Goal: Transaction & Acquisition: Book appointment/travel/reservation

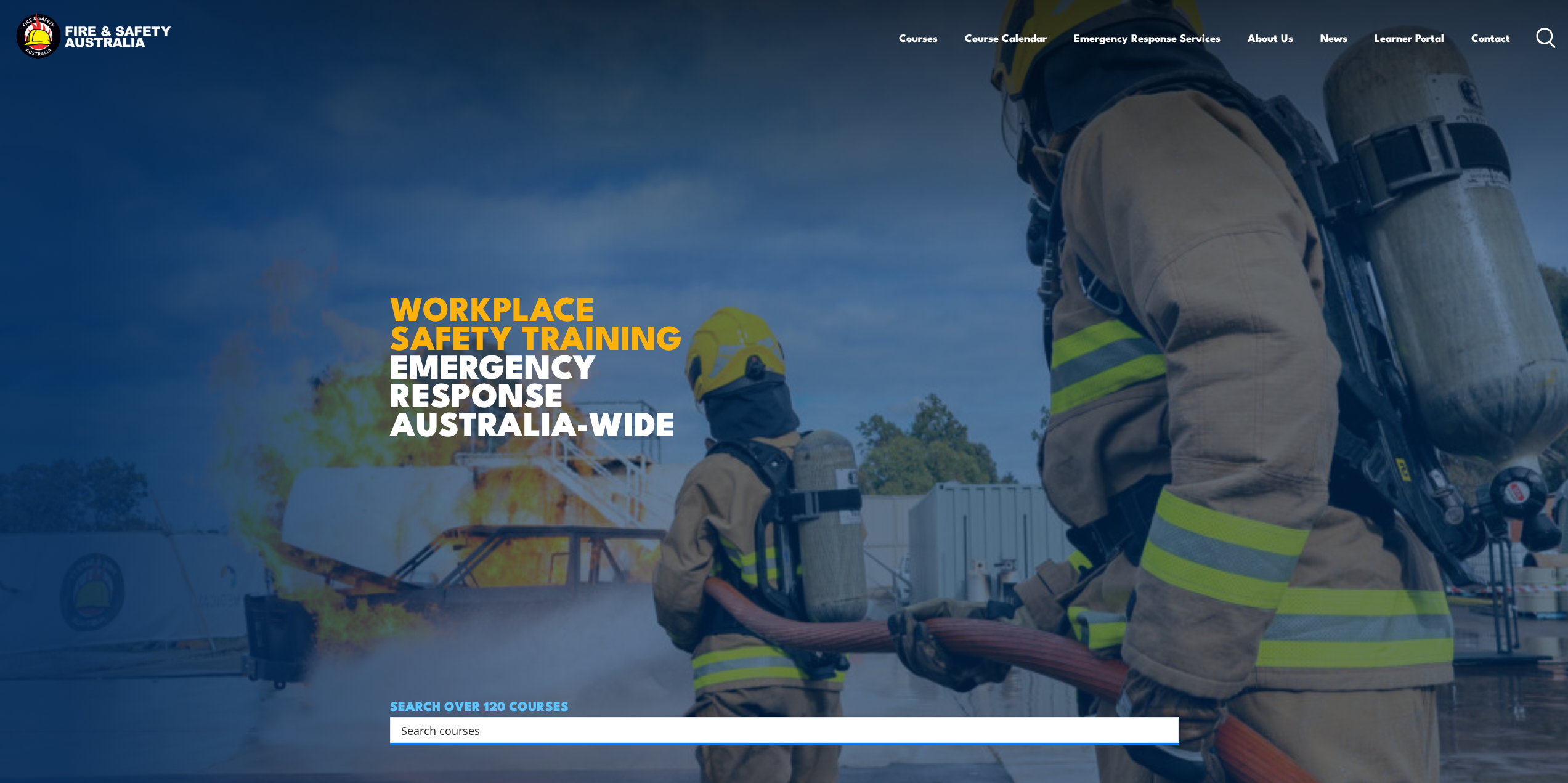
click at [1546, 37] on icon at bounding box center [1546, 38] width 19 height 20
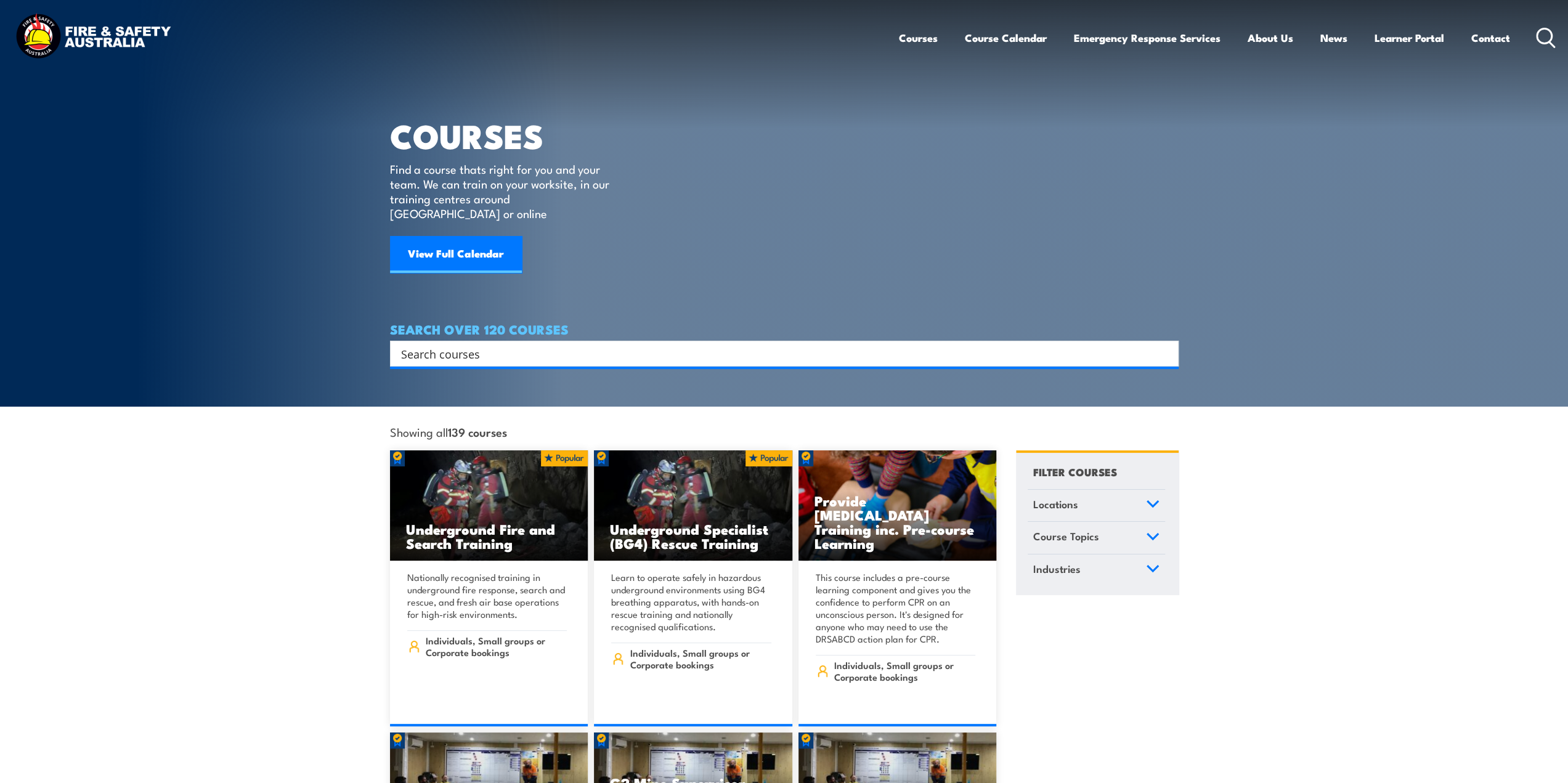
click at [486, 344] on input "Search input" at bounding box center [776, 354] width 751 height 19
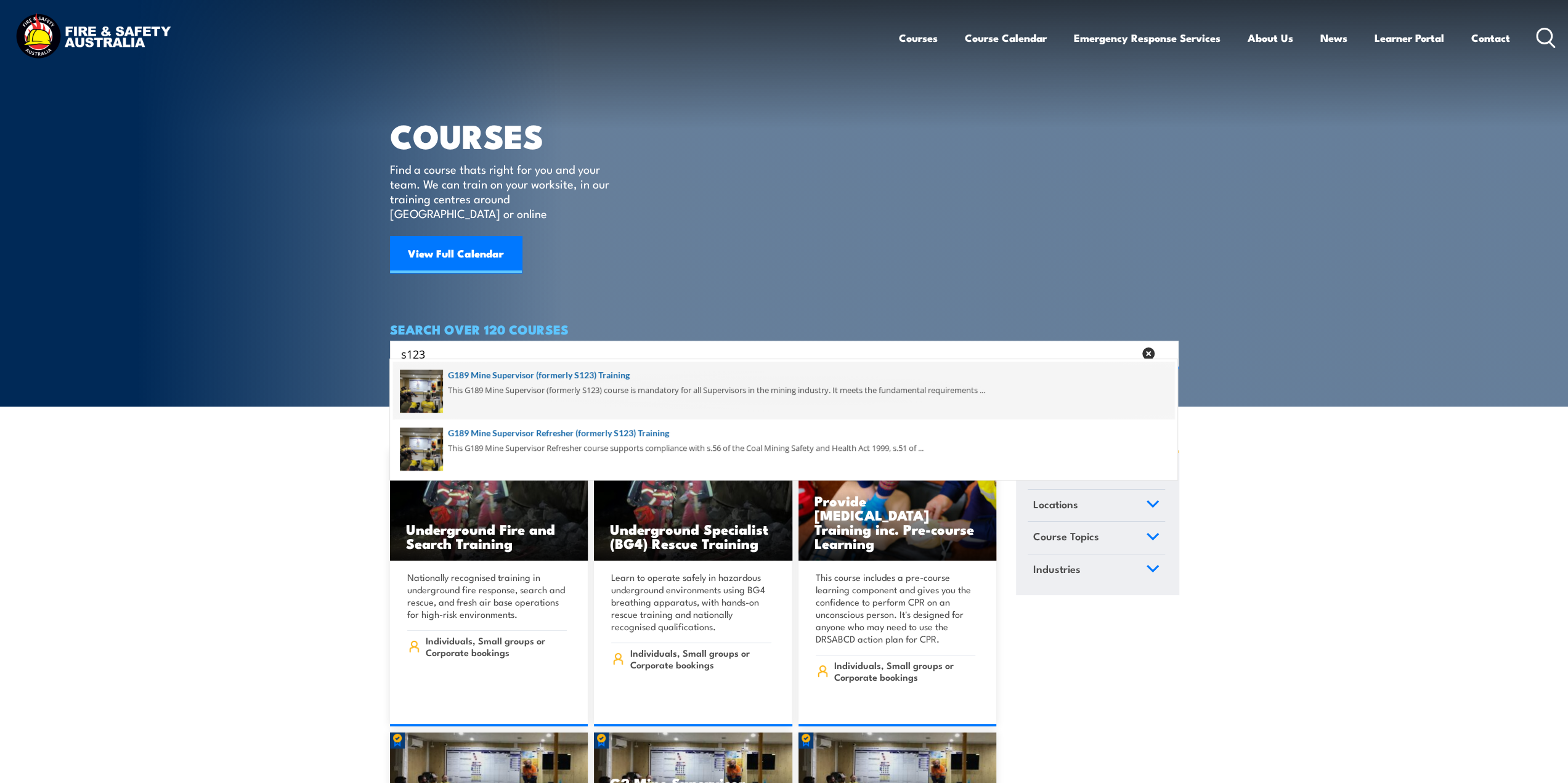
type input "s123"
click at [523, 375] on span at bounding box center [784, 390] width 781 height 58
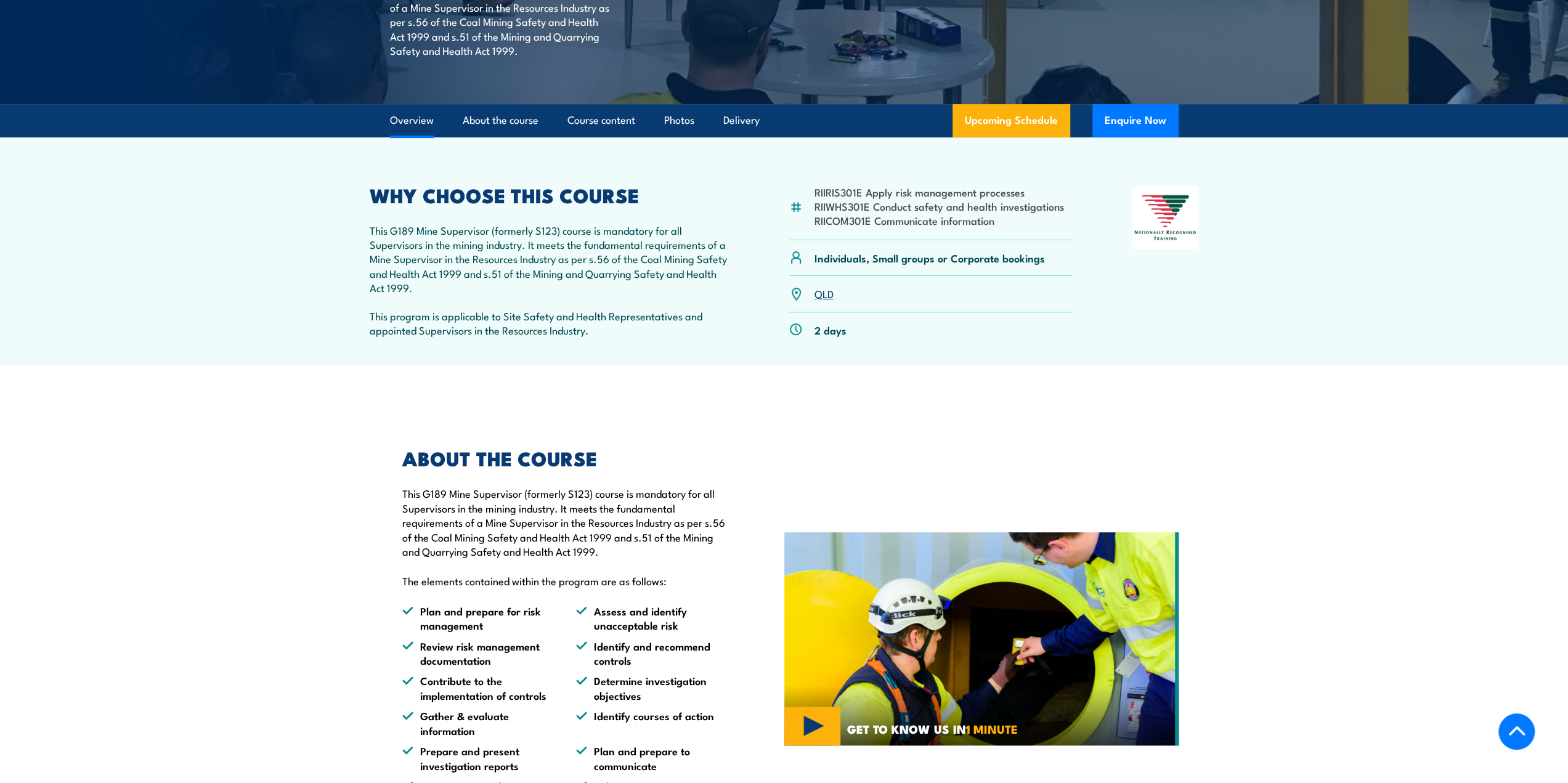
scroll to position [308, 0]
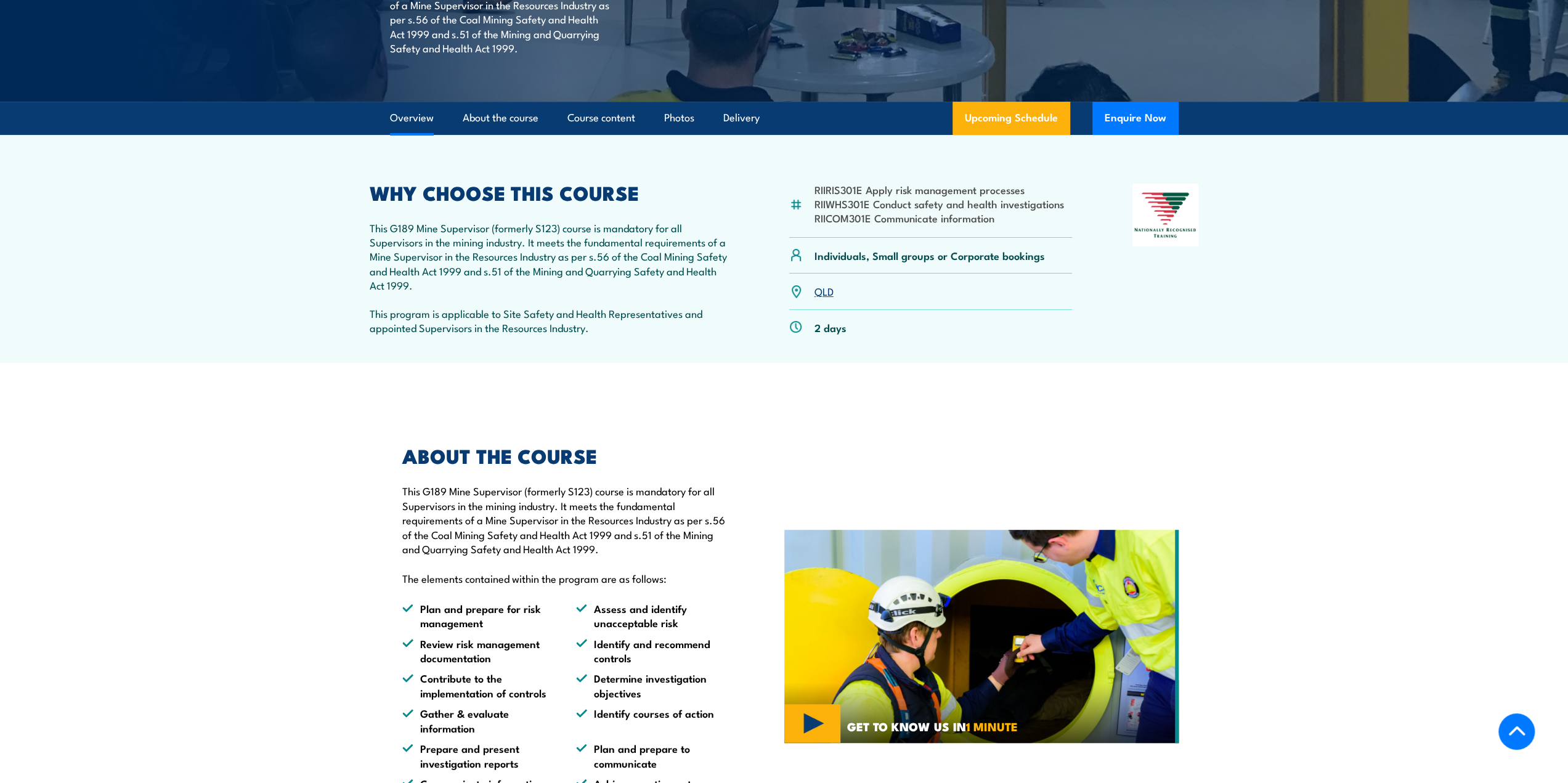
click at [828, 294] on link "QLD" at bounding box center [824, 291] width 19 height 15
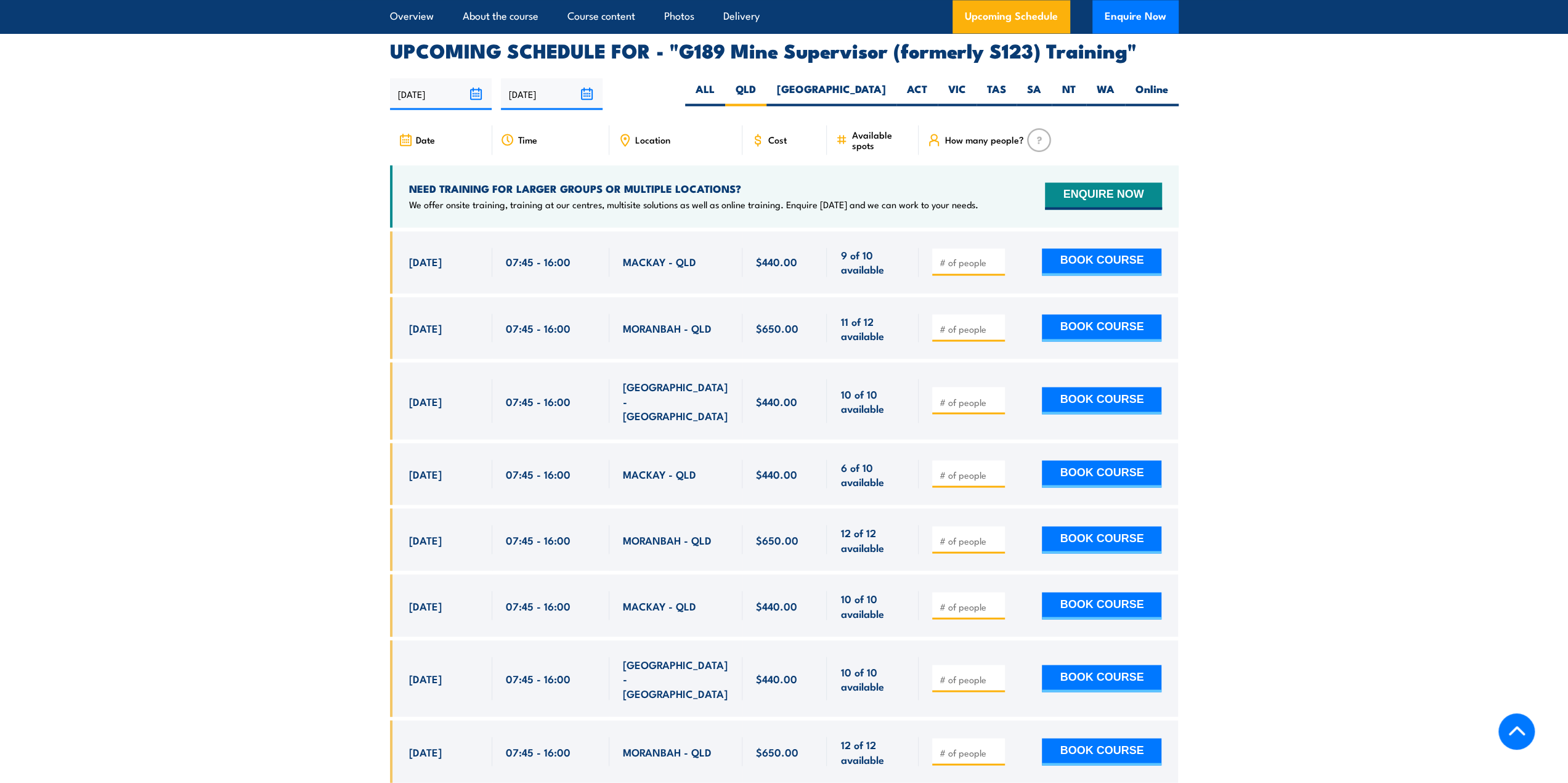
scroll to position [2099, 0]
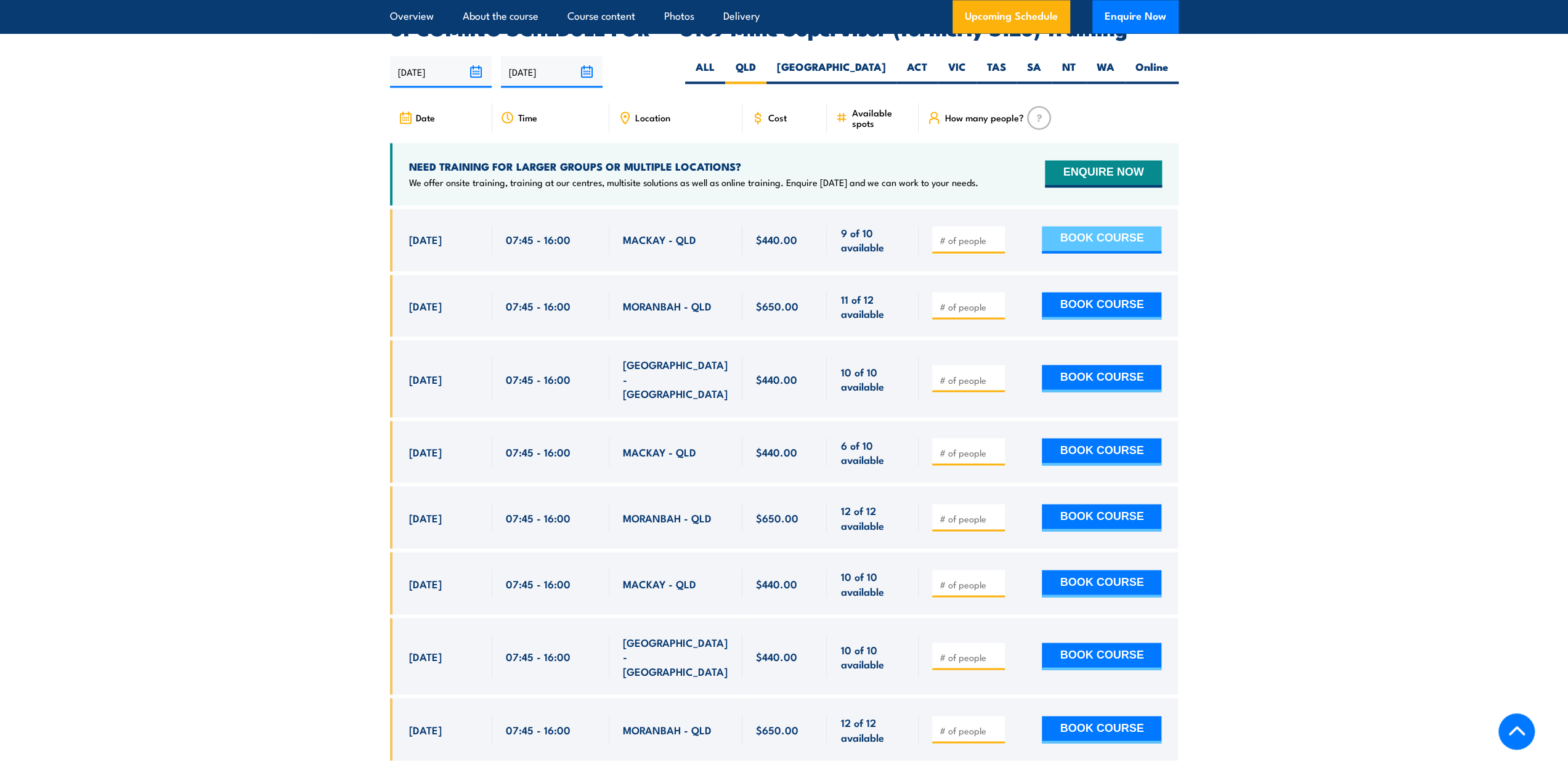
click at [1098, 226] on button "BOOK COURSE" at bounding box center [1102, 240] width 120 height 27
type input "1"
click at [1104, 226] on button "BOOK COURSE" at bounding box center [1102, 240] width 120 height 27
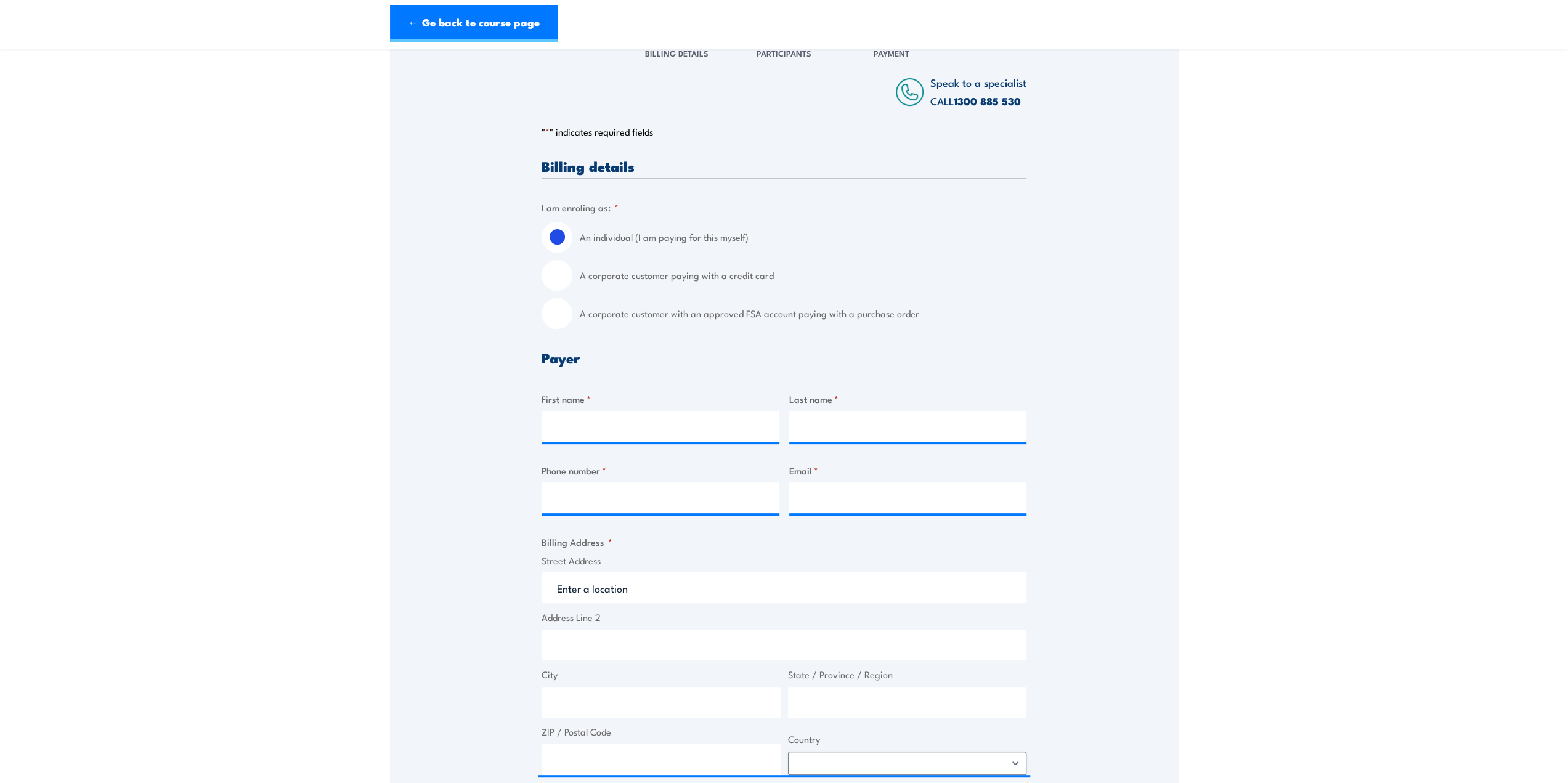
scroll to position [246, 0]
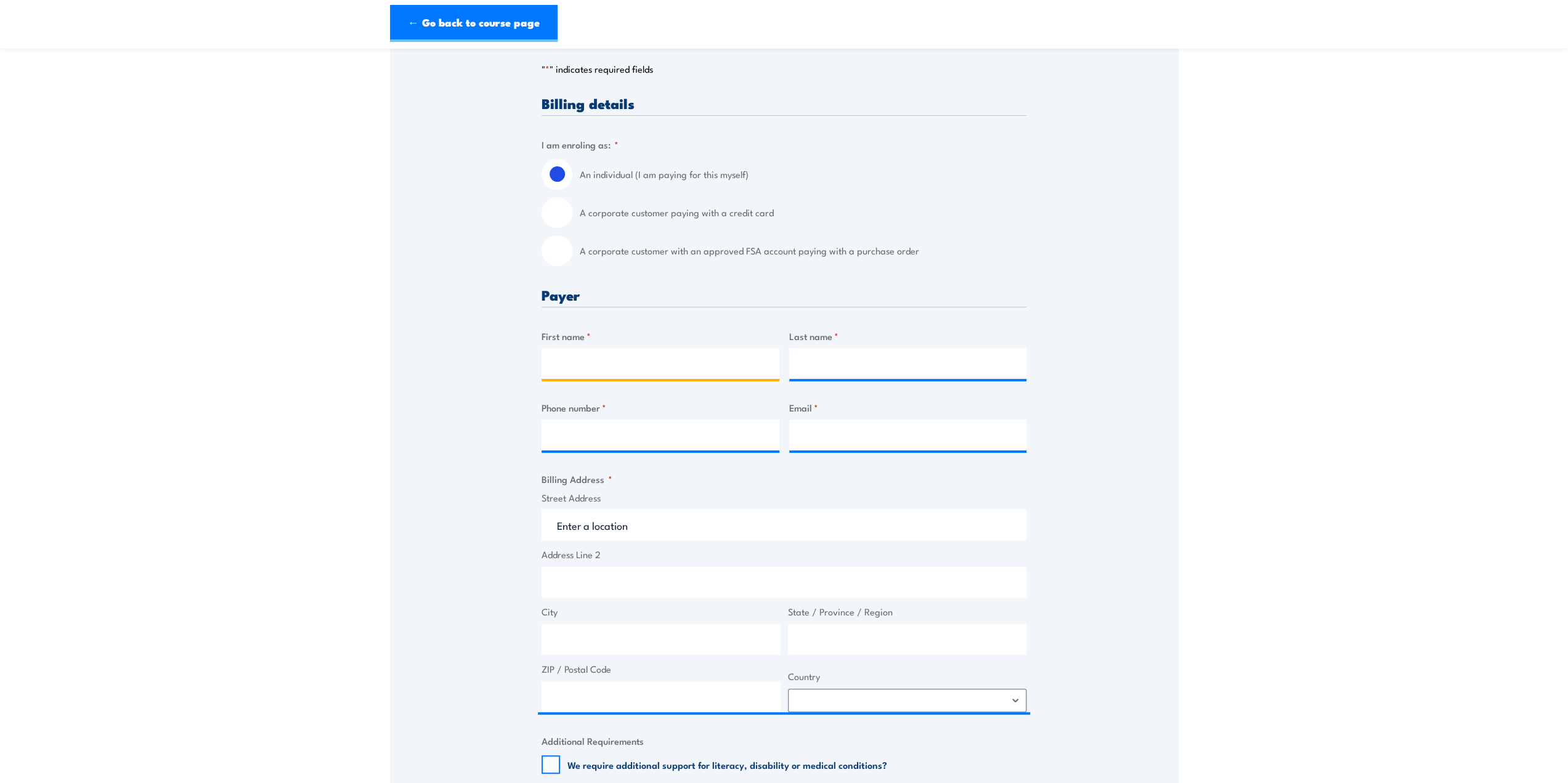
click at [583, 372] on input "First name *" at bounding box center [660, 363] width 238 height 31
type input "Mathew"
type input "Butler"
type input "0487371180"
click at [954, 443] on input "Matbutler1974@hotmail.com" at bounding box center [908, 435] width 238 height 31
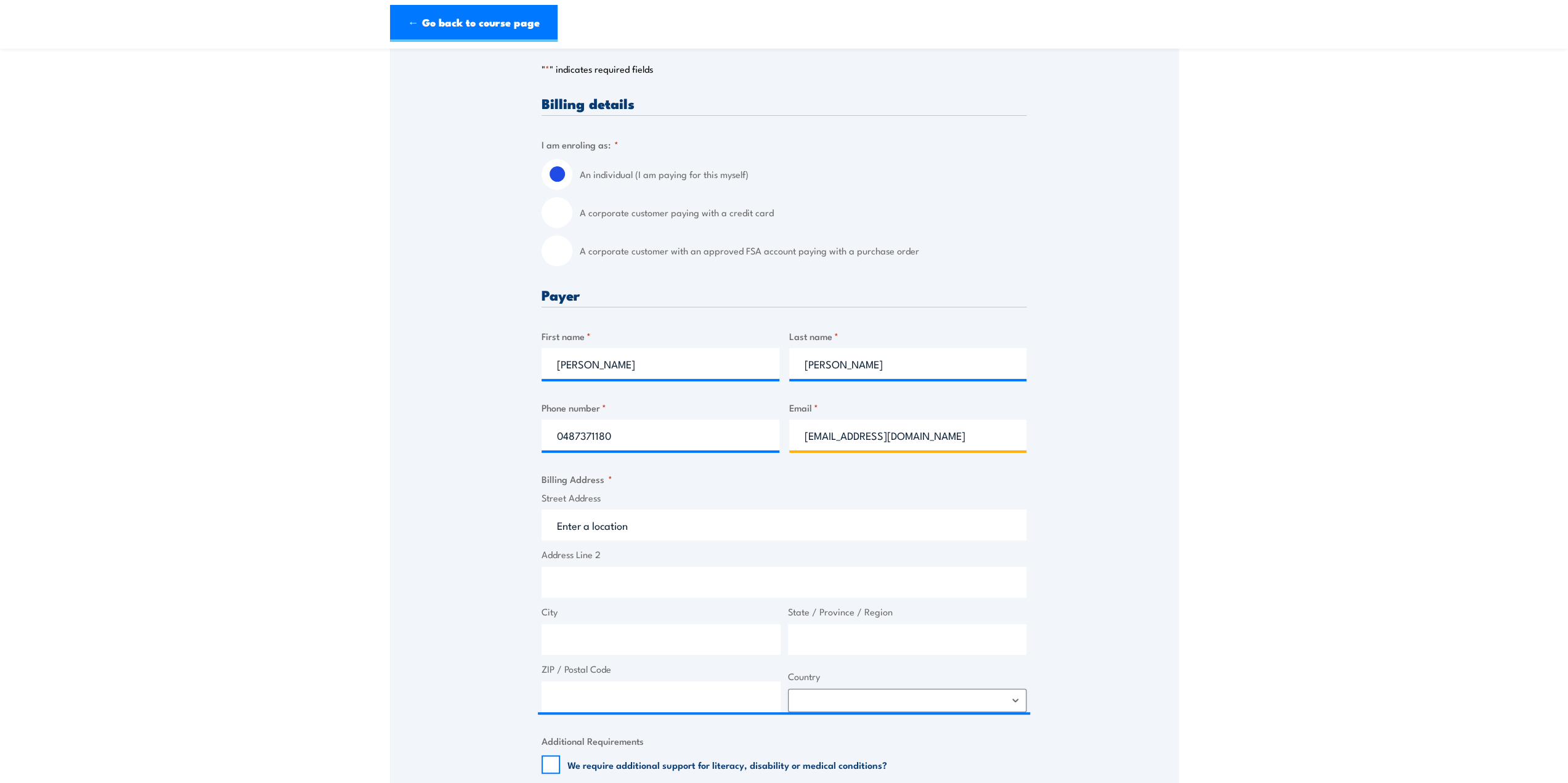
type input "twoheadtyres@outlook.com"
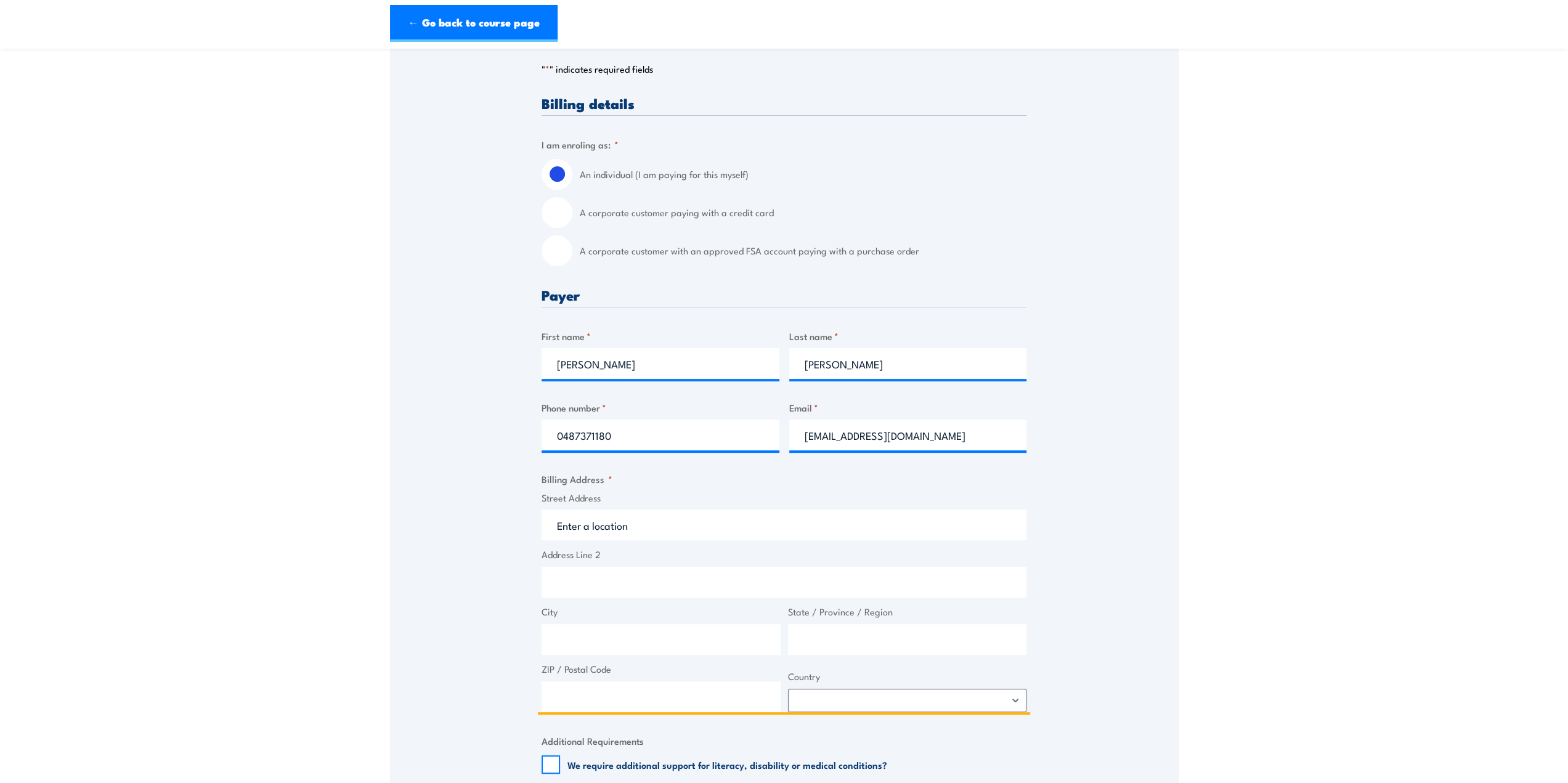
click at [653, 537] on input "Street Address" at bounding box center [784, 525] width 485 height 31
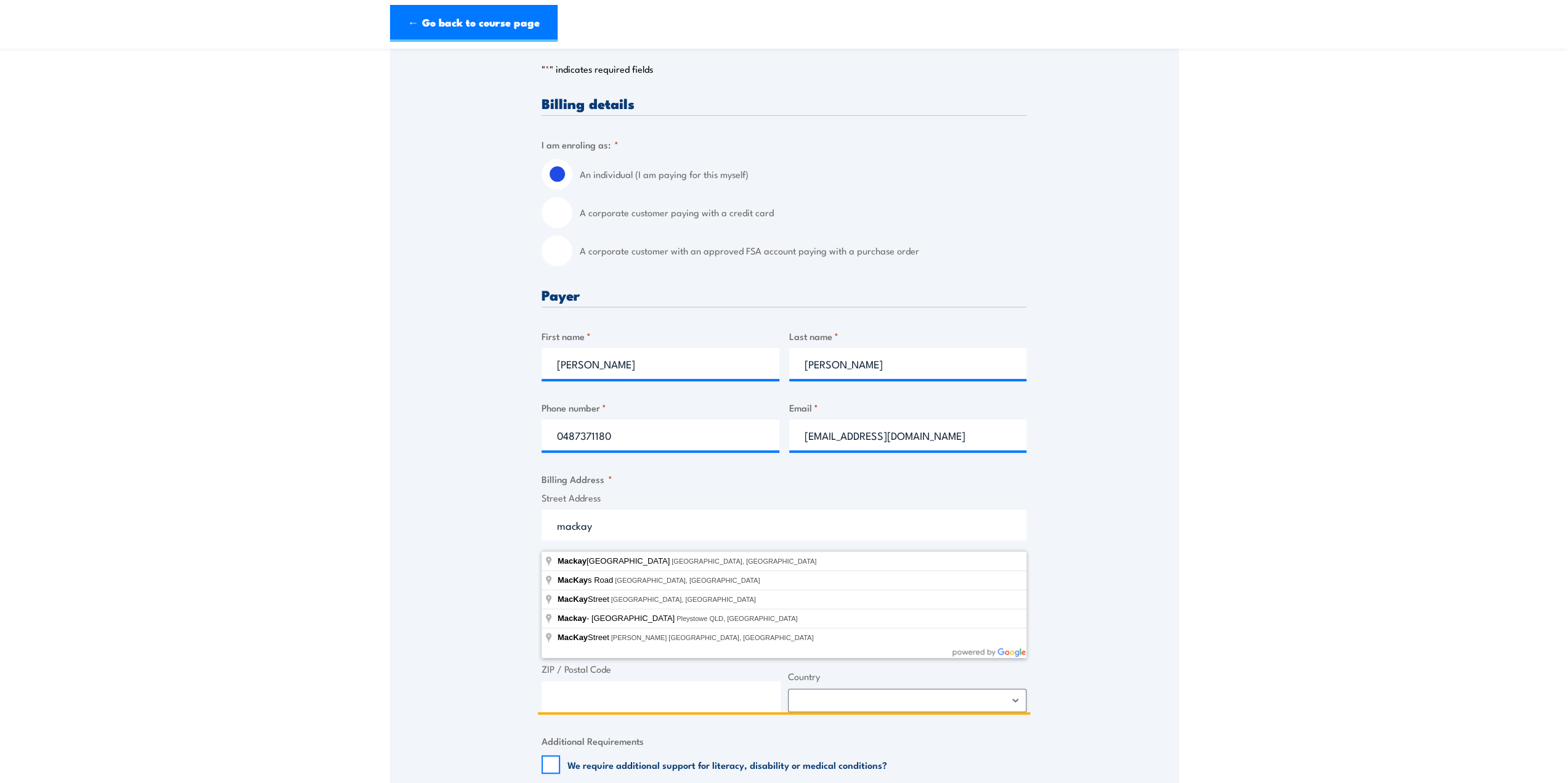
click at [614, 530] on input "mackay" at bounding box center [784, 525] width 485 height 31
type input "m"
type input "a"
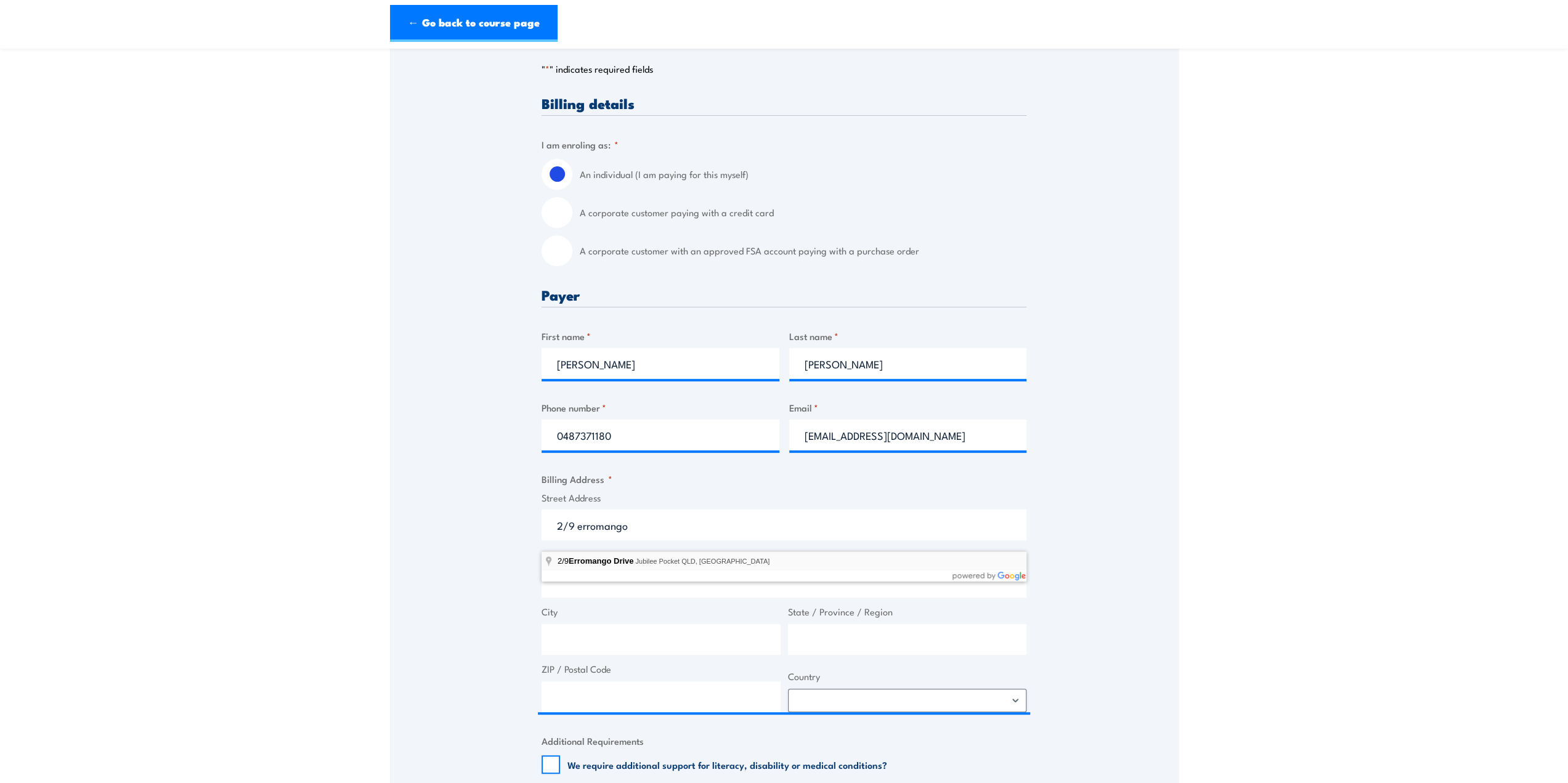
type input "2/9 Erromango Drive, Jubilee Pocket QLD, Australia"
type input "9 Erromango Dr"
type input "Jubilee Pocket"
type input "[GEOGRAPHIC_DATA]"
type input "4802"
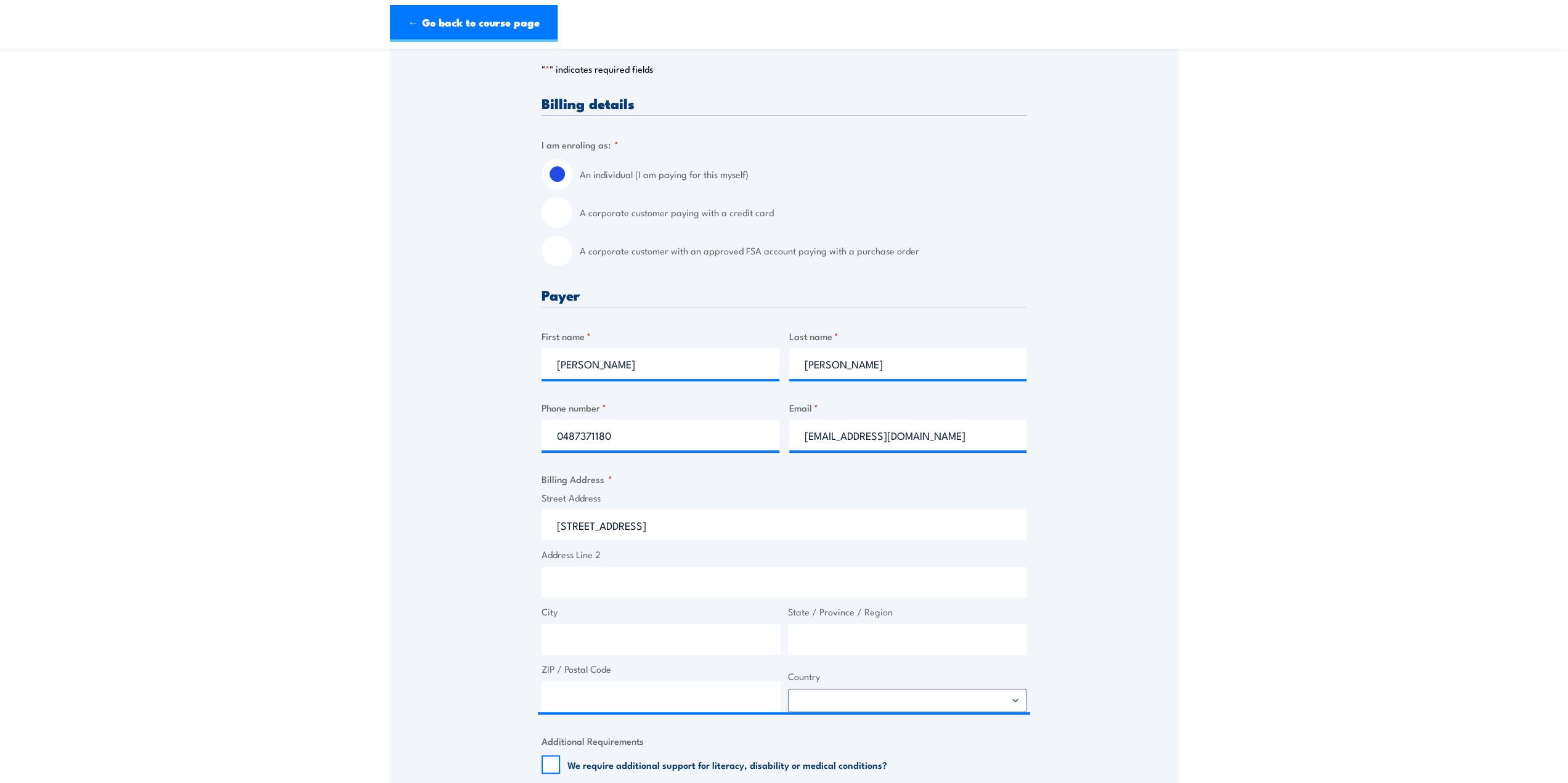
select select "[GEOGRAPHIC_DATA]"
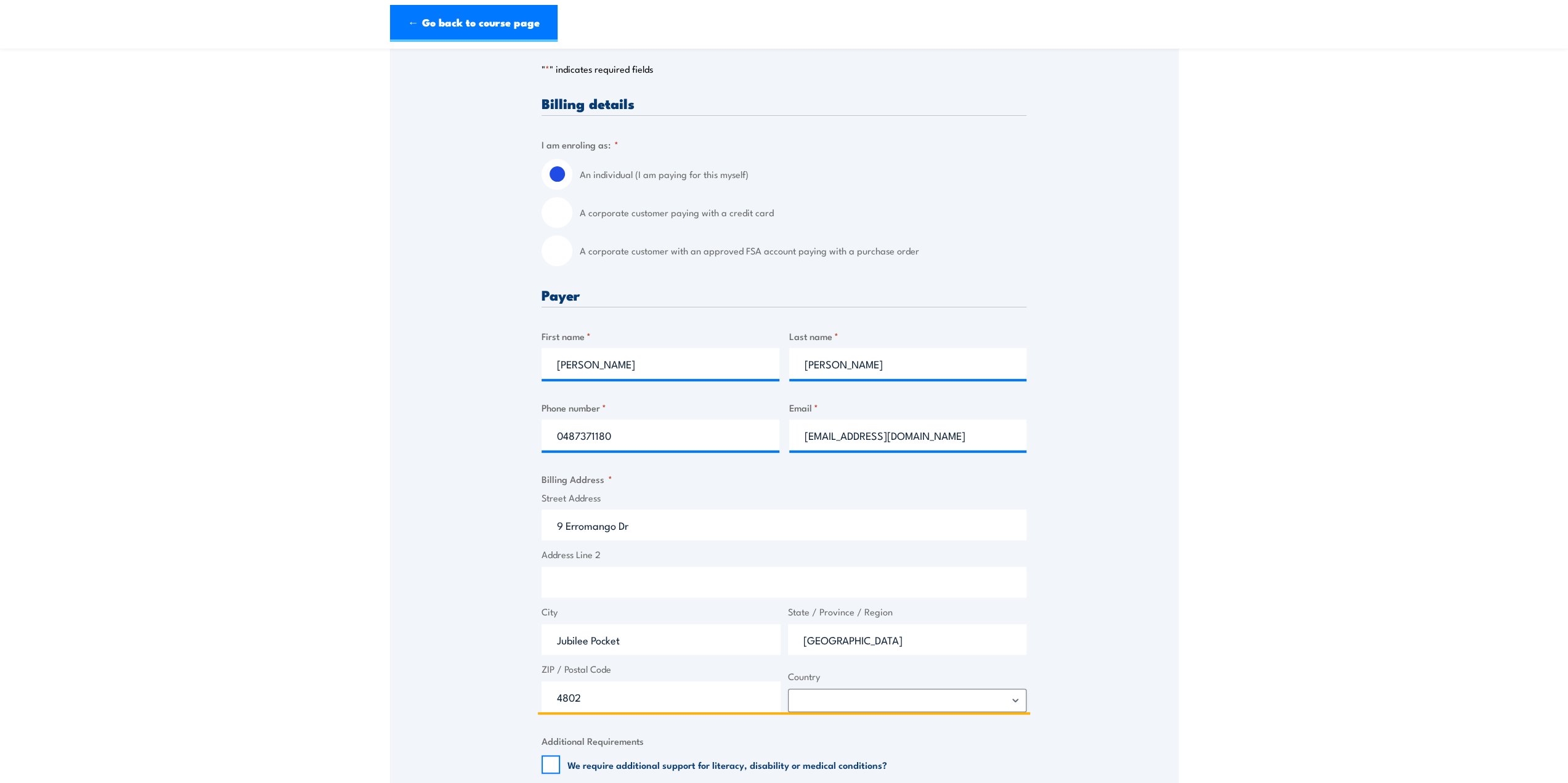
click at [555, 536] on input "9 Erromango Dr" at bounding box center [784, 525] width 485 height 31
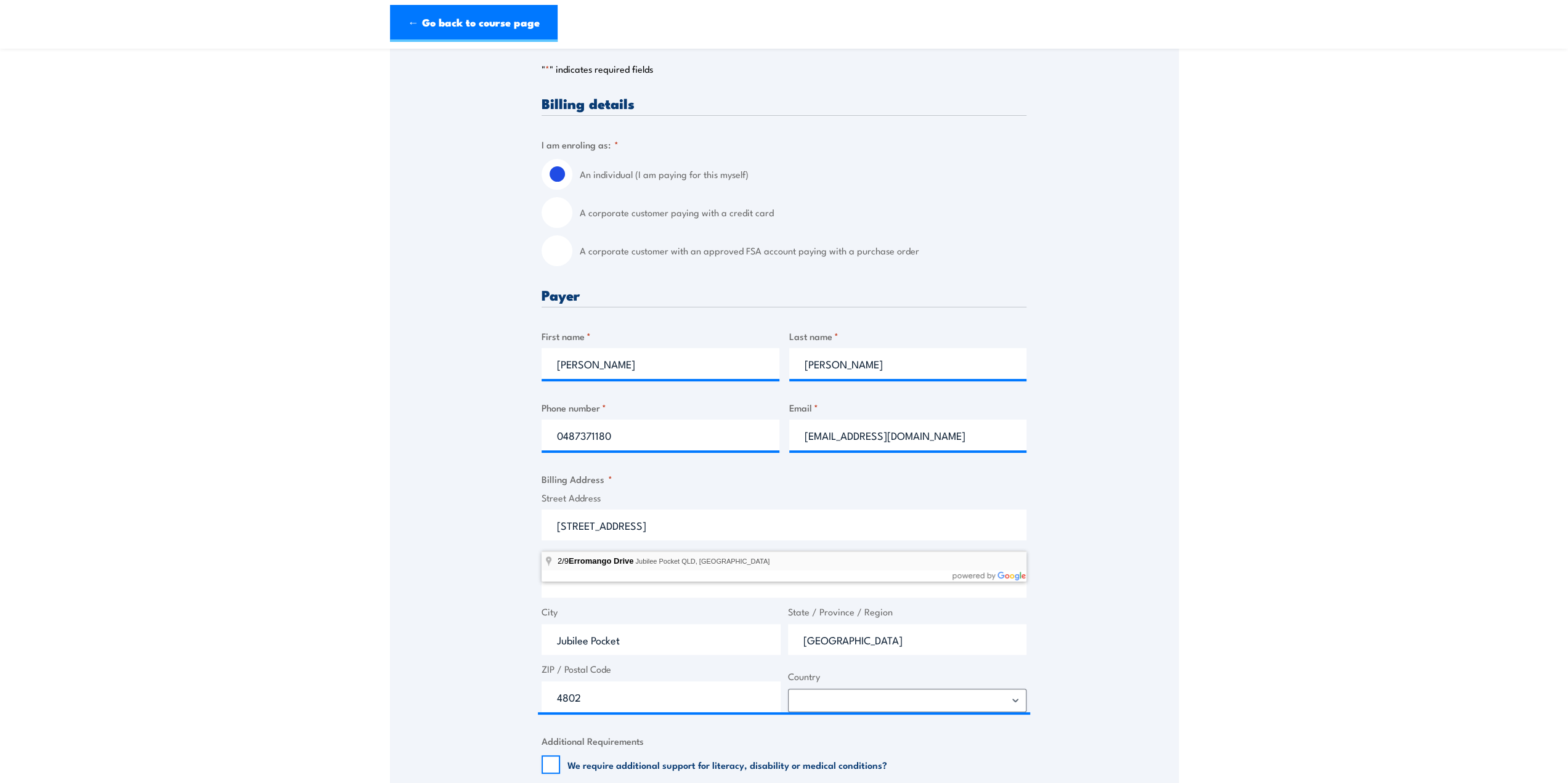
type input "2/9 Erromango Drive, Jubilee Pocket QLD, Australia"
type input "9 Erromango Dr"
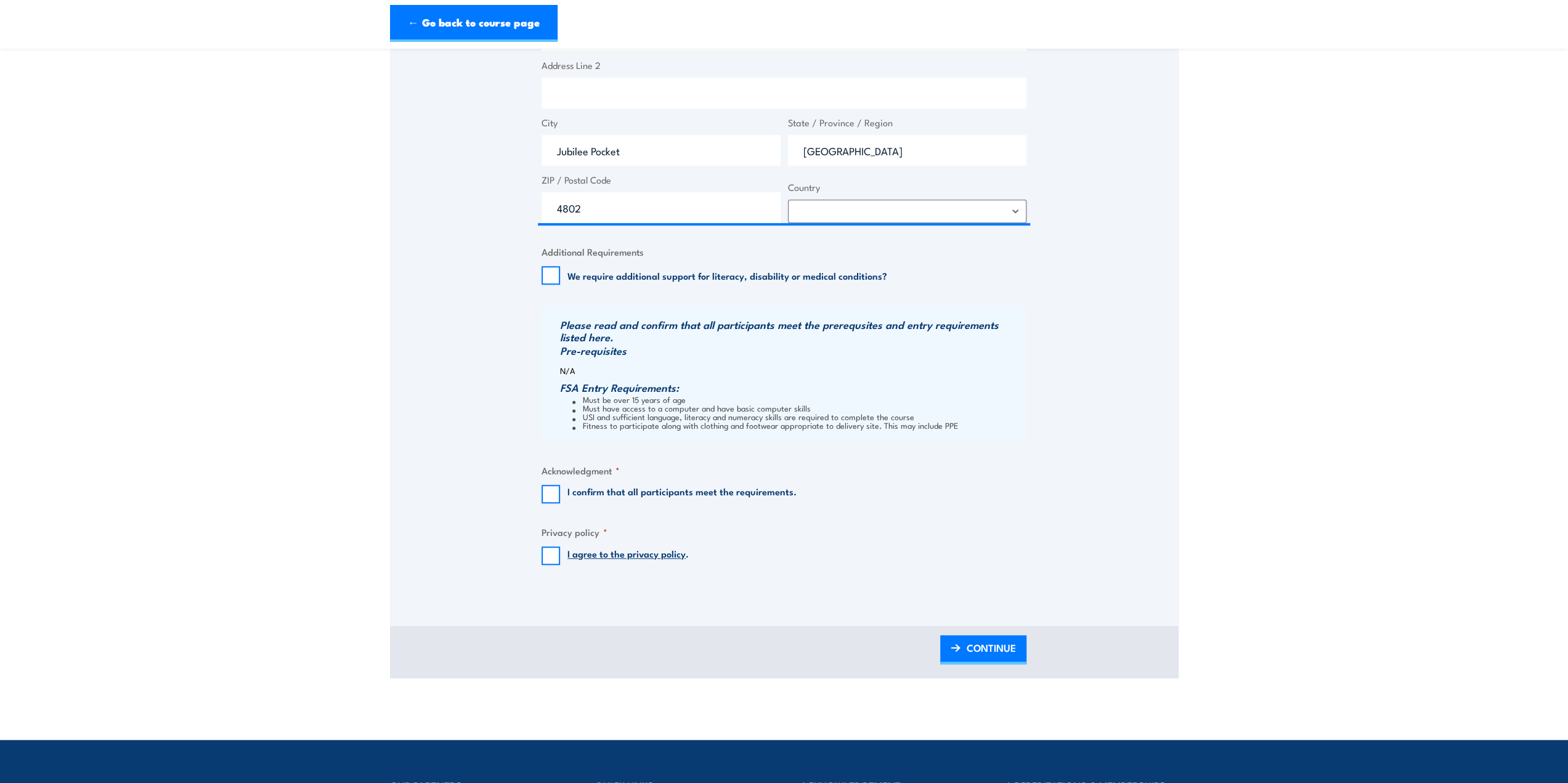
scroll to position [739, 0]
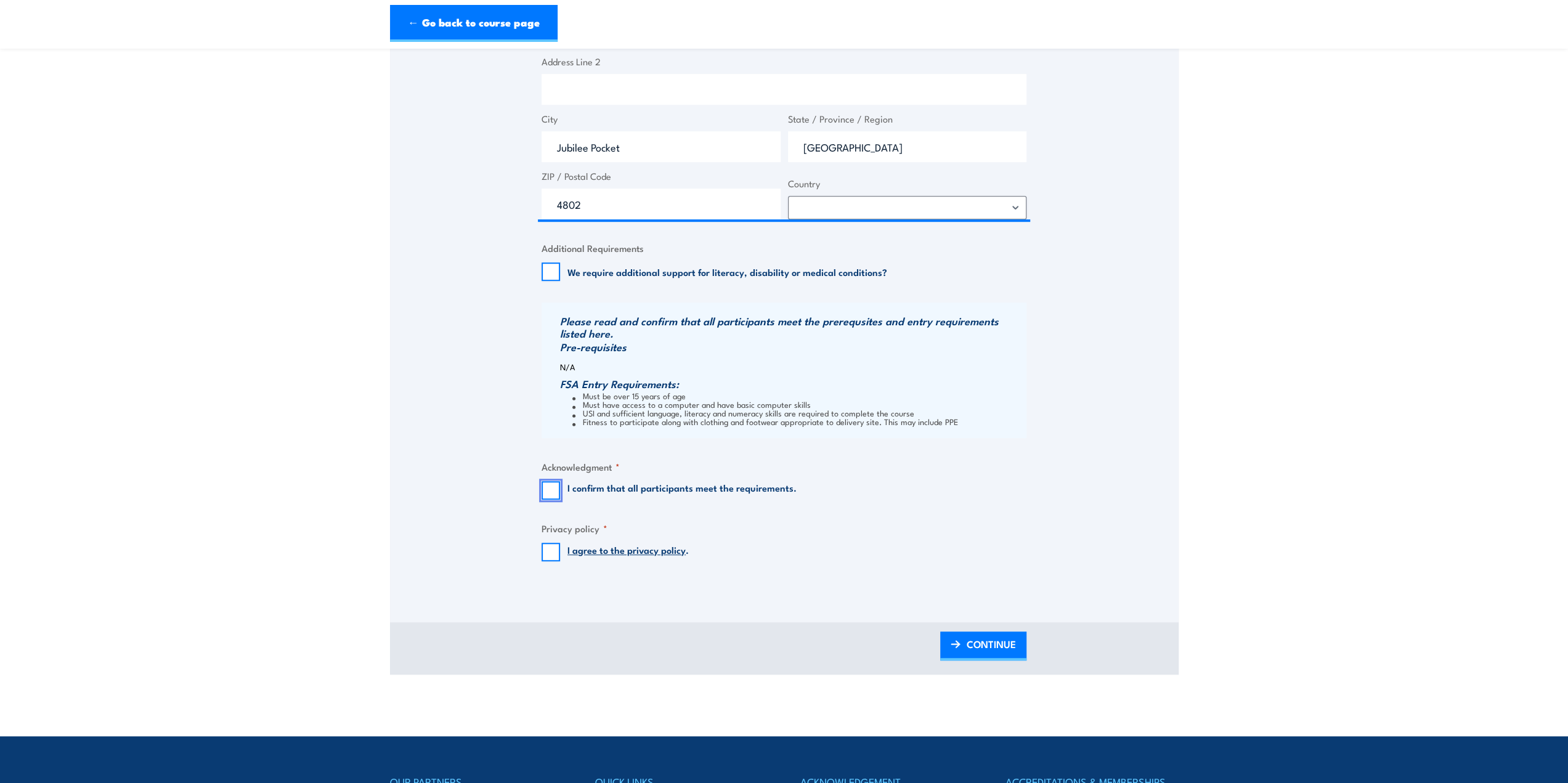
click at [558, 499] on input "I confirm that all participants meet the requirements." at bounding box center [551, 491] width 19 height 19
checkbox input "true"
click at [554, 556] on input "I agree to the privacy policy ." at bounding box center [551, 552] width 19 height 19
checkbox input "true"
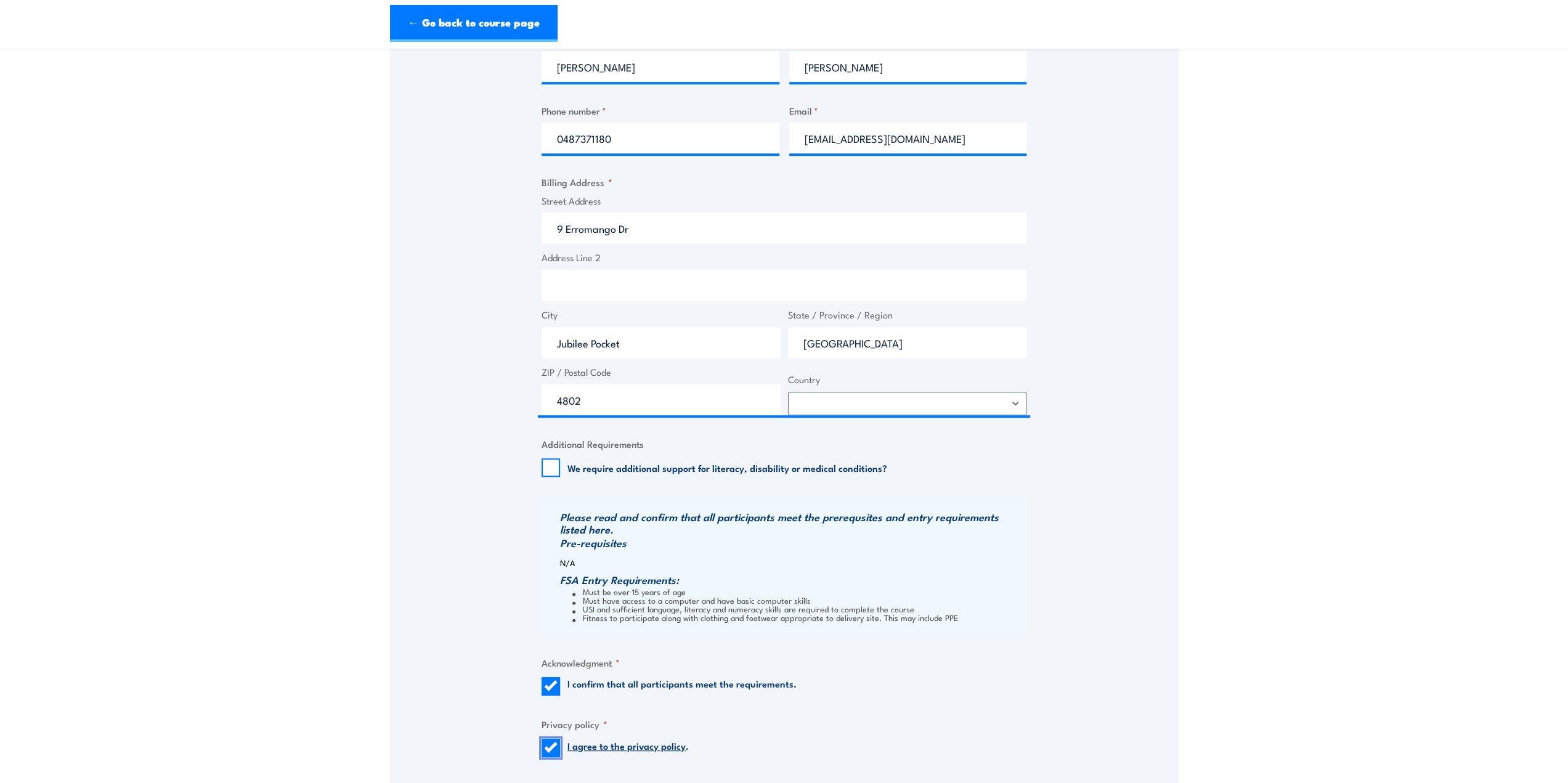
scroll to position [555, 0]
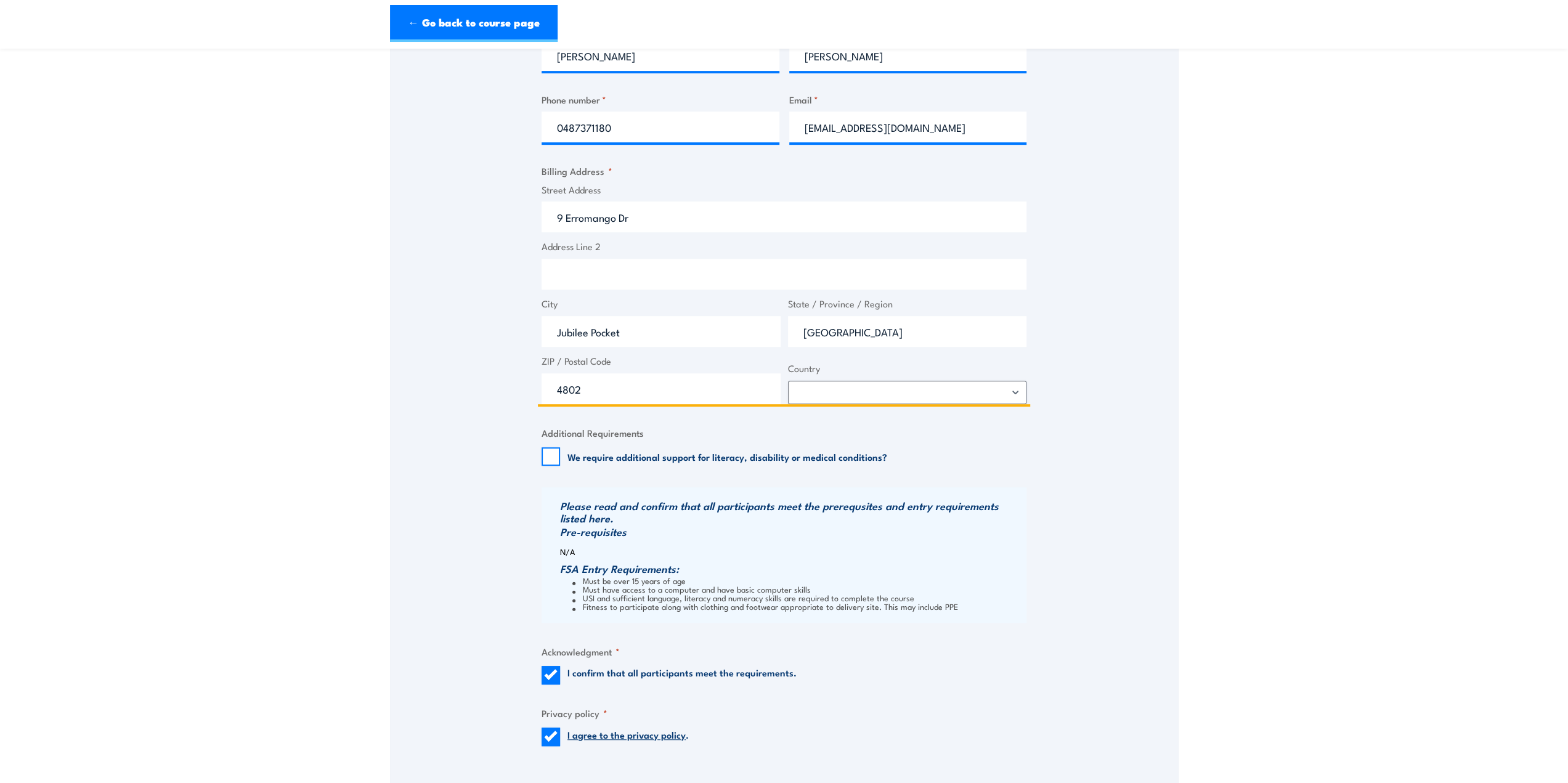
click at [552, 225] on input "9 Erromango Dr" at bounding box center [784, 217] width 485 height 31
click at [626, 286] on input "Address Line 2" at bounding box center [784, 274] width 485 height 31
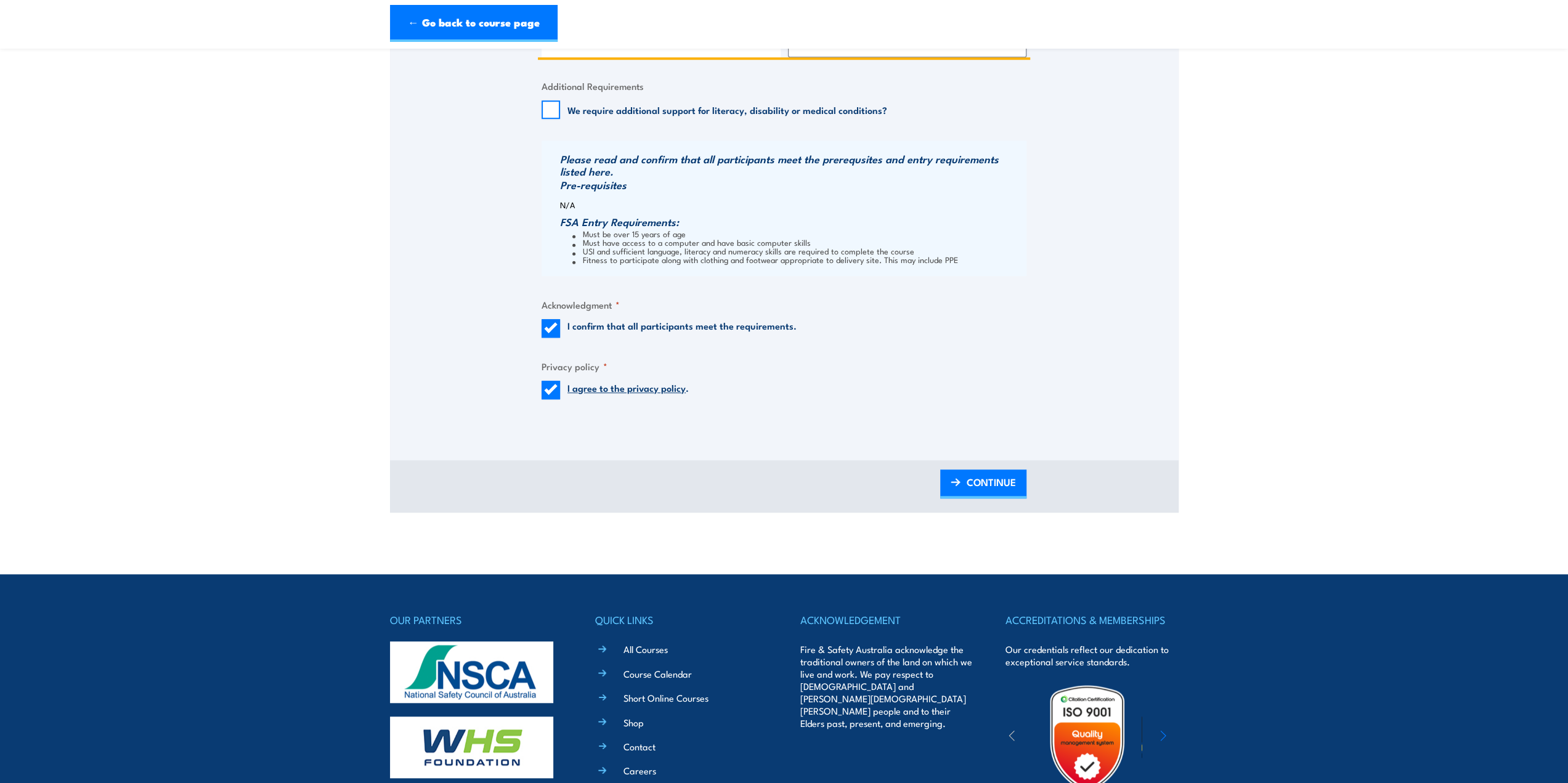
scroll to position [924, 0]
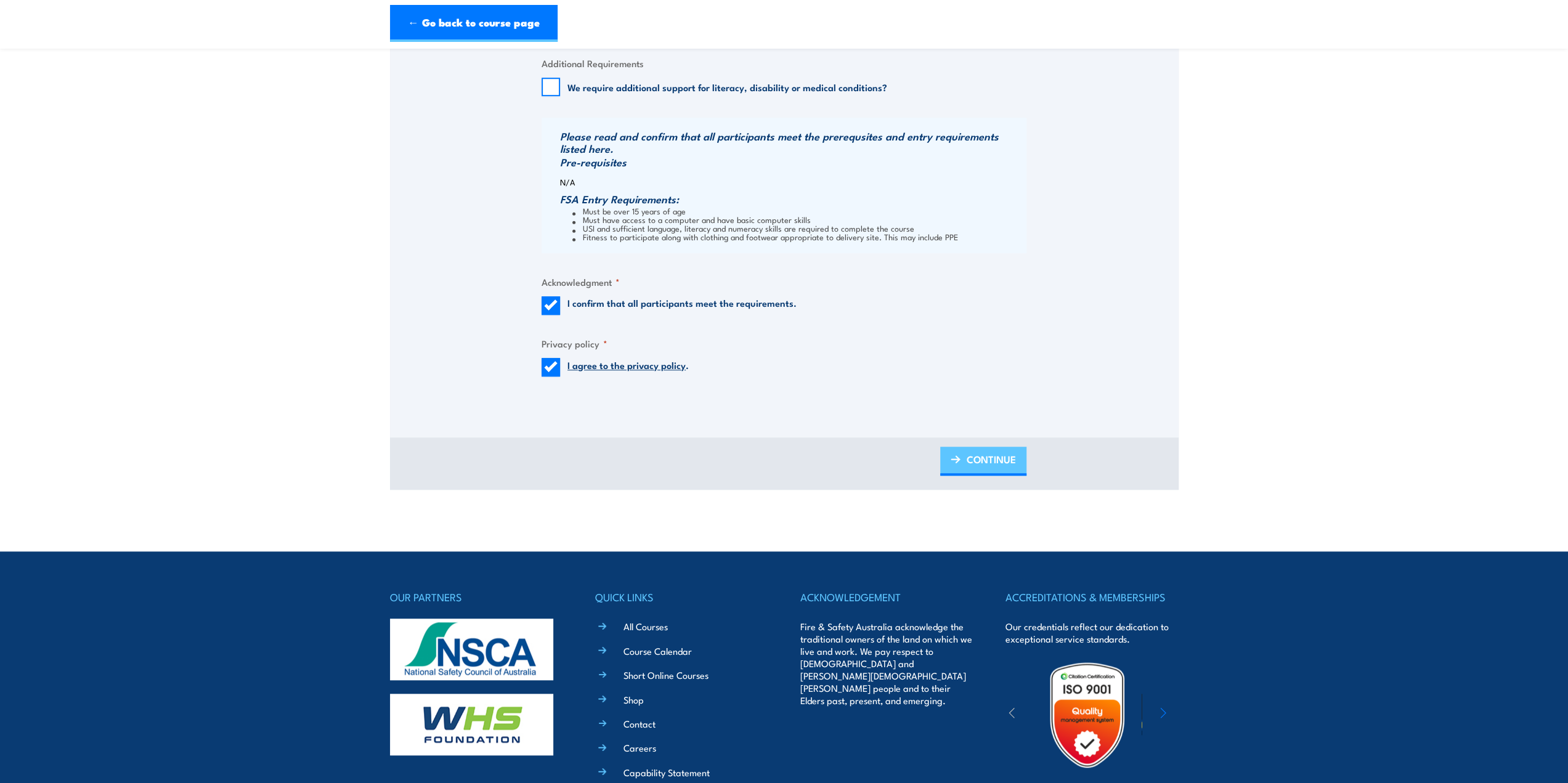
click at [990, 472] on span "CONTINUE" at bounding box center [991, 459] width 50 height 33
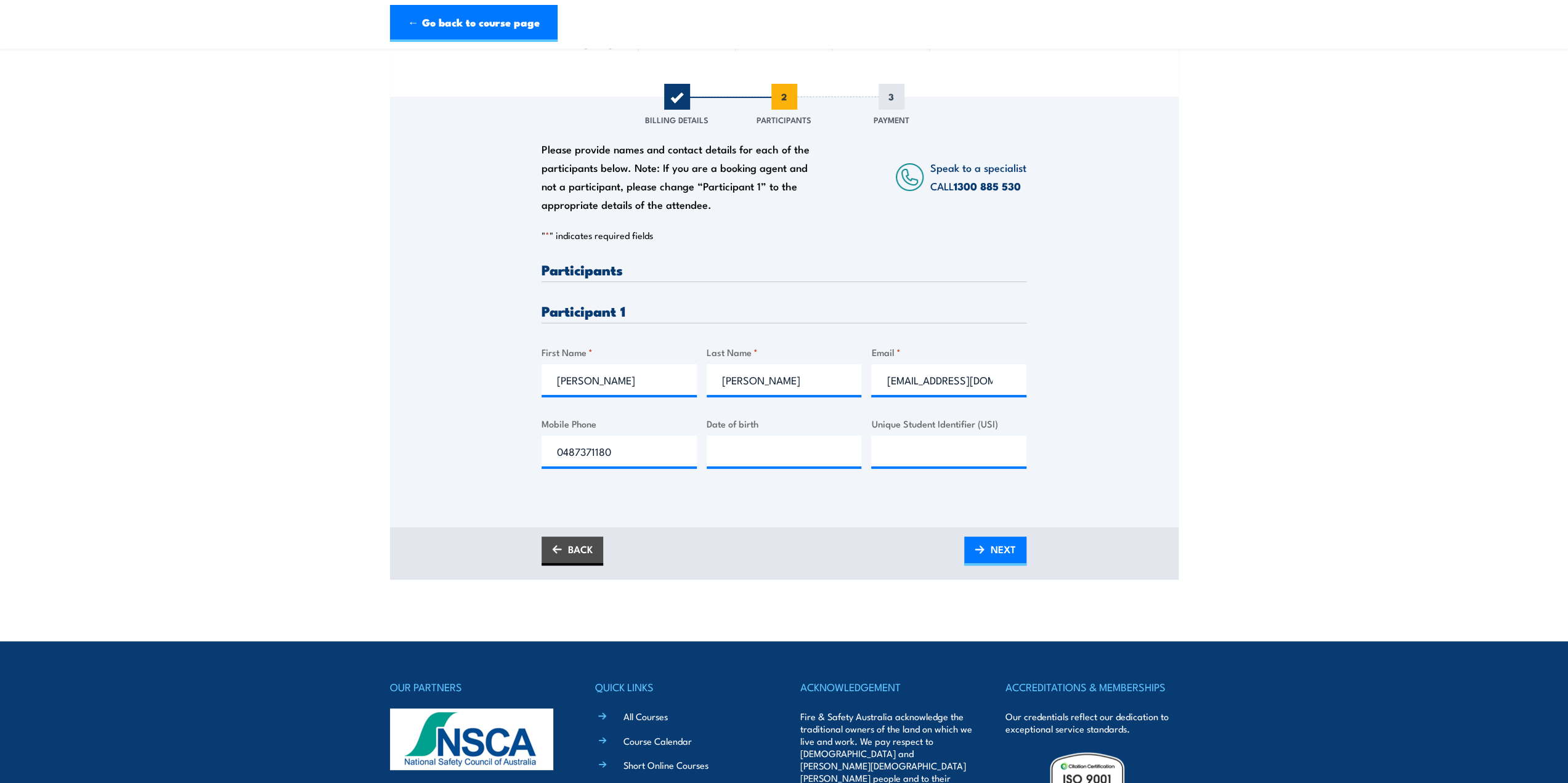
scroll to position [123, 0]
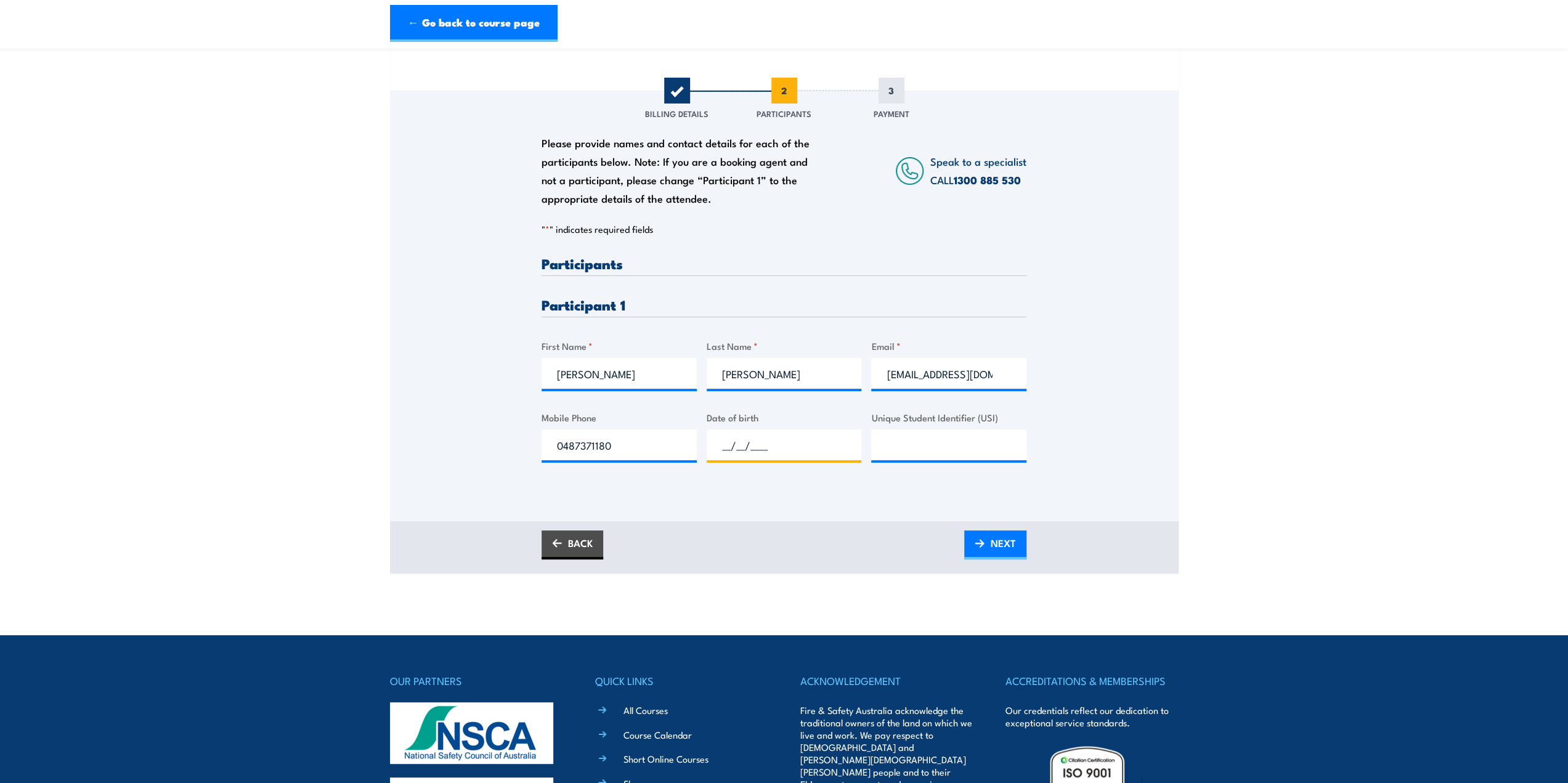
click at [742, 447] on input "__/__/____" at bounding box center [784, 444] width 155 height 31
type input "[DATE]"
click at [890, 460] on input "Unique Student Identifier (USI)" at bounding box center [949, 444] width 155 height 31
type input "27ytmdy26g"
click at [1003, 555] on span "NEXT" at bounding box center [1003, 543] width 25 height 33
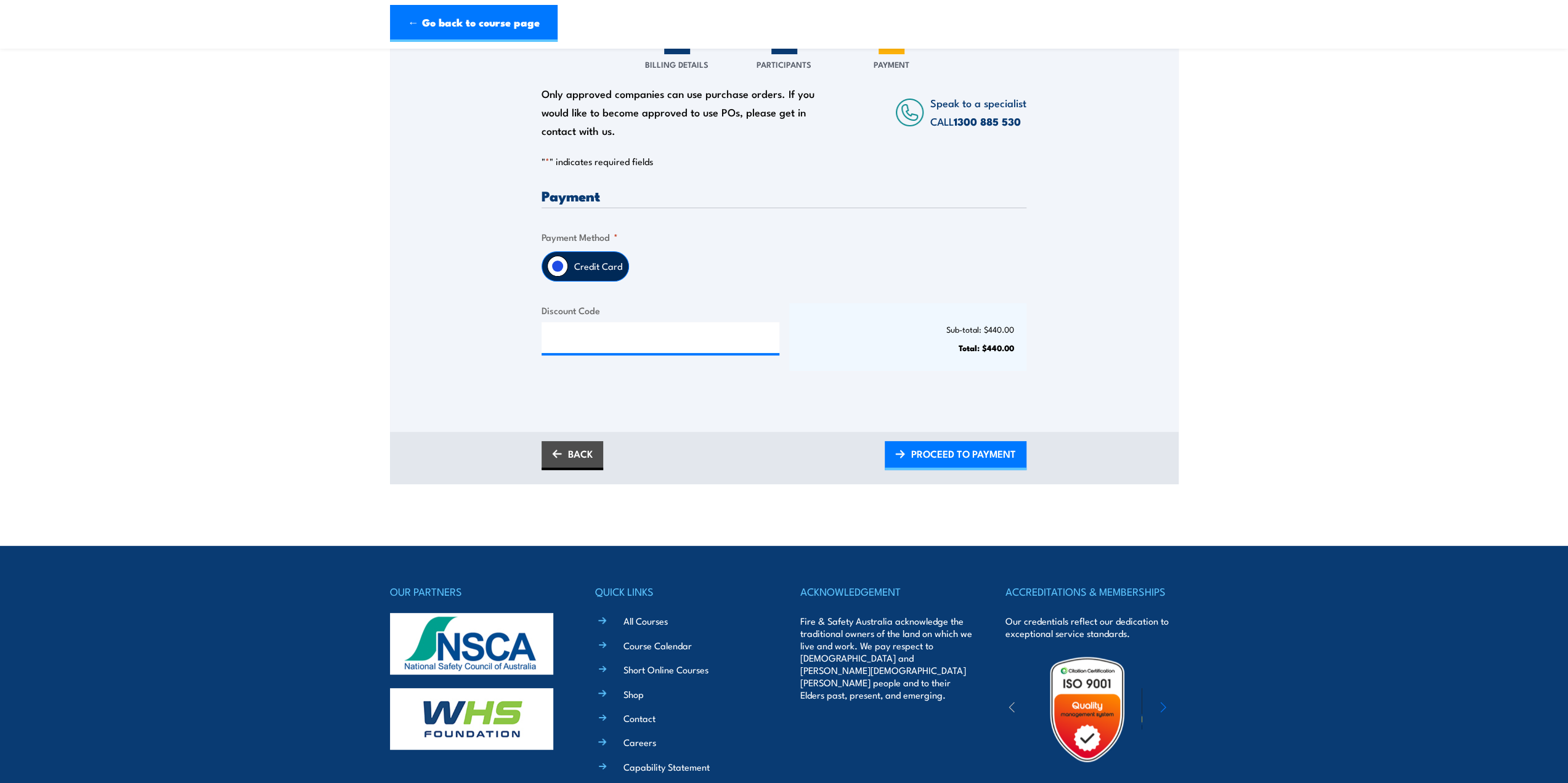
scroll to position [185, 0]
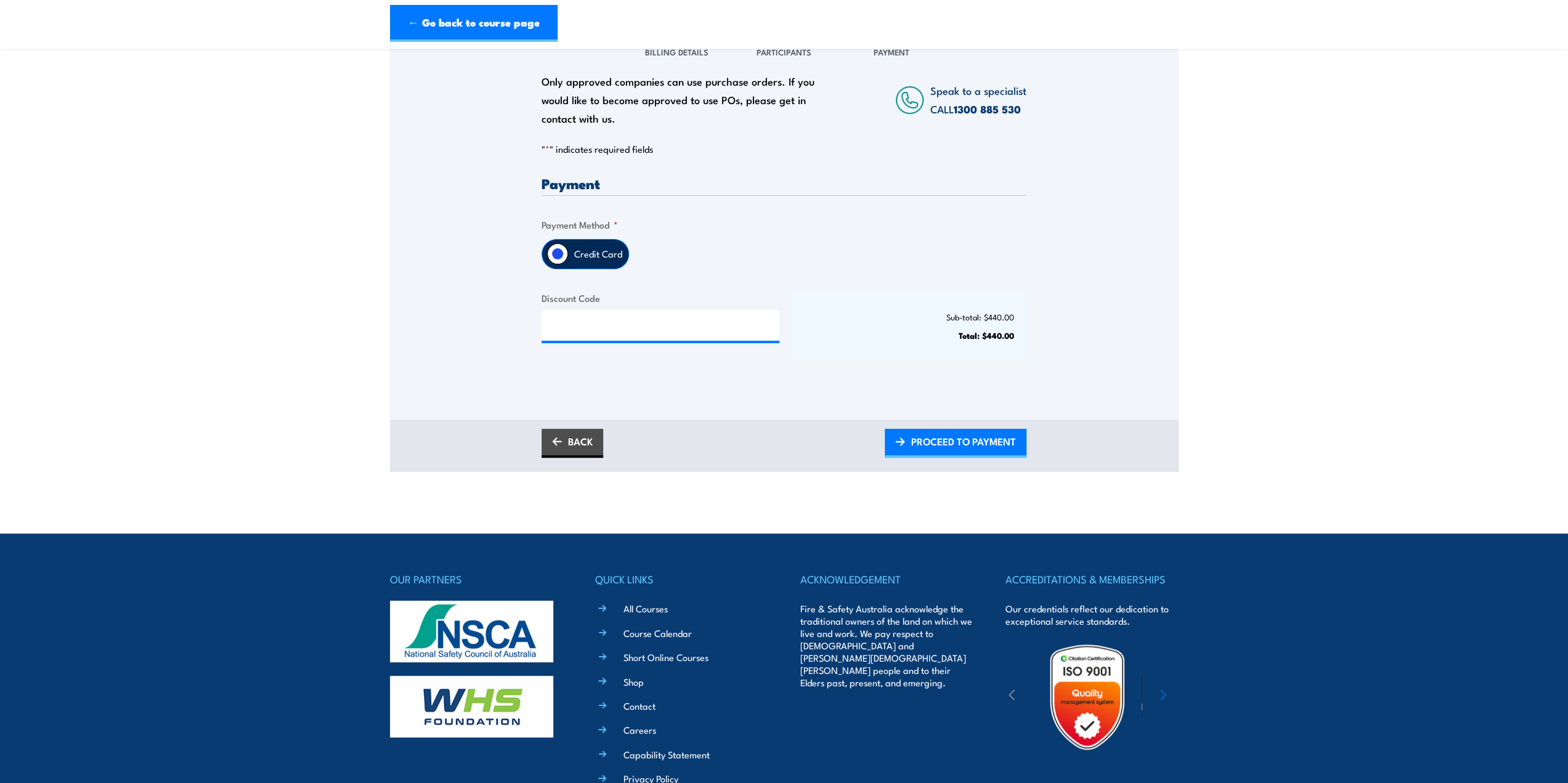
click at [600, 263] on label "Credit Card" at bounding box center [598, 254] width 60 height 29
click at [568, 263] on input "Credit Card" at bounding box center [557, 253] width 21 height 21
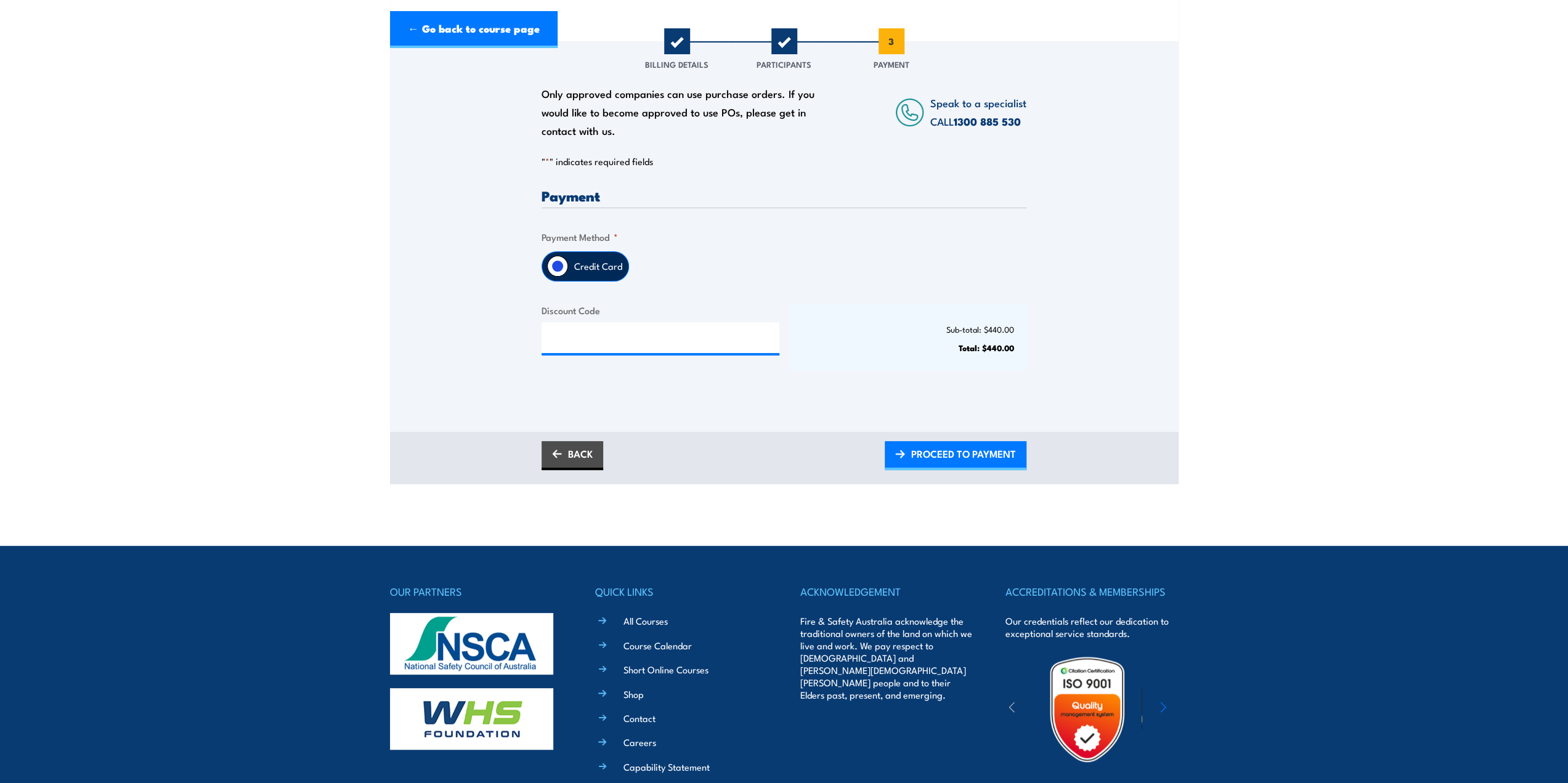
scroll to position [246, 0]
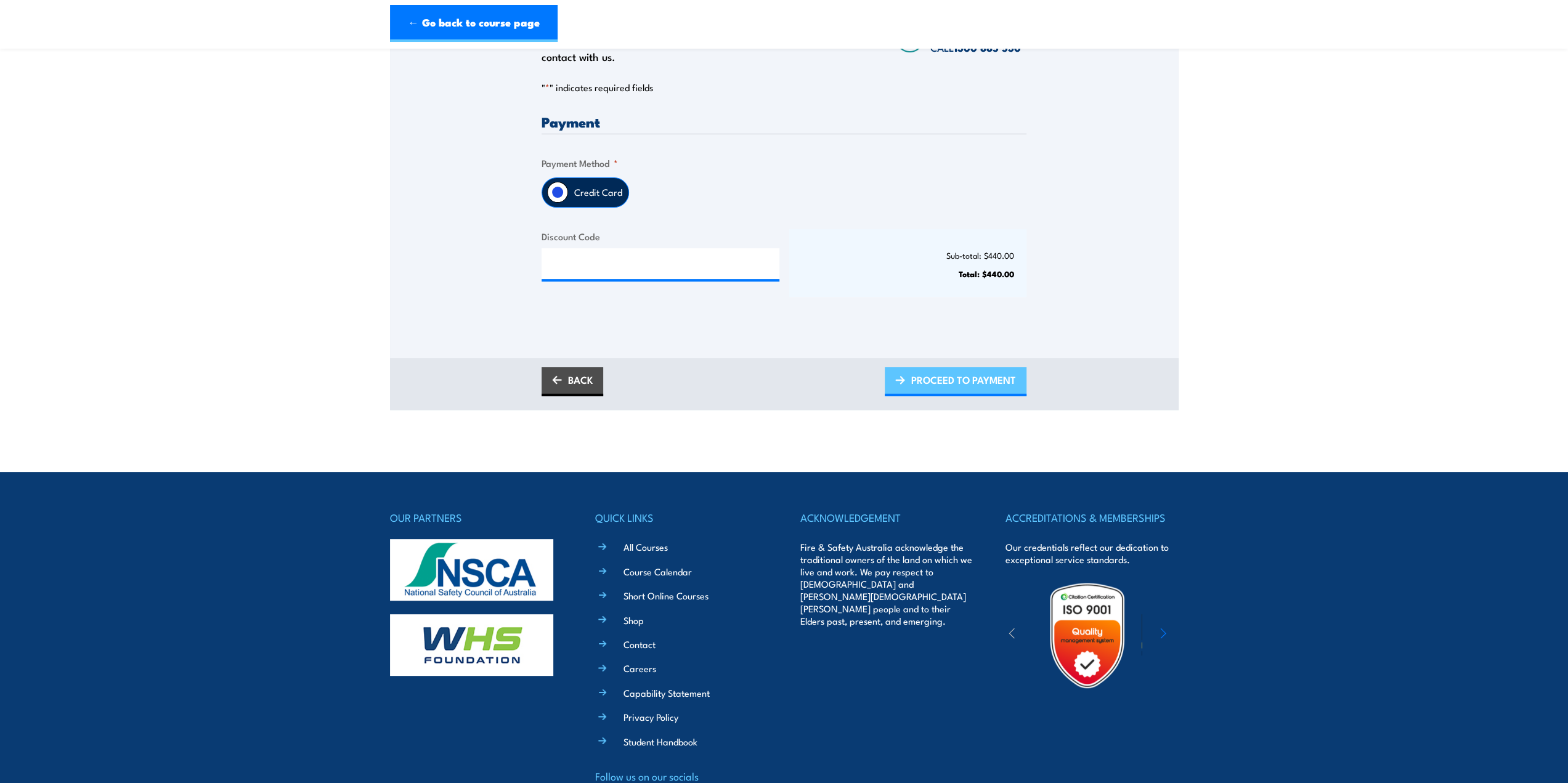
click at [952, 394] on span "PROCEED TO PAYMENT" at bounding box center [964, 380] width 105 height 33
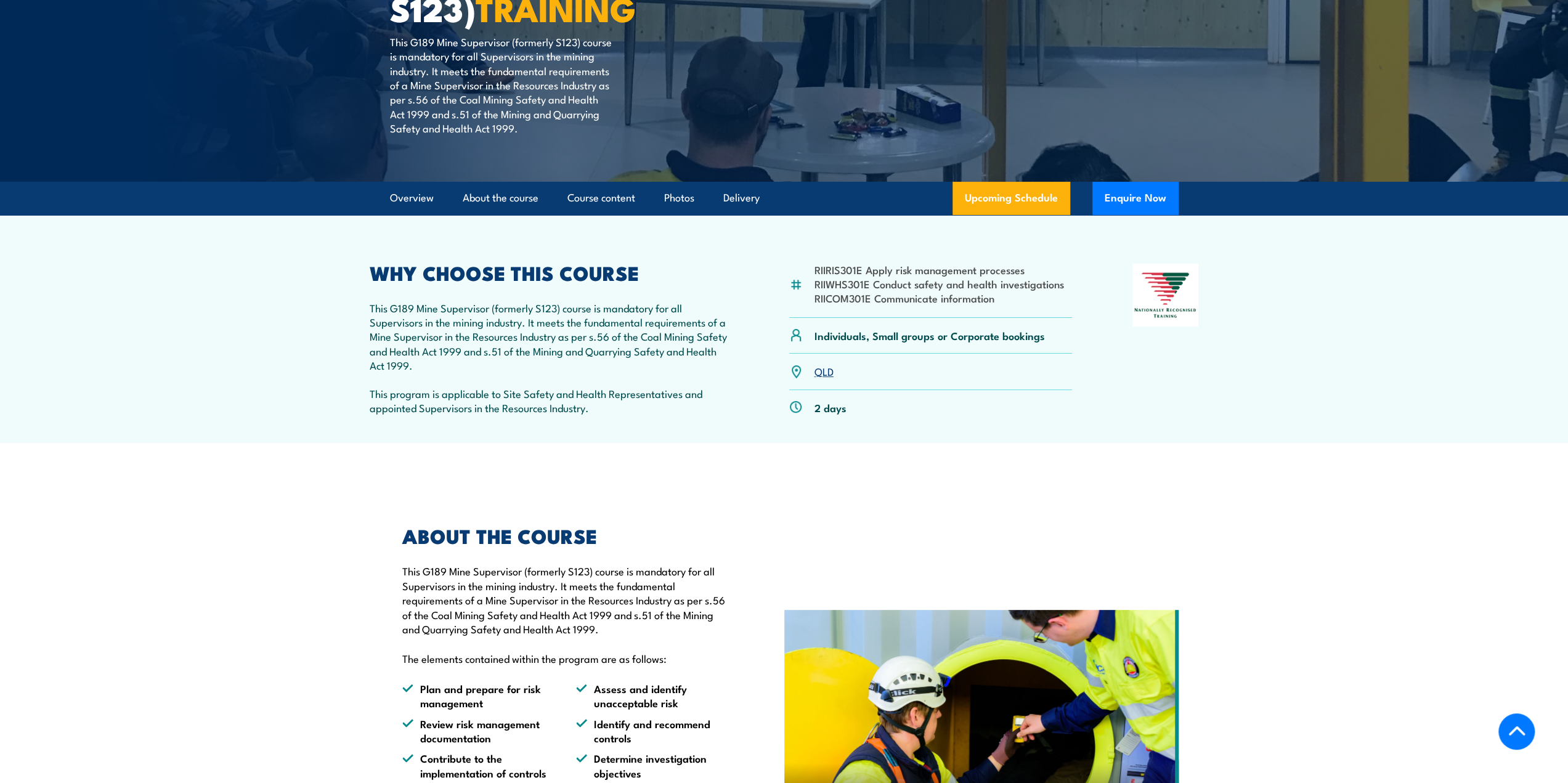
scroll to position [239, 0]
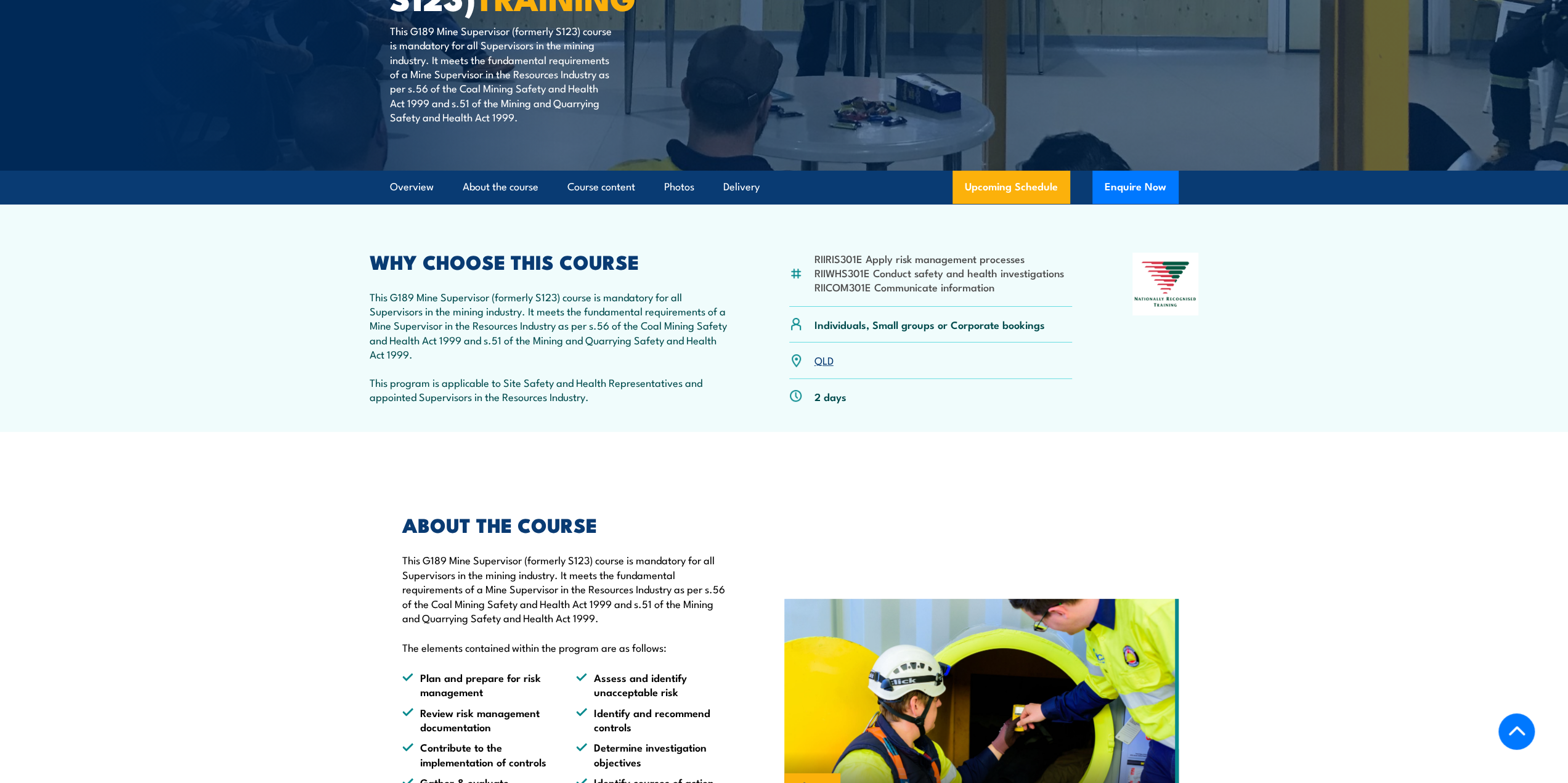
click at [820, 363] on link "QLD" at bounding box center [824, 360] width 19 height 15
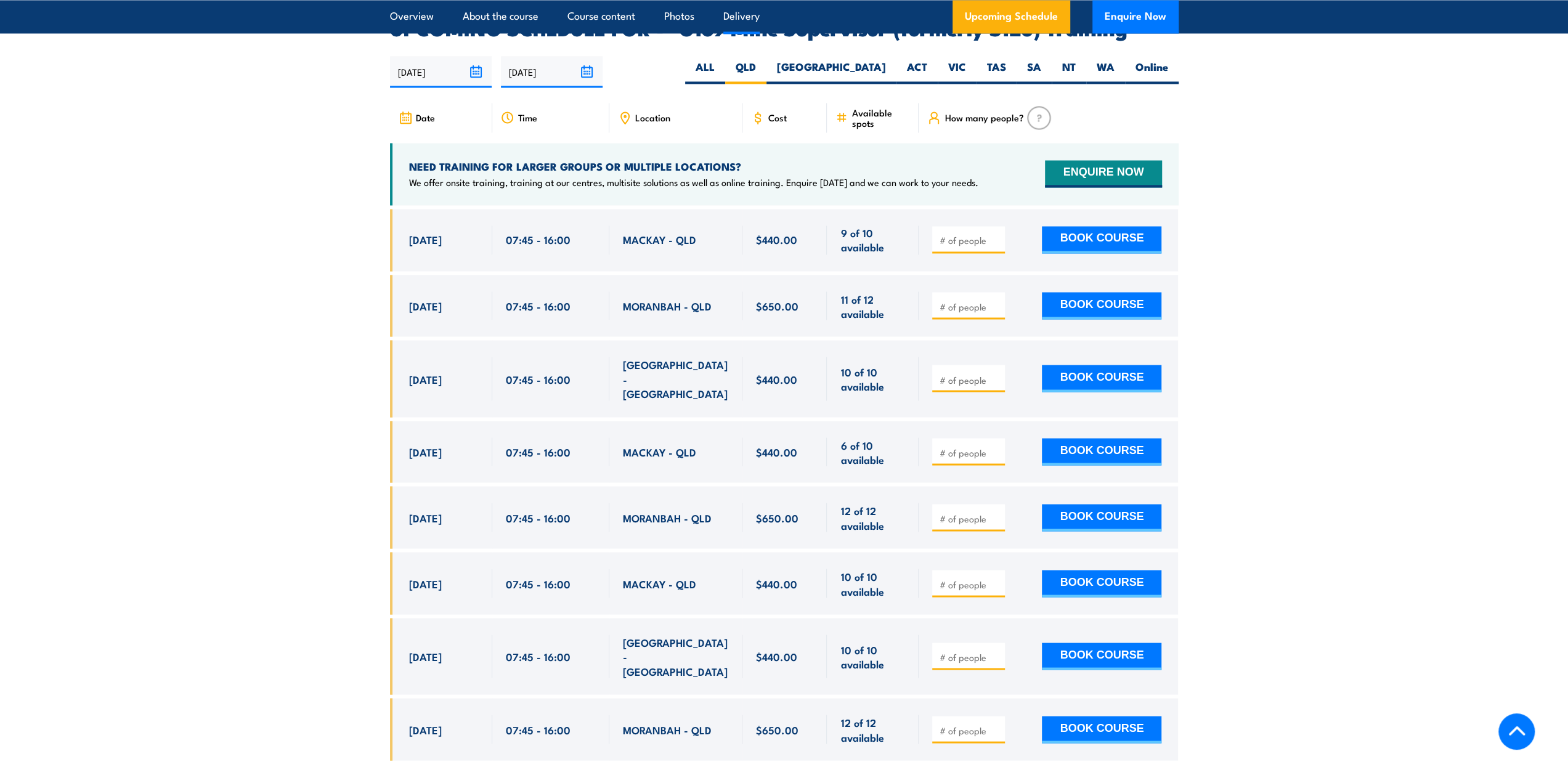
scroll to position [2099, 0]
click at [1107, 226] on button "BOOK COURSE" at bounding box center [1102, 240] width 120 height 27
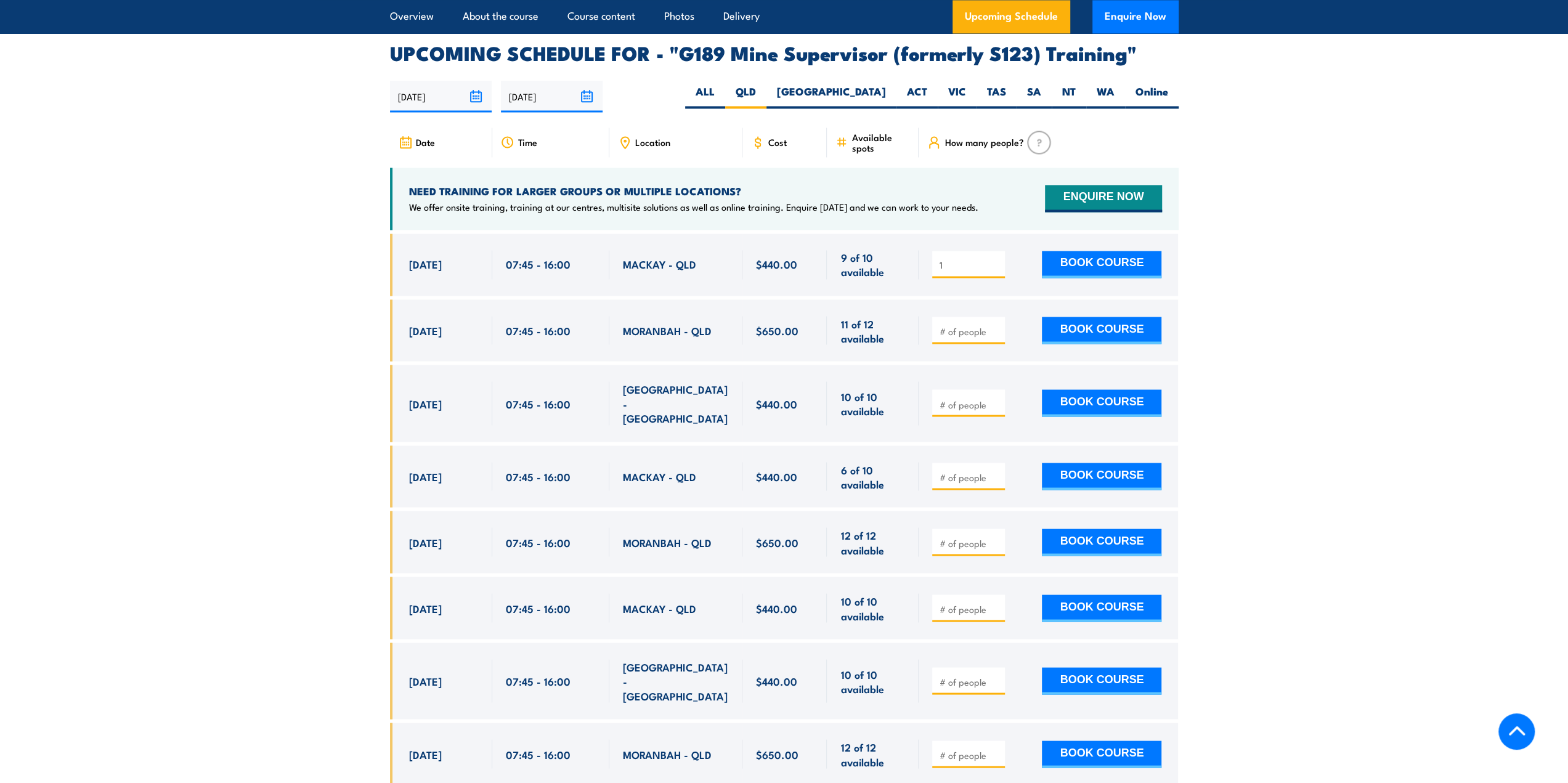
scroll to position [2075, 0]
type input "1"
click at [1110, 250] on button "BOOK COURSE" at bounding box center [1102, 264] width 120 height 27
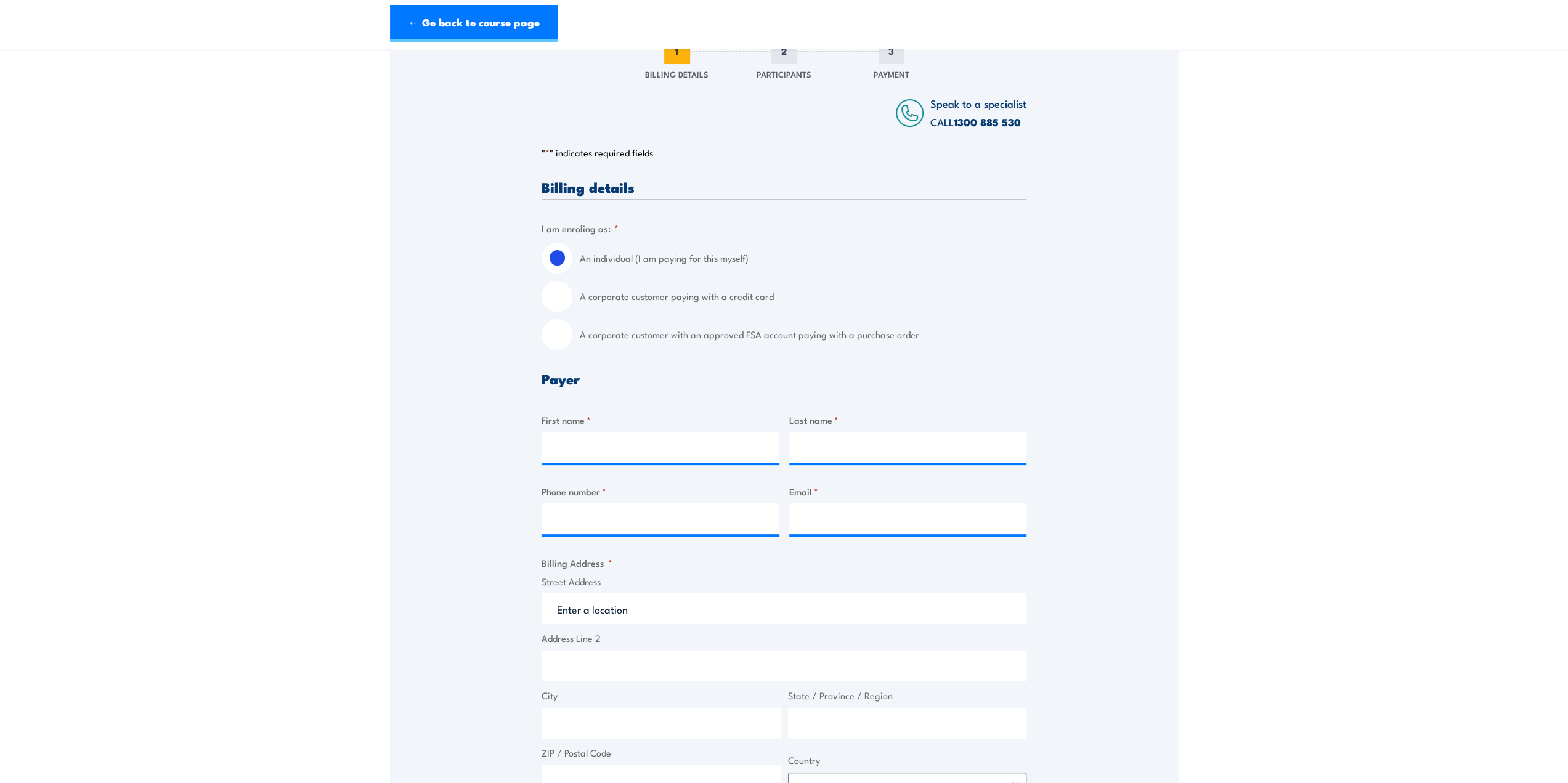
scroll to position [308, 0]
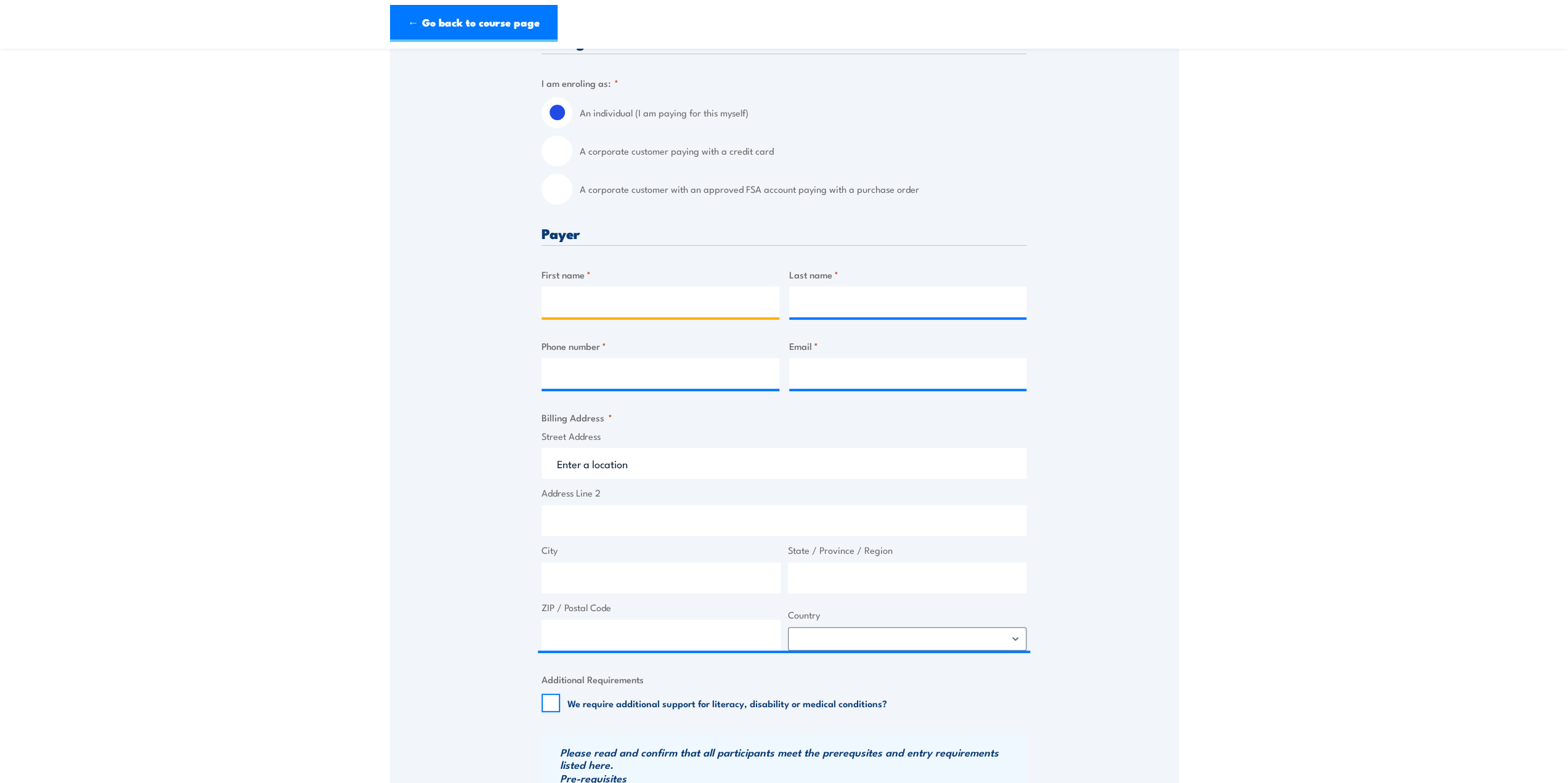
click at [649, 314] on input "First name *" at bounding box center [660, 301] width 238 height 31
type input "Mathew"
type input "Butler"
type input "0487371180"
type input "twoheadtyres@outlook.com"
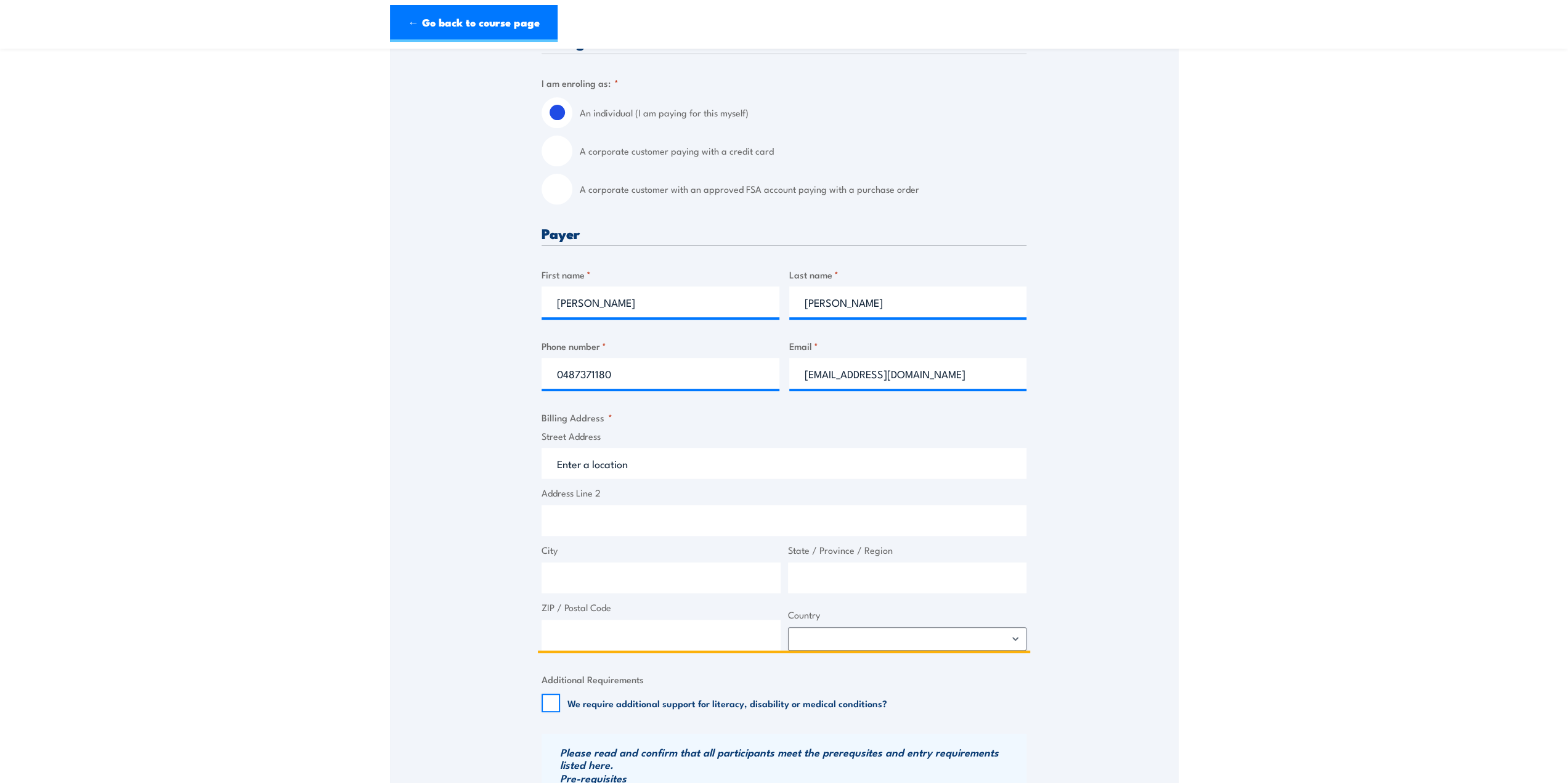
click at [646, 479] on input "Street Address" at bounding box center [784, 463] width 485 height 31
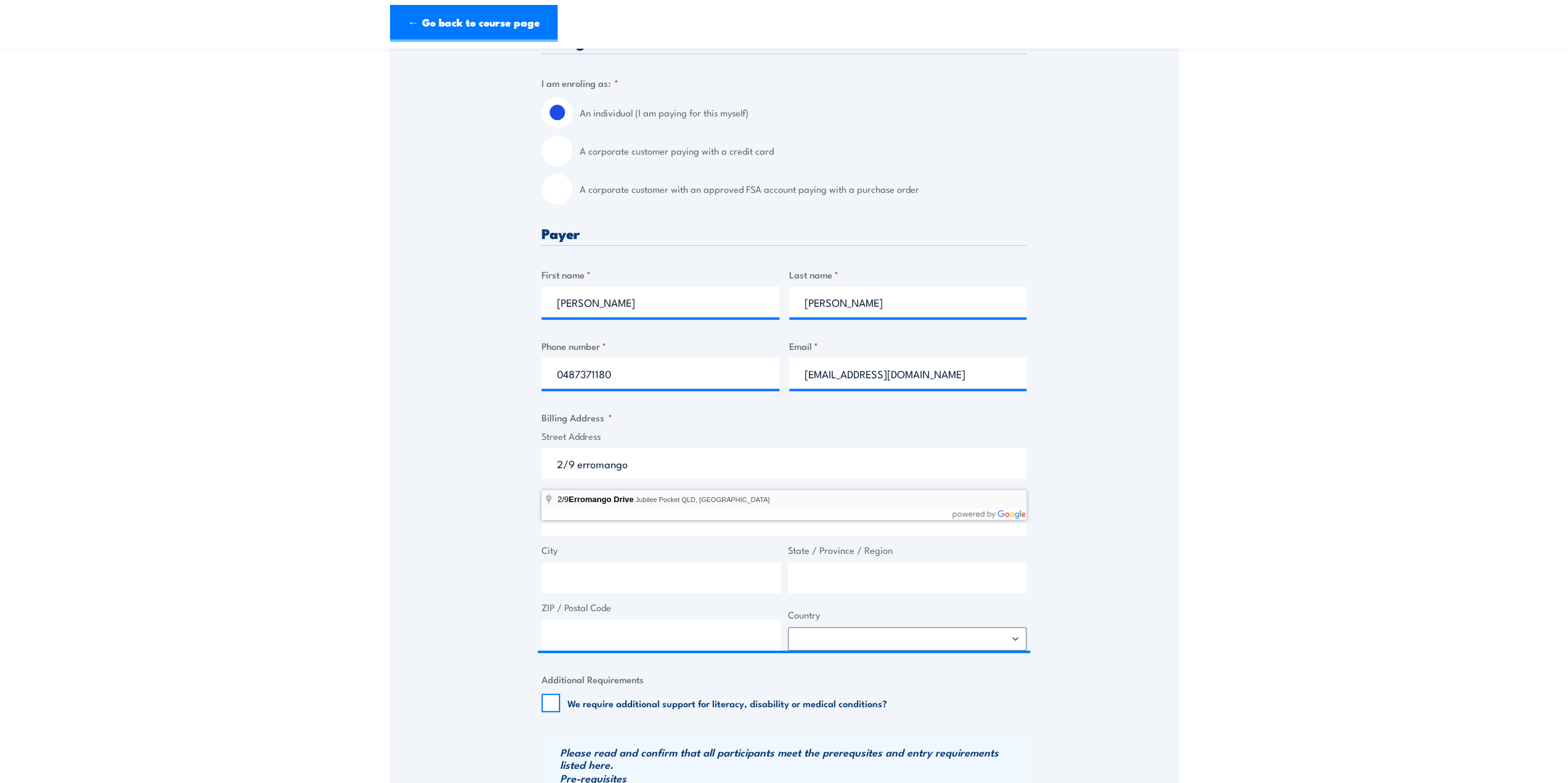
type input "2/9 Erromango Drive, Jubilee Pocket QLD, Australia"
type input "9 Erromango Dr"
type input "Jubilee Pocket"
type input "[GEOGRAPHIC_DATA]"
type input "4802"
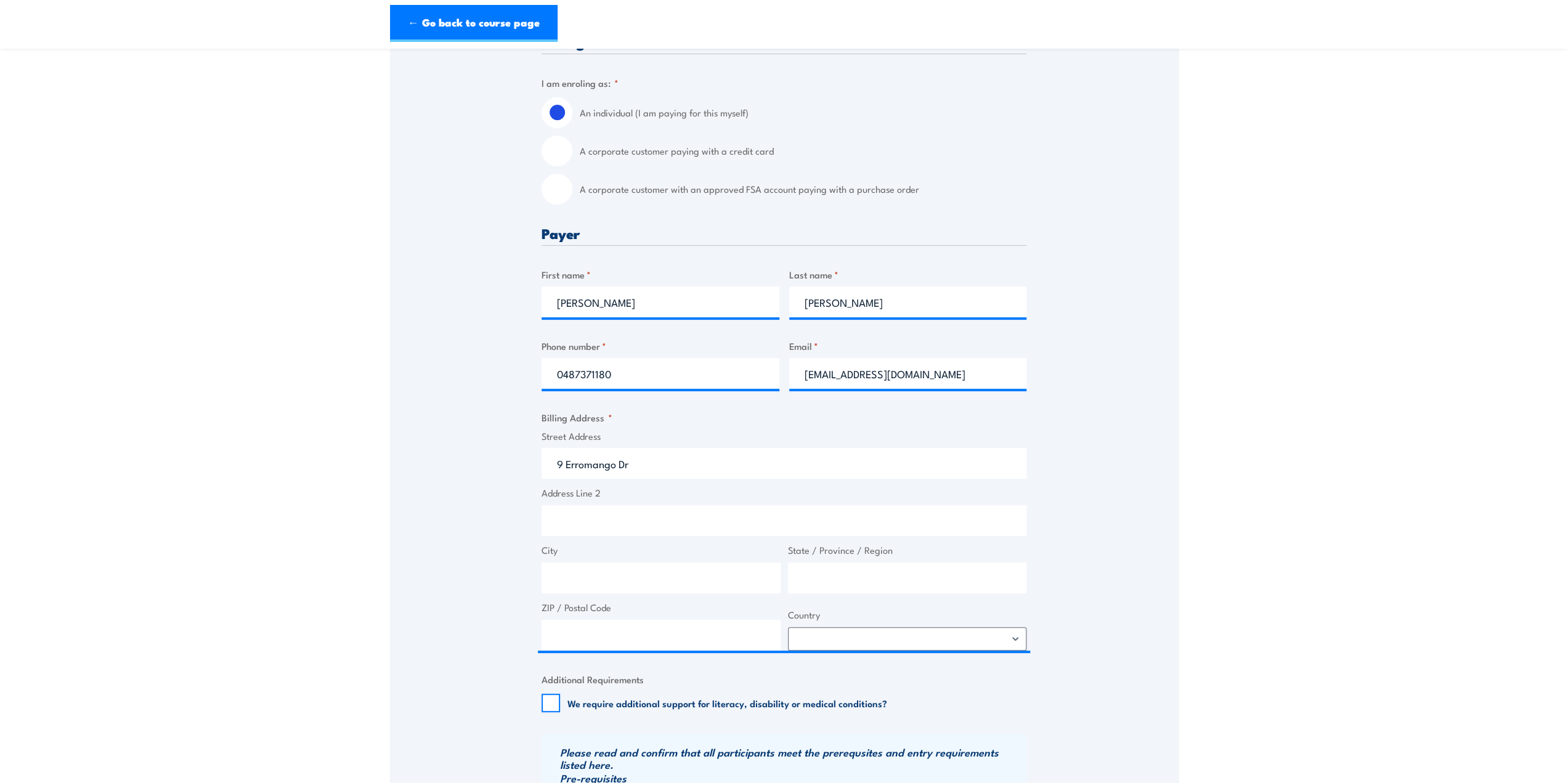
select select "[GEOGRAPHIC_DATA]"
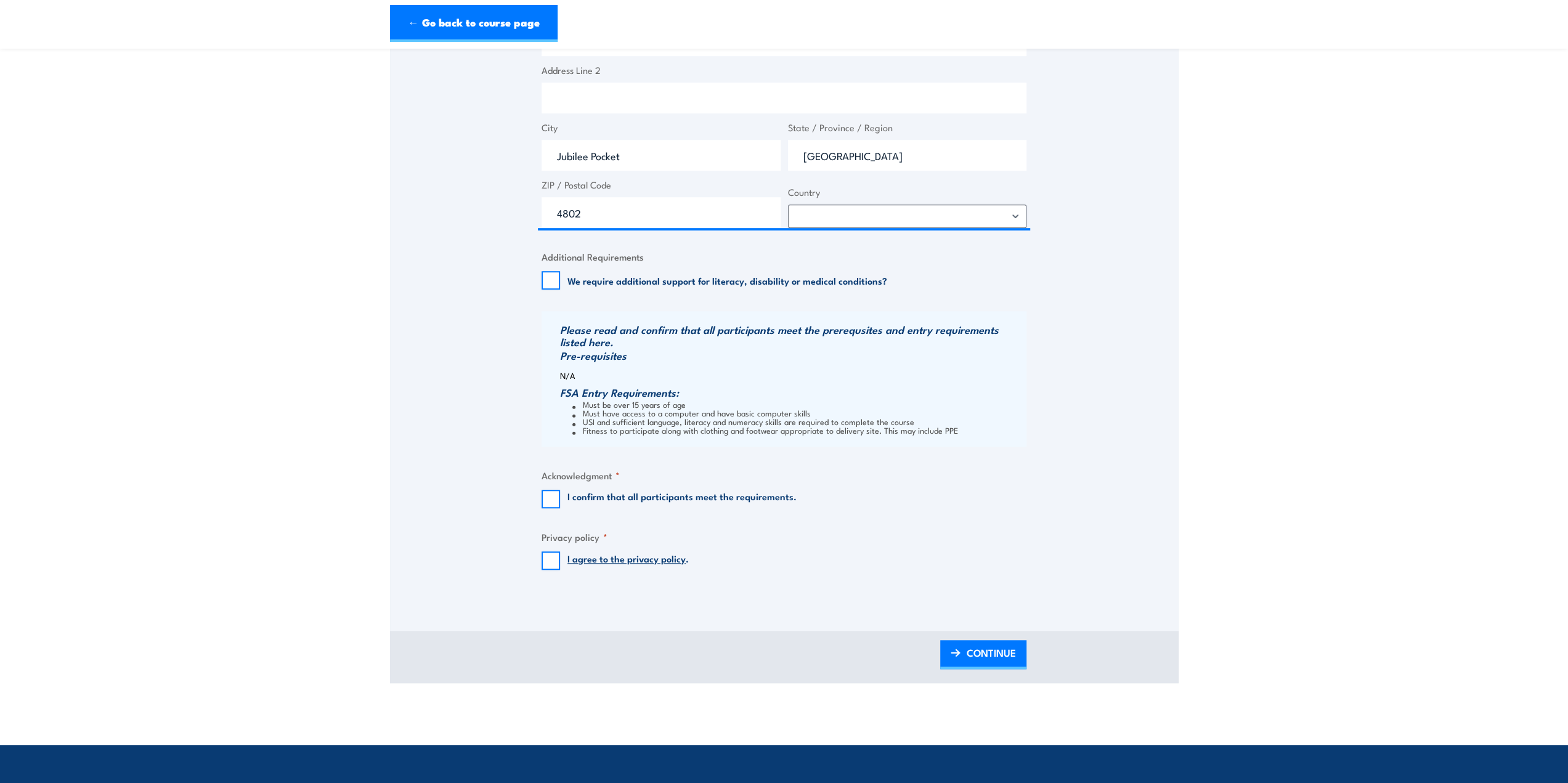
scroll to position [739, 0]
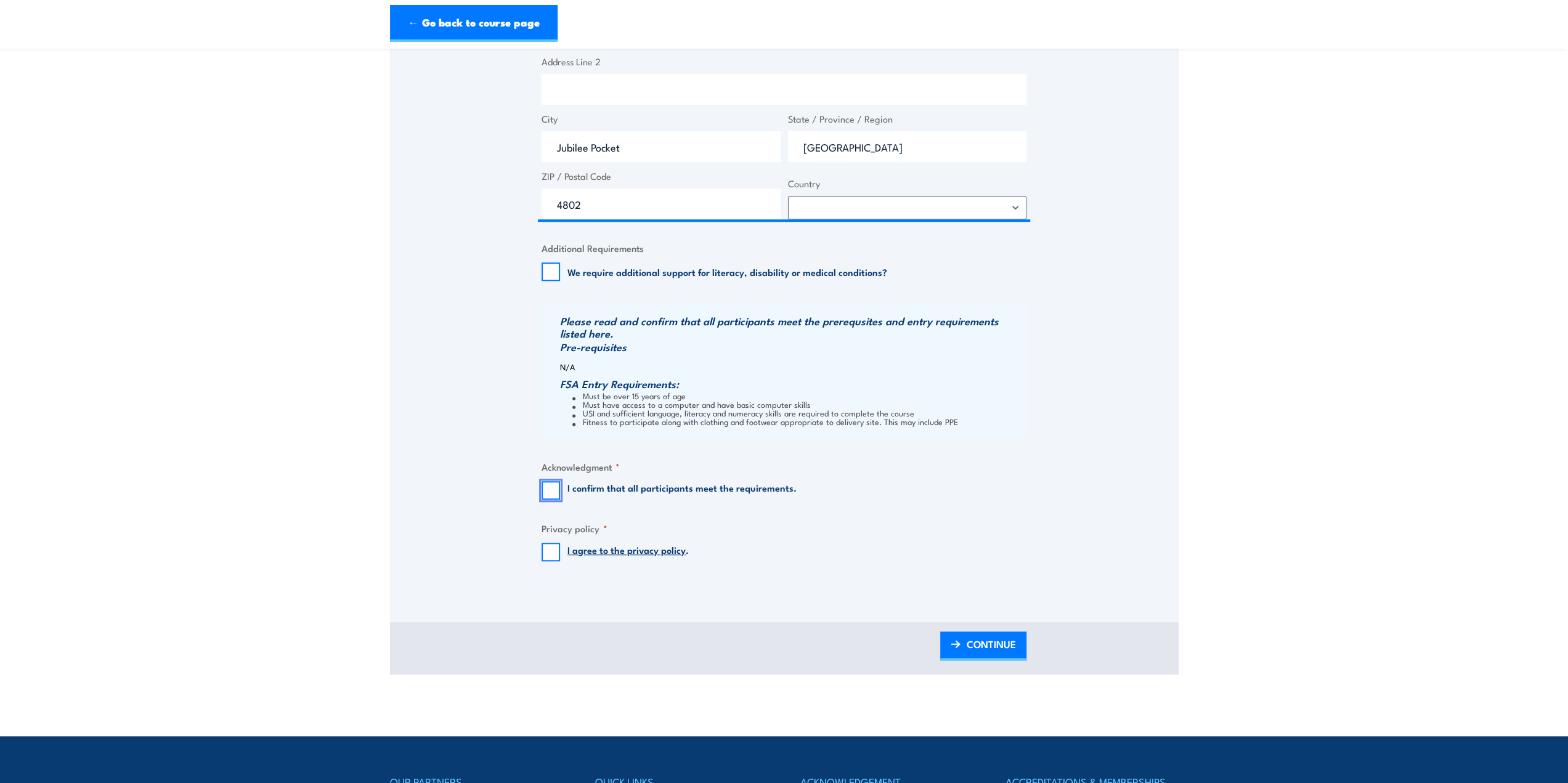
click at [548, 500] on input "I confirm that all participants meet the requirements." at bounding box center [551, 491] width 19 height 19
checkbox input "true"
drag, startPoint x: 547, startPoint y: 558, endPoint x: 596, endPoint y: 571, distance: 50.7
click at [548, 560] on input "I agree to the privacy policy ." at bounding box center [551, 552] width 19 height 19
checkbox input "true"
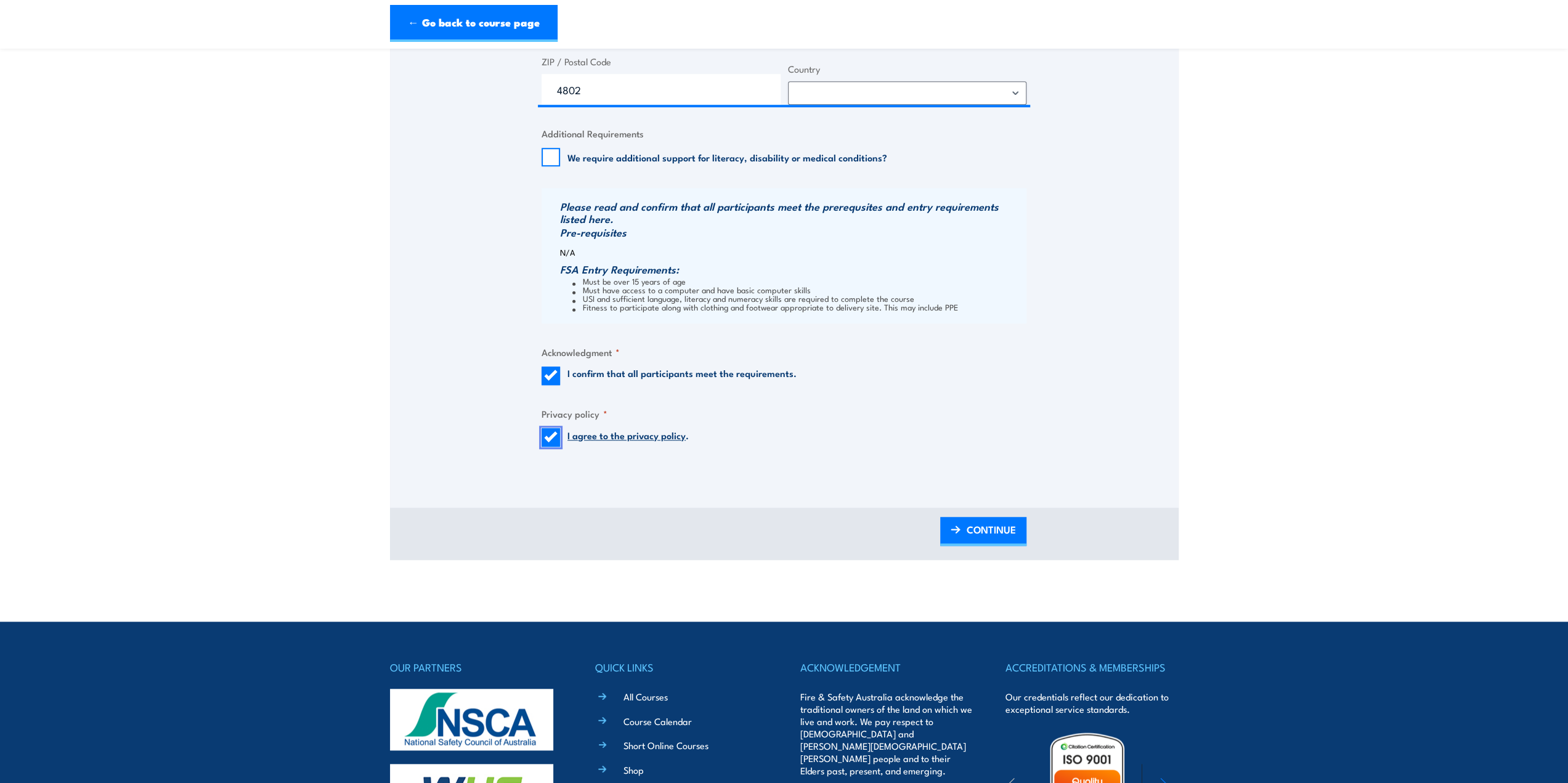
scroll to position [863, 0]
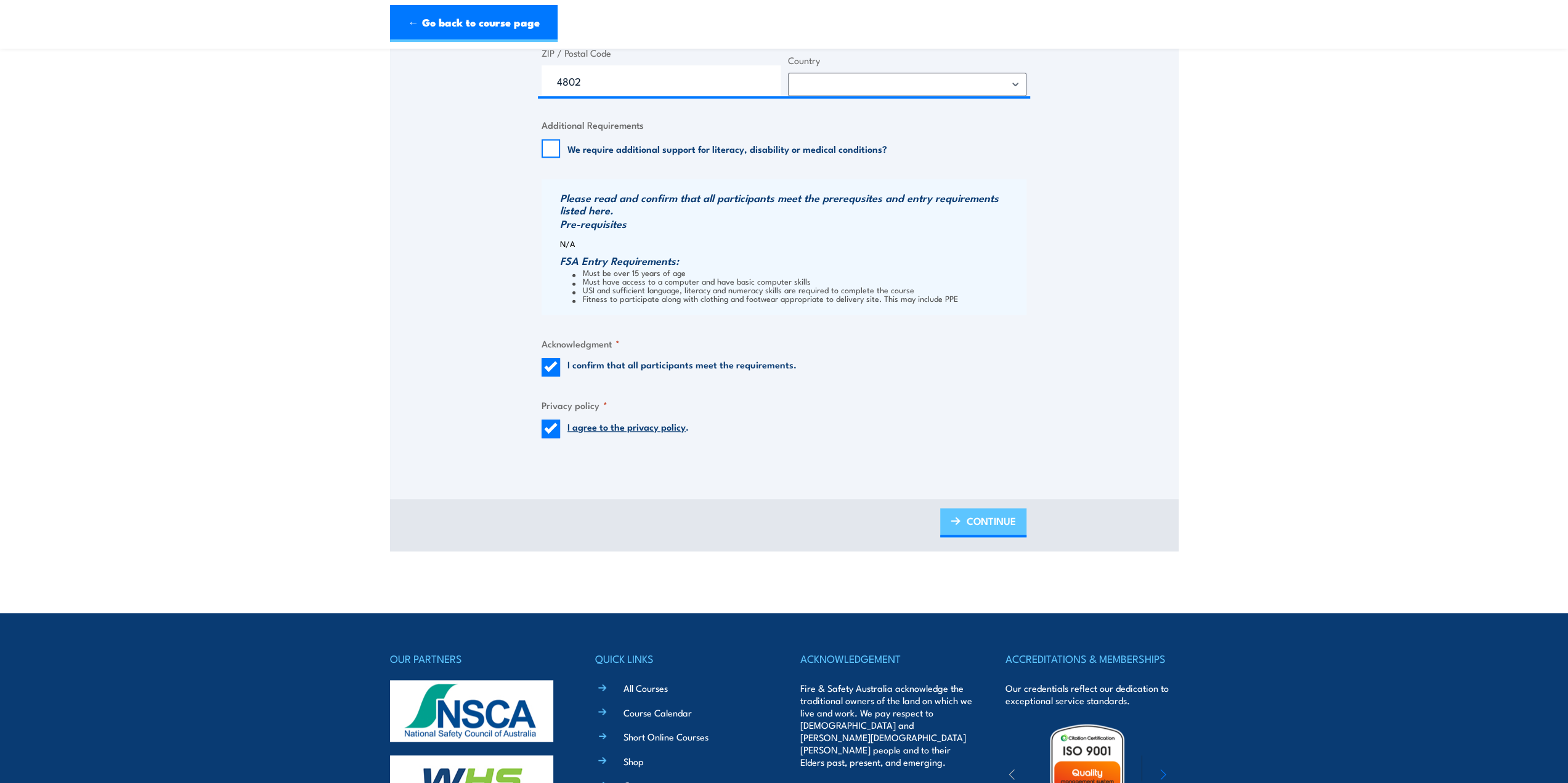
click at [982, 525] on span "CONTINUE" at bounding box center [991, 521] width 50 height 33
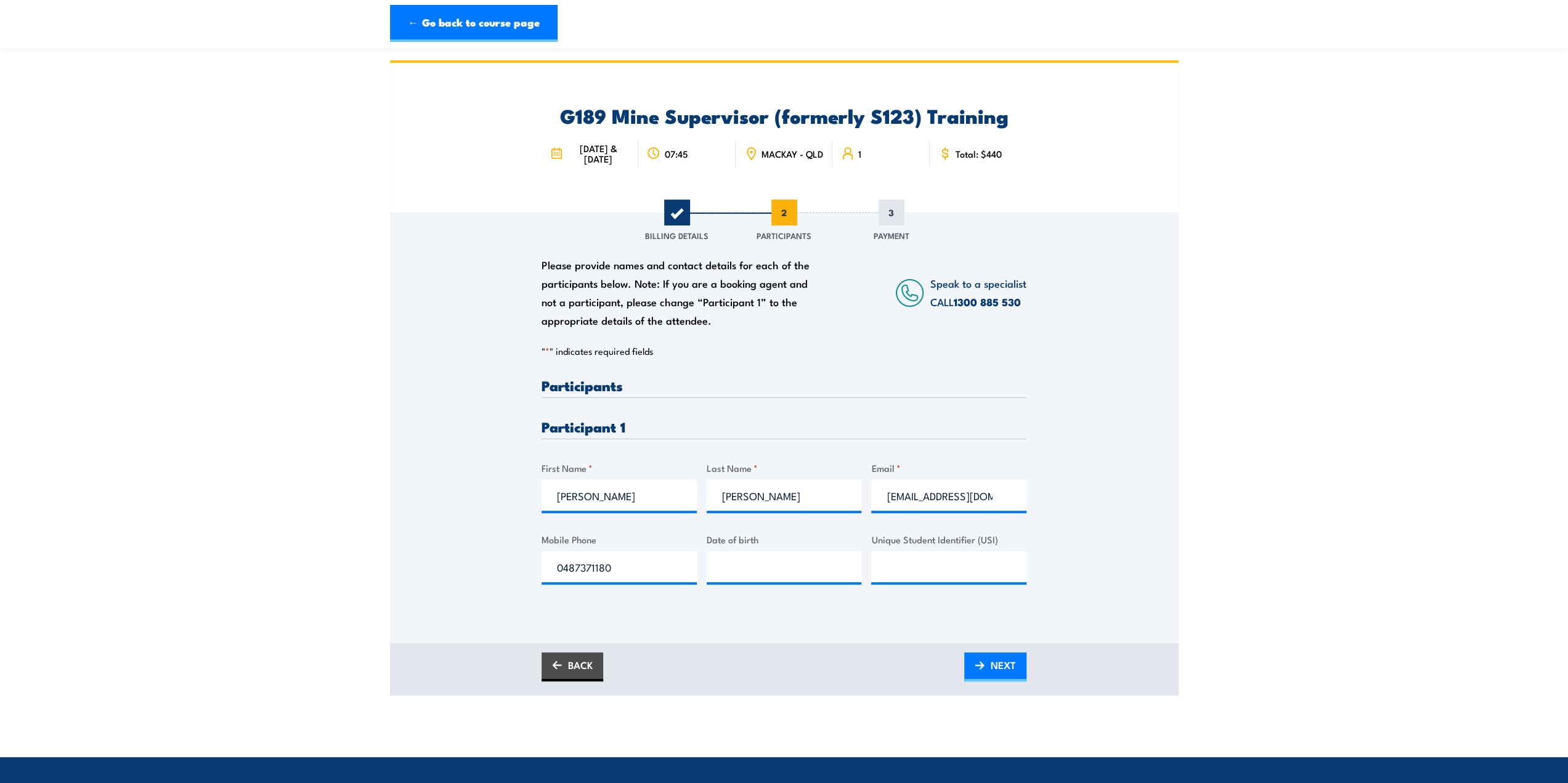
scroll to position [0, 0]
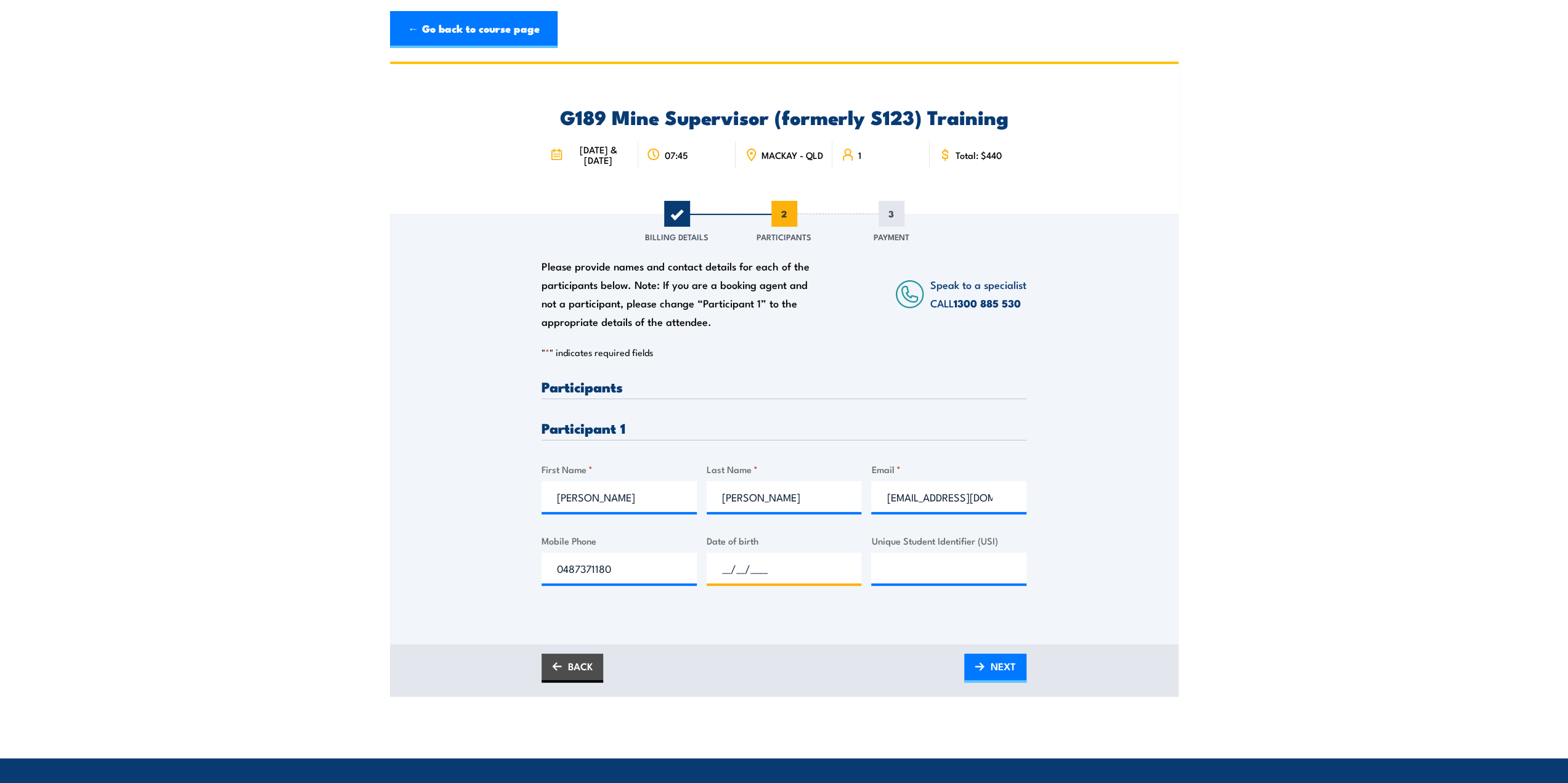
click at [736, 580] on input "__/__/____" at bounding box center [784, 568] width 155 height 31
type input "[DATE]"
click at [889, 581] on input "Unique Student Identifier (USI)" at bounding box center [949, 568] width 155 height 31
type input "27ytmdy26g"
click at [1000, 681] on span "NEXT" at bounding box center [1003, 667] width 25 height 33
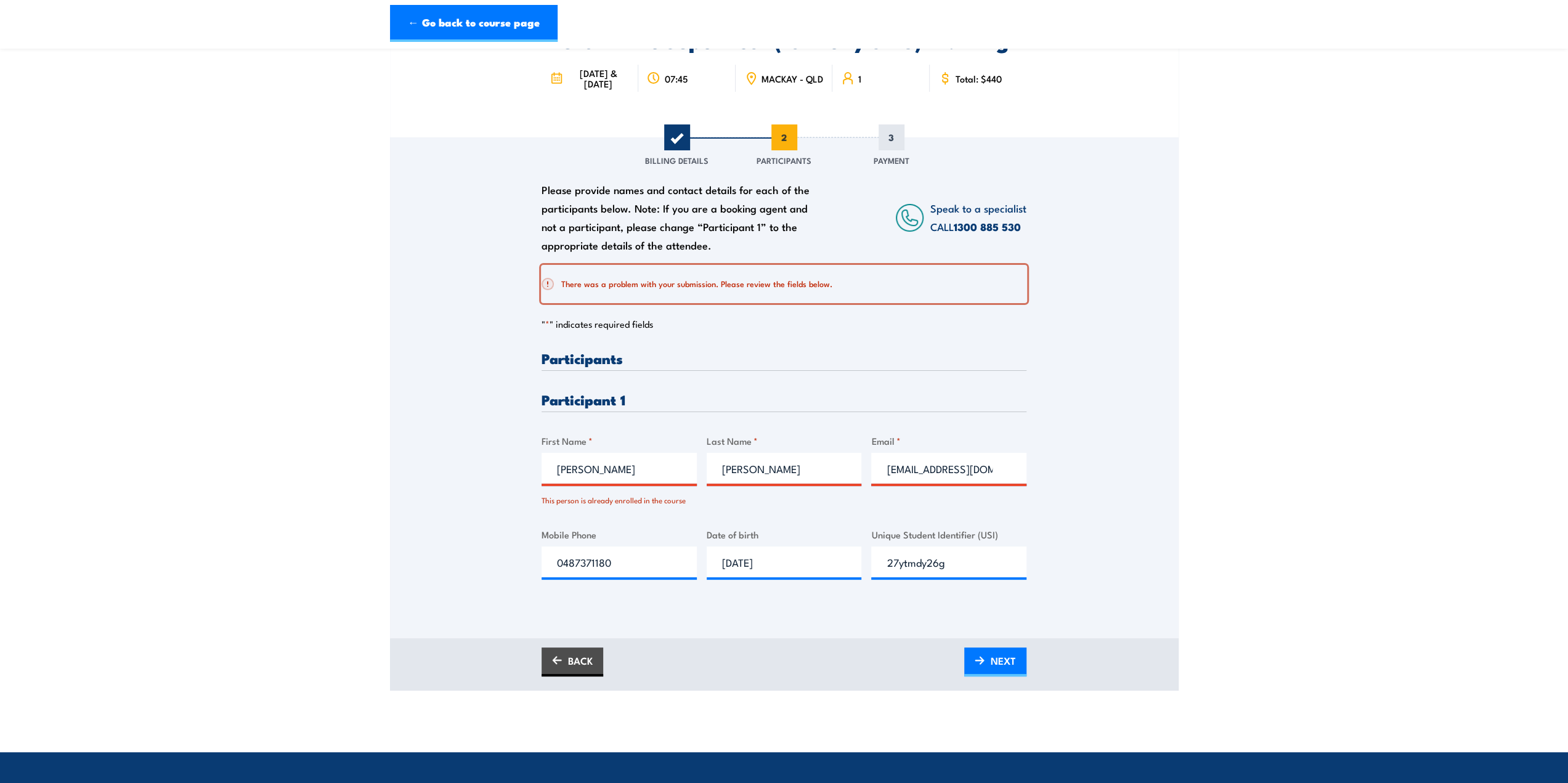
scroll to position [62, 0]
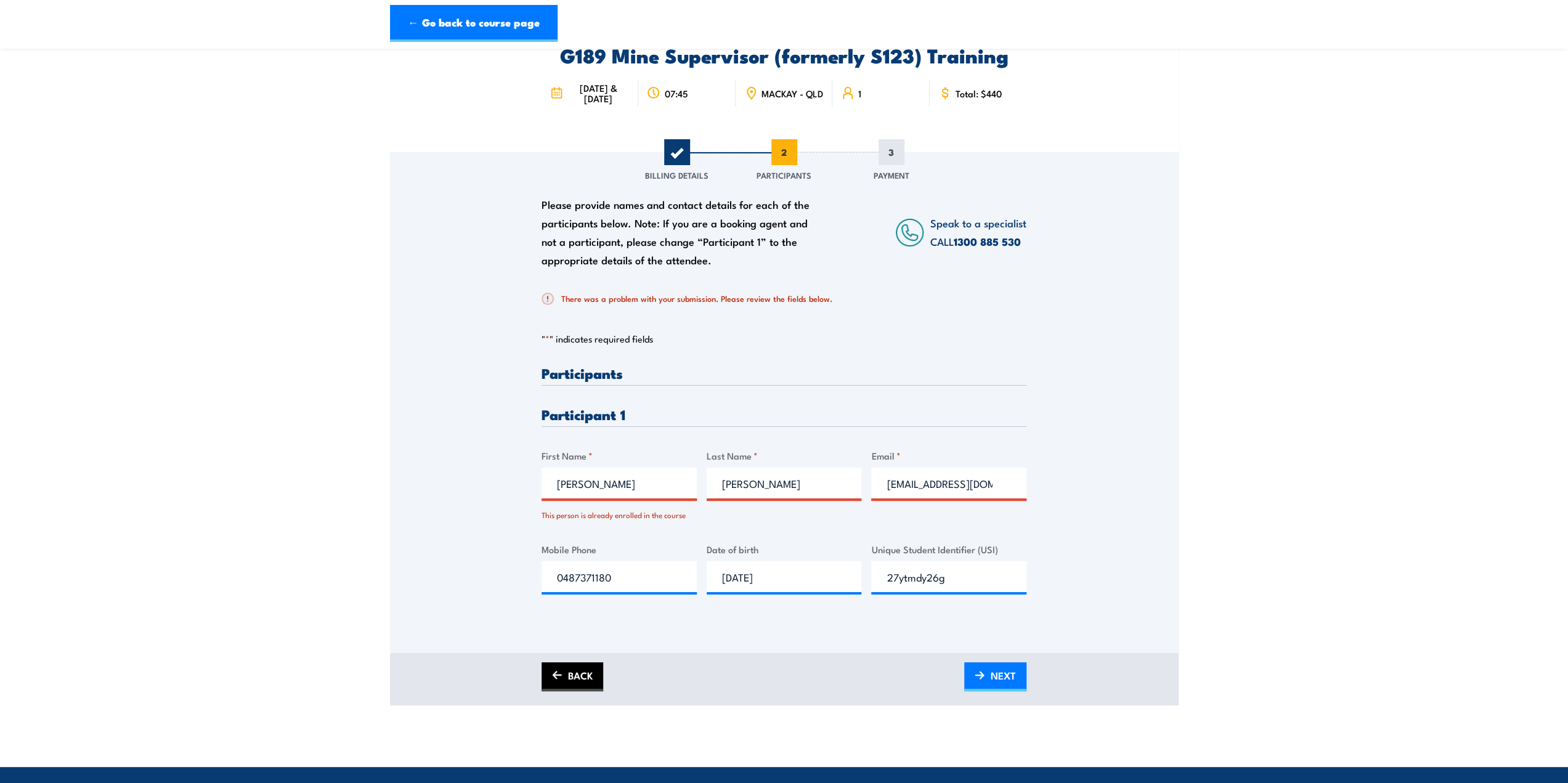
click at [589, 688] on link "BACK" at bounding box center [573, 677] width 62 height 29
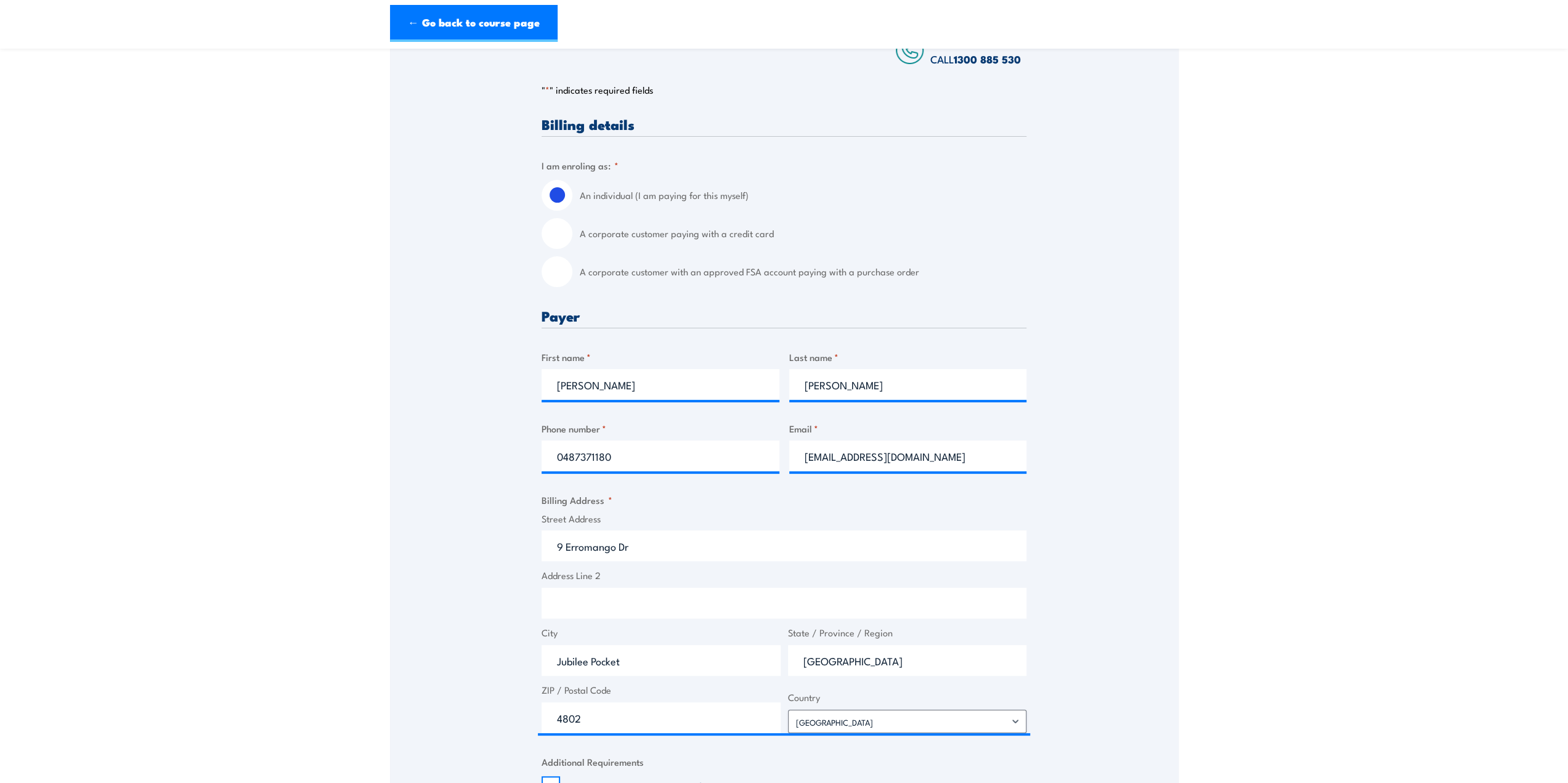
scroll to position [0, 0]
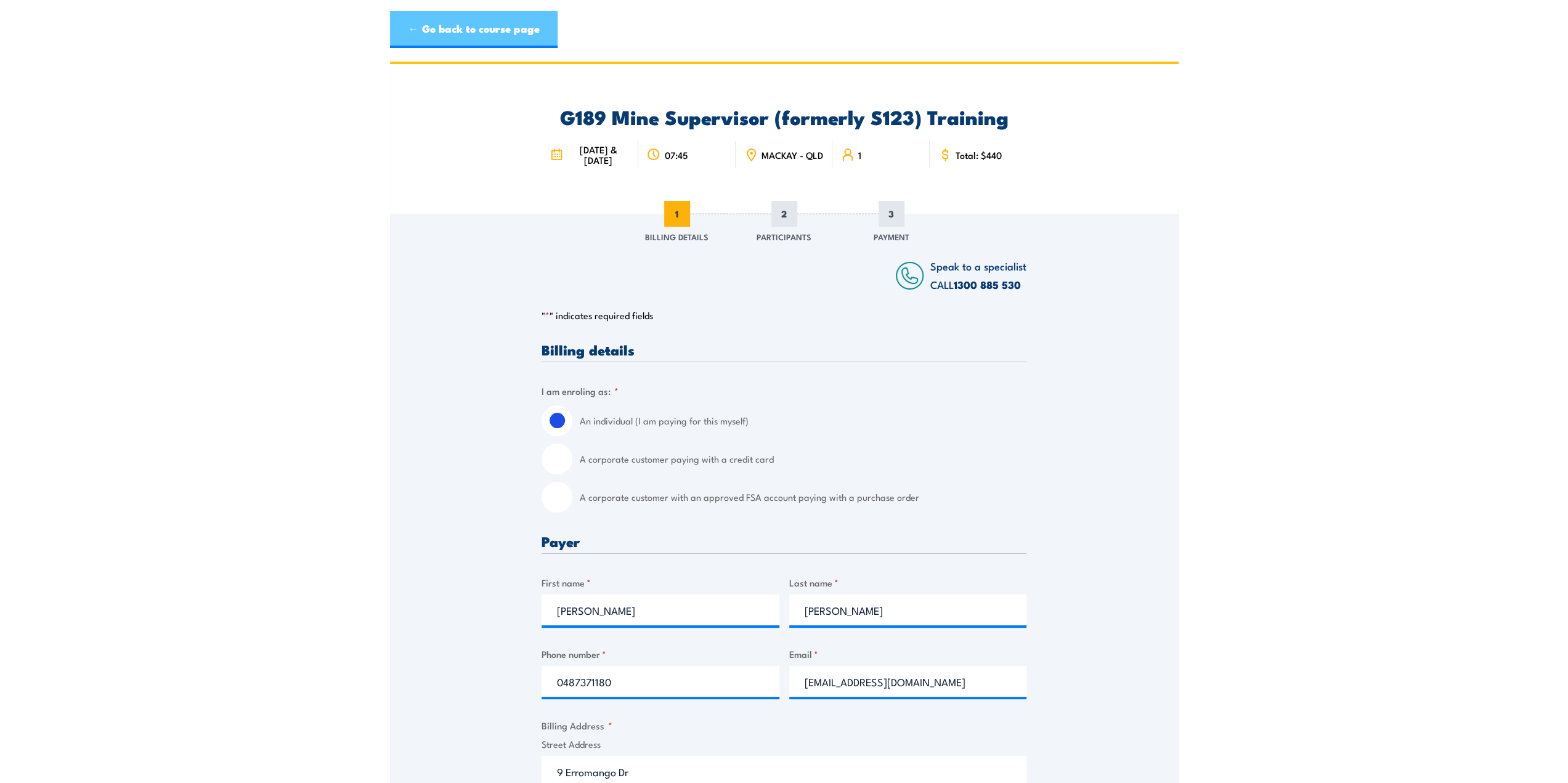
click at [492, 30] on link "← Go back to course page" at bounding box center [474, 29] width 168 height 37
click at [501, 22] on link "← Go back to course page" at bounding box center [474, 29] width 168 height 37
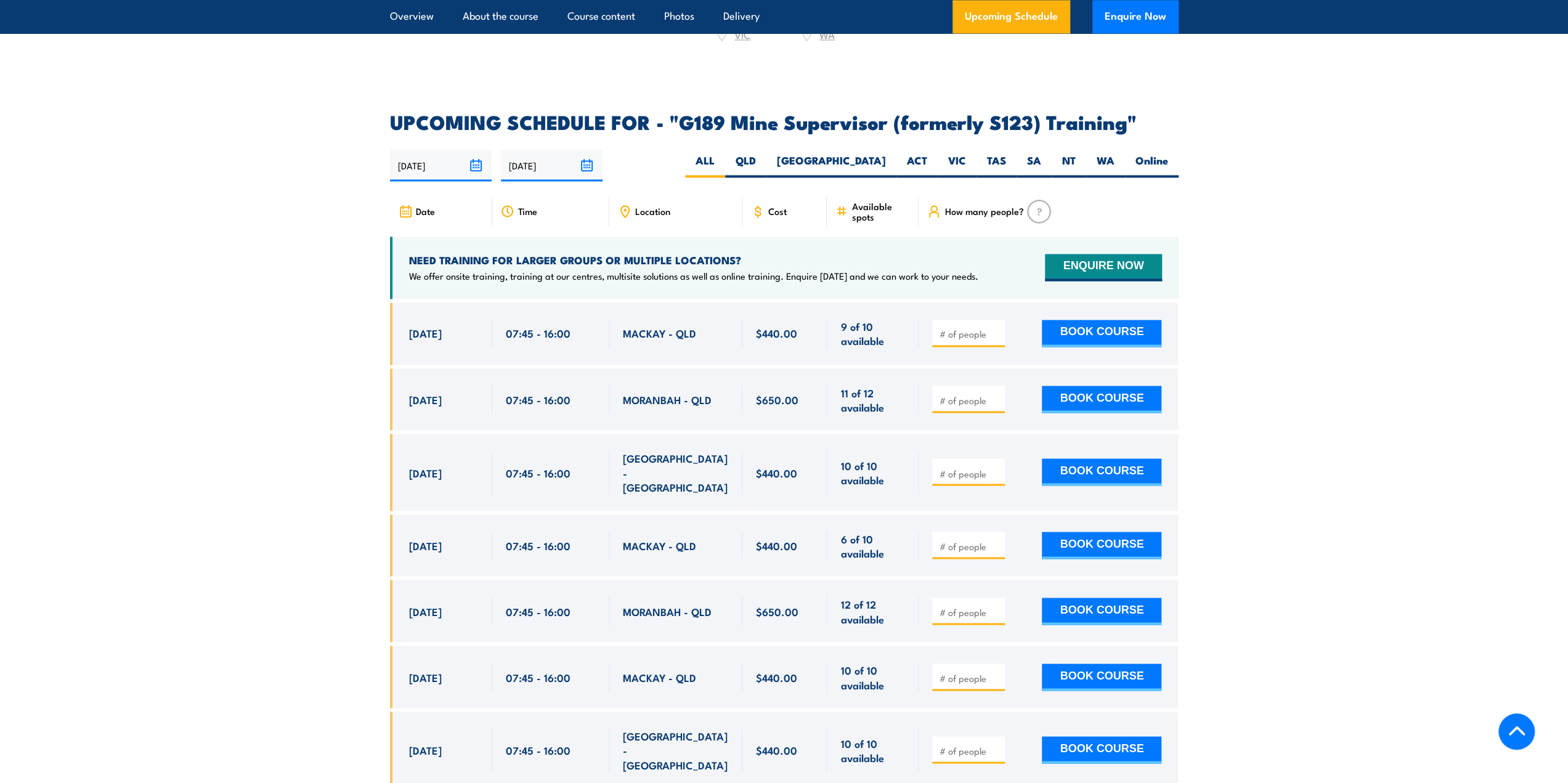
scroll to position [2013, 0]
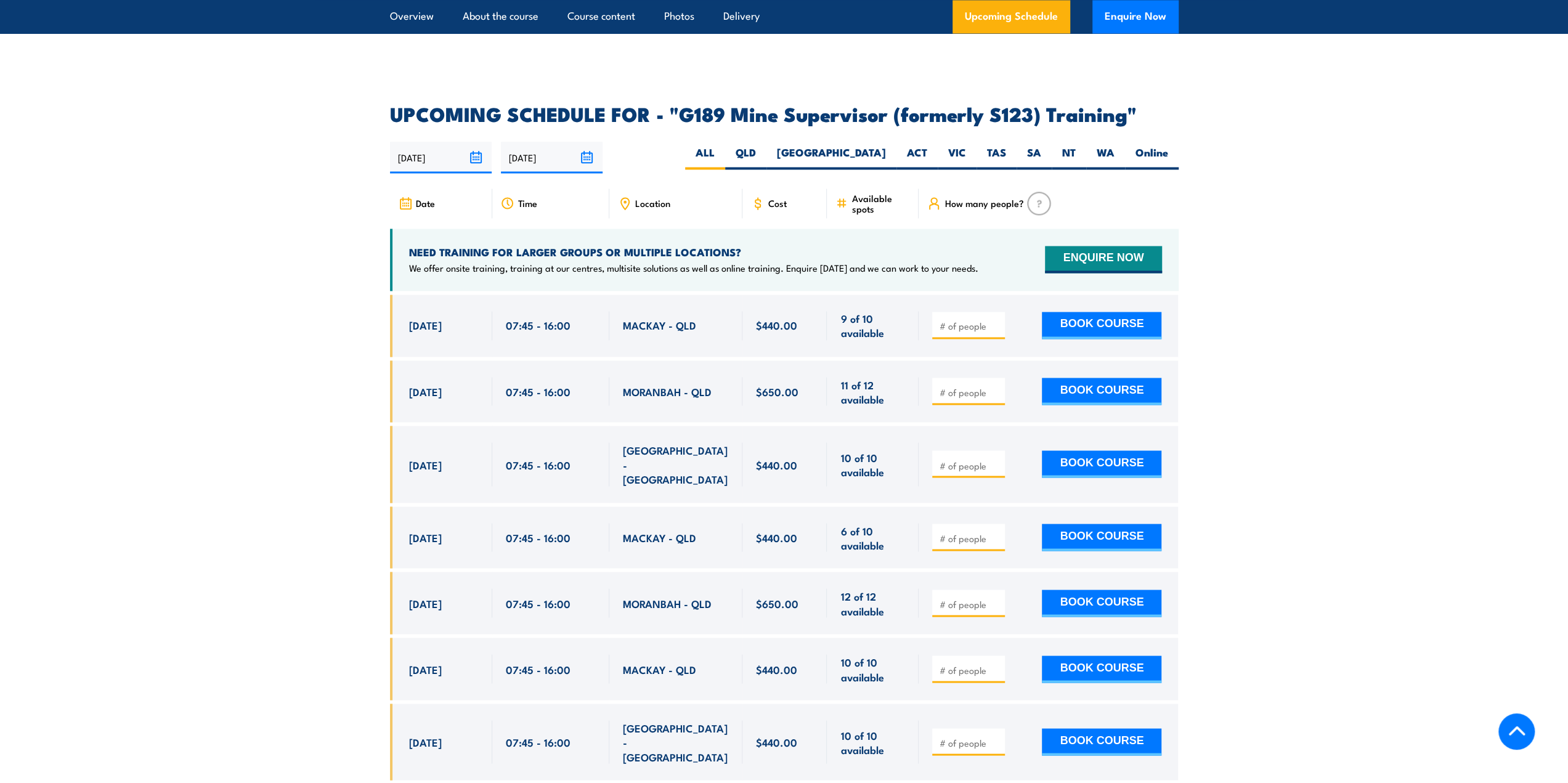
click at [863, 311] on span "9 of 10 available" at bounding box center [873, 326] width 65 height 29
click at [1097, 311] on button "BOOK COURSE" at bounding box center [1102, 325] width 120 height 27
type input "1"
click at [1091, 311] on button "BOOK COURSE" at bounding box center [1102, 325] width 120 height 27
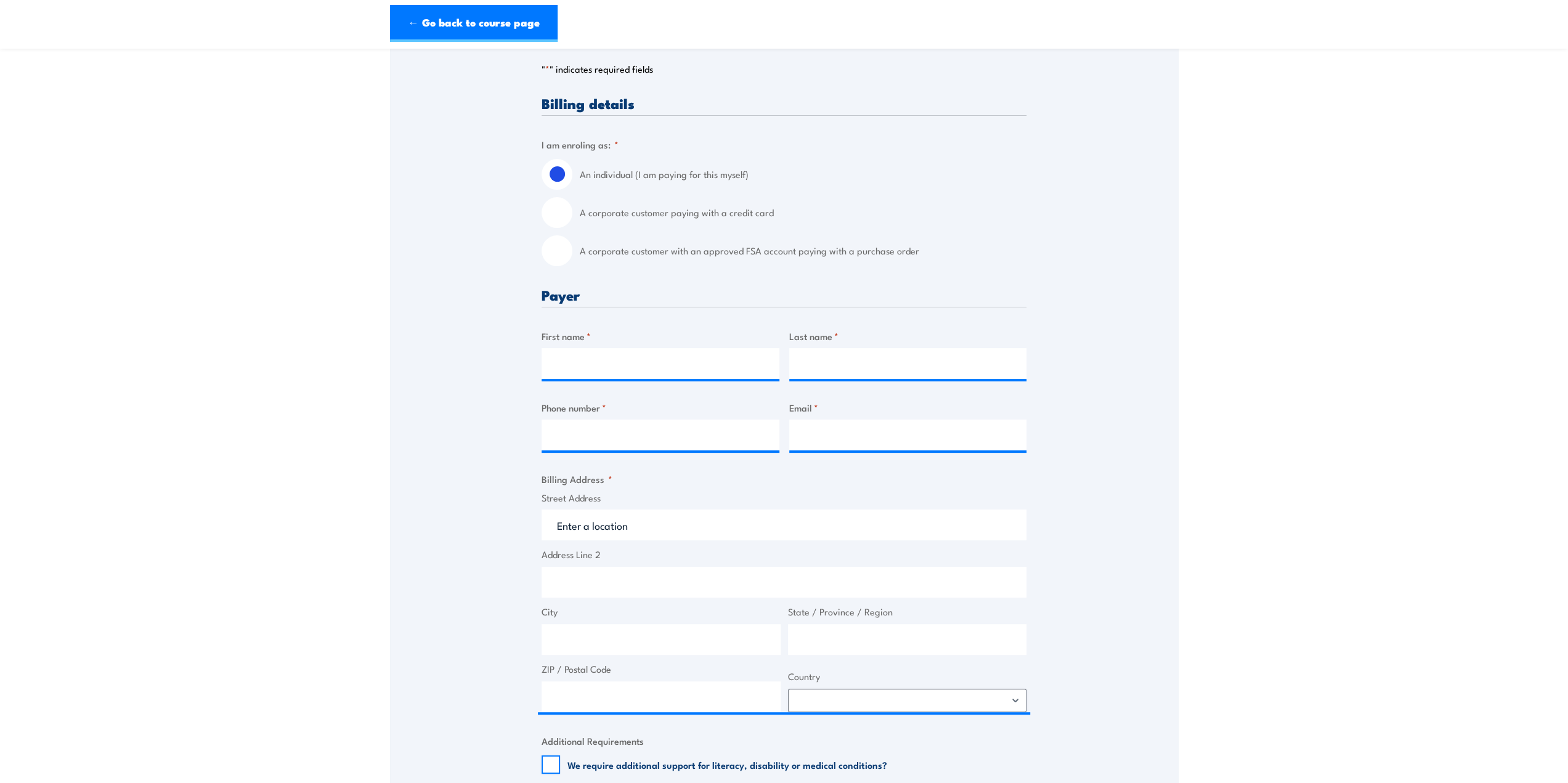
scroll to position [246, 0]
click at [595, 379] on input "First name *" at bounding box center [660, 363] width 238 height 31
type input "[PERSON_NAME]"
type input "0487371180"
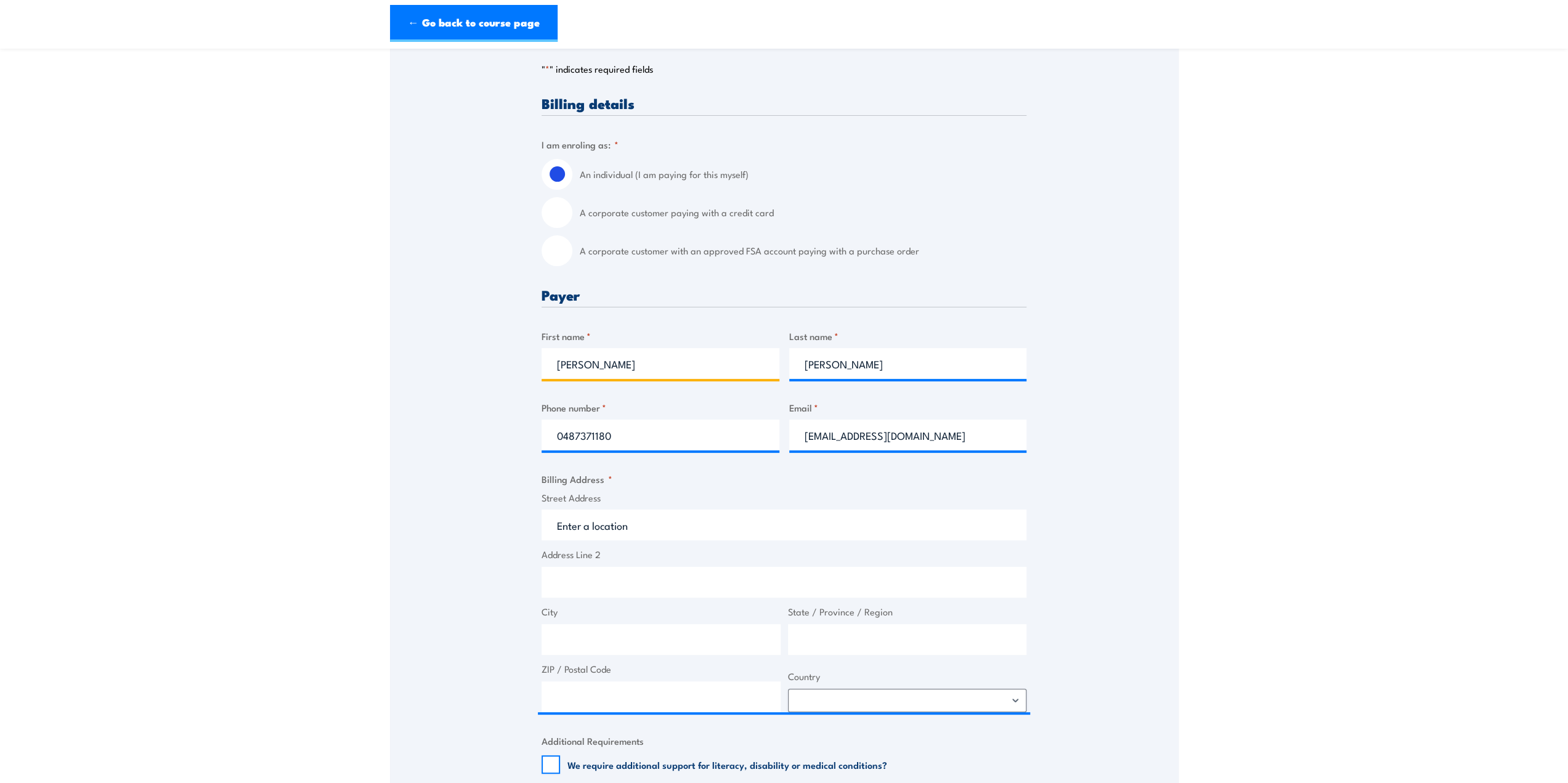
click at [612, 378] on input "[PERSON_NAME]" at bounding box center [660, 363] width 238 height 31
click at [614, 377] on input "[PERSON_NAME]" at bounding box center [660, 363] width 238 height 31
click at [965, 449] on input "[EMAIL_ADDRESS][DOMAIN_NAME]" at bounding box center [908, 435] width 238 height 31
type input "[EMAIL_ADDRESS][DOMAIN_NAME]"
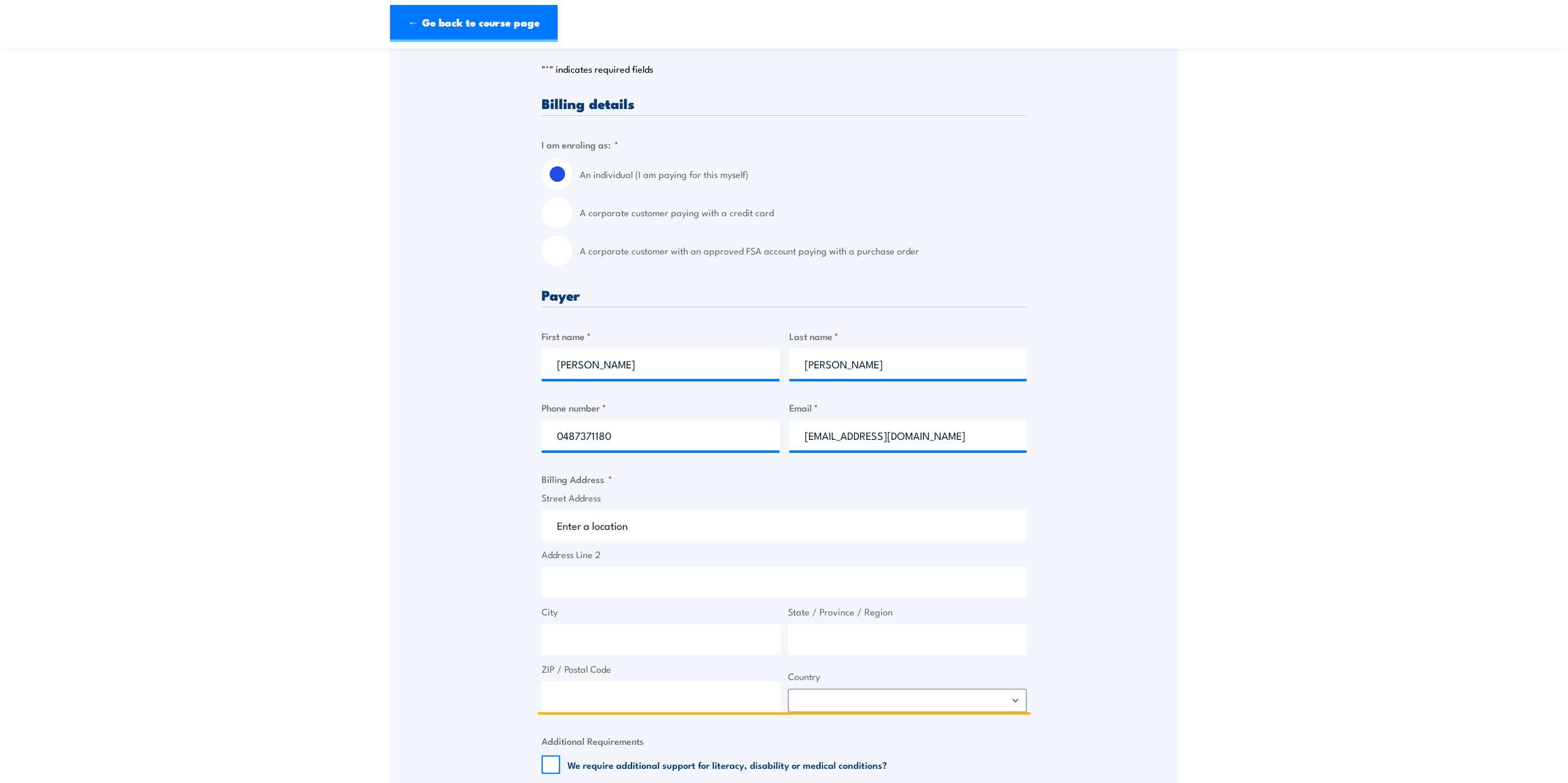
click at [651, 537] on input "Street Address" at bounding box center [784, 525] width 485 height 31
type input "a"
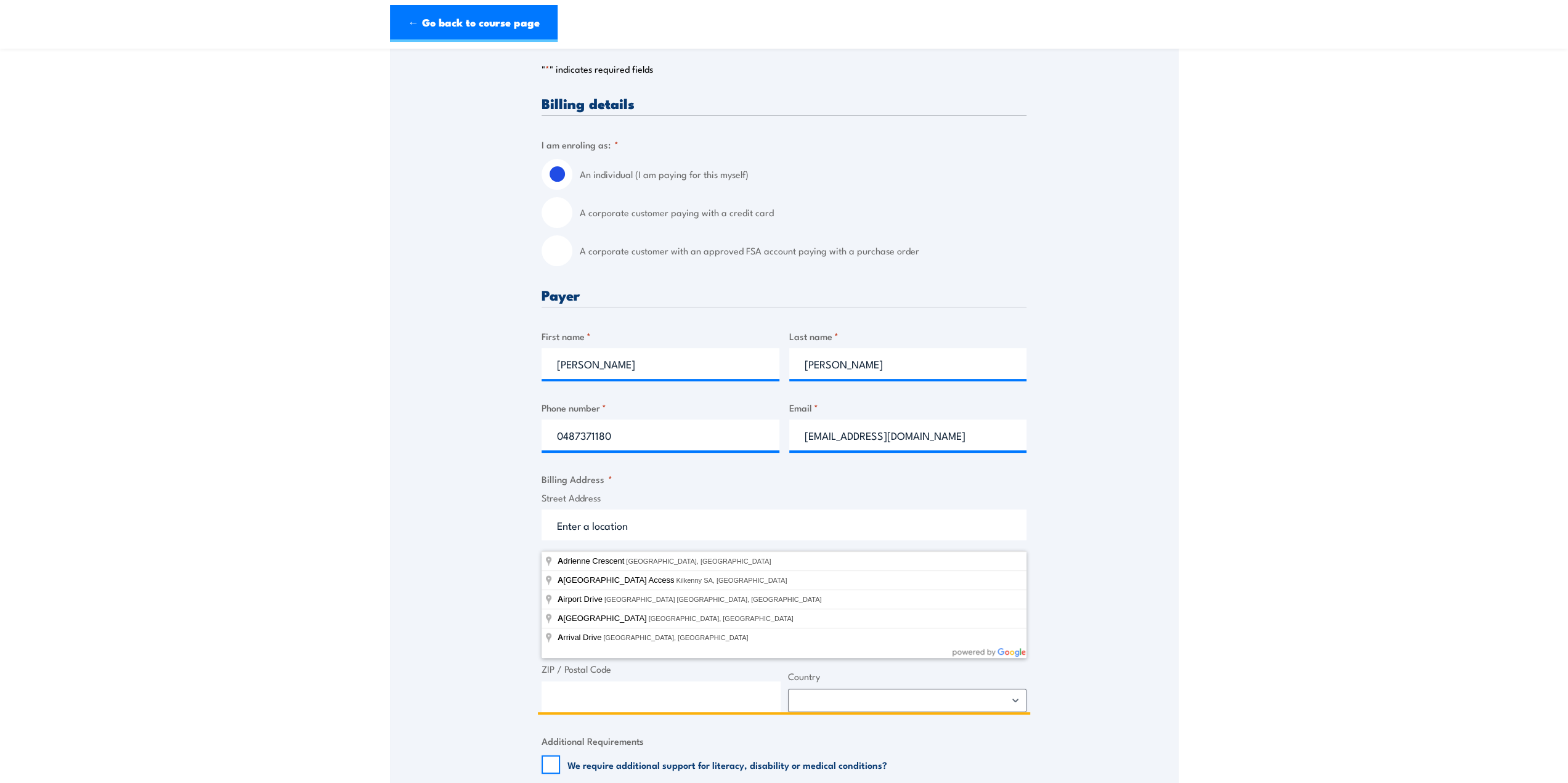
type input "\"
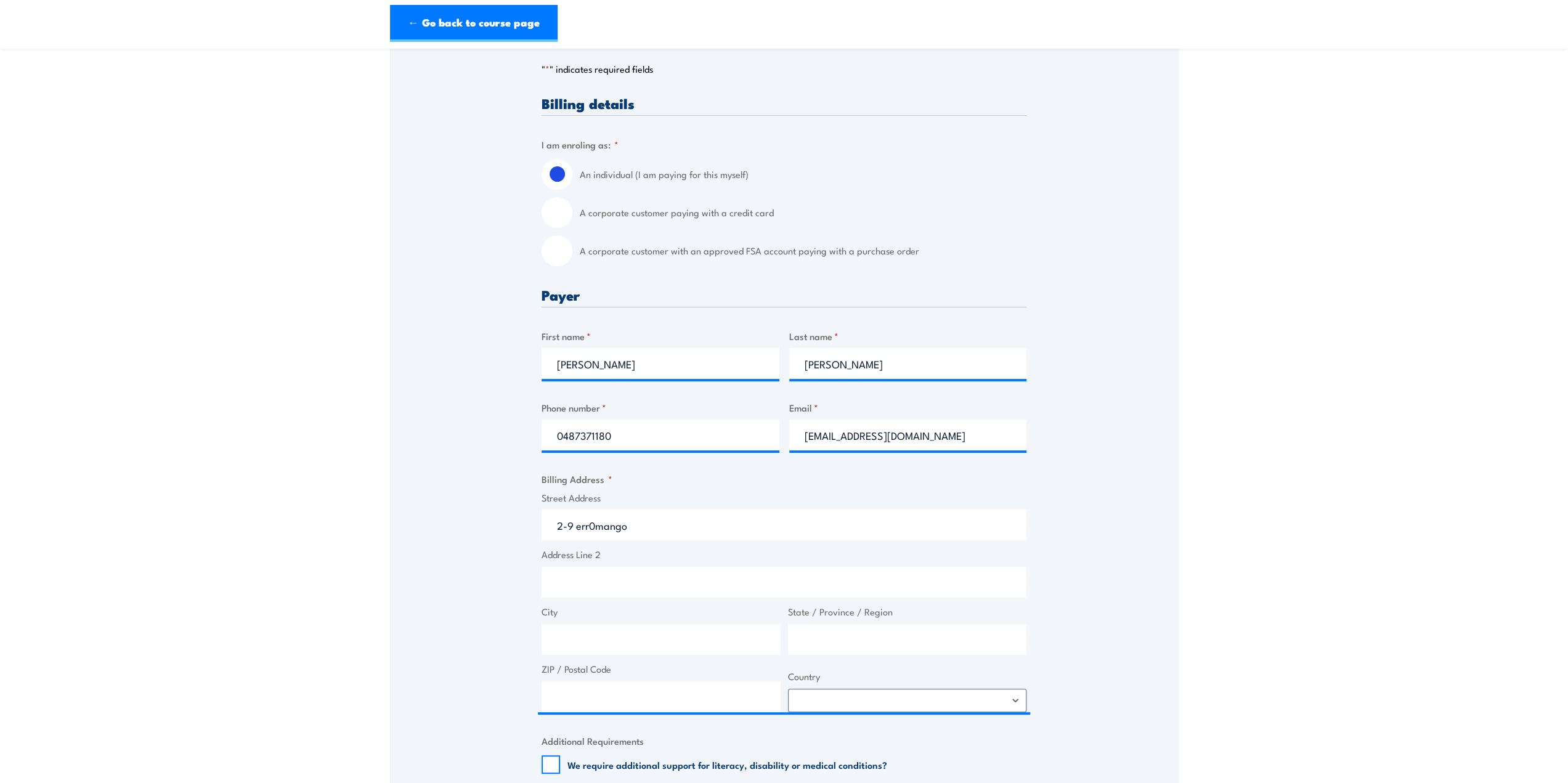
type input "[STREET_ADDRESS]"
type input "2 Erromango Dr"
type input "Jubilee Pocket"
type input "[GEOGRAPHIC_DATA]"
type input "4802"
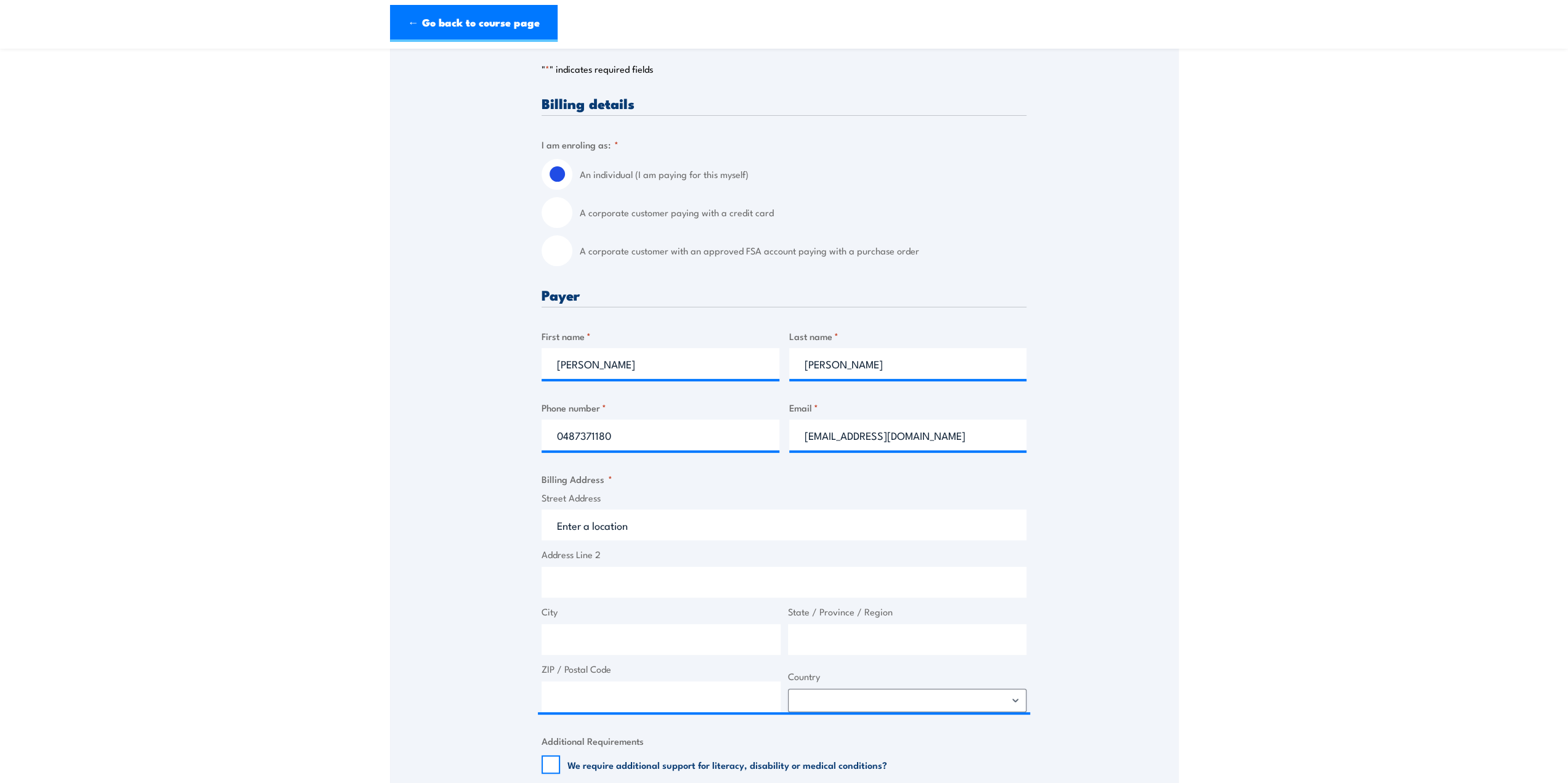
select select "[GEOGRAPHIC_DATA]"
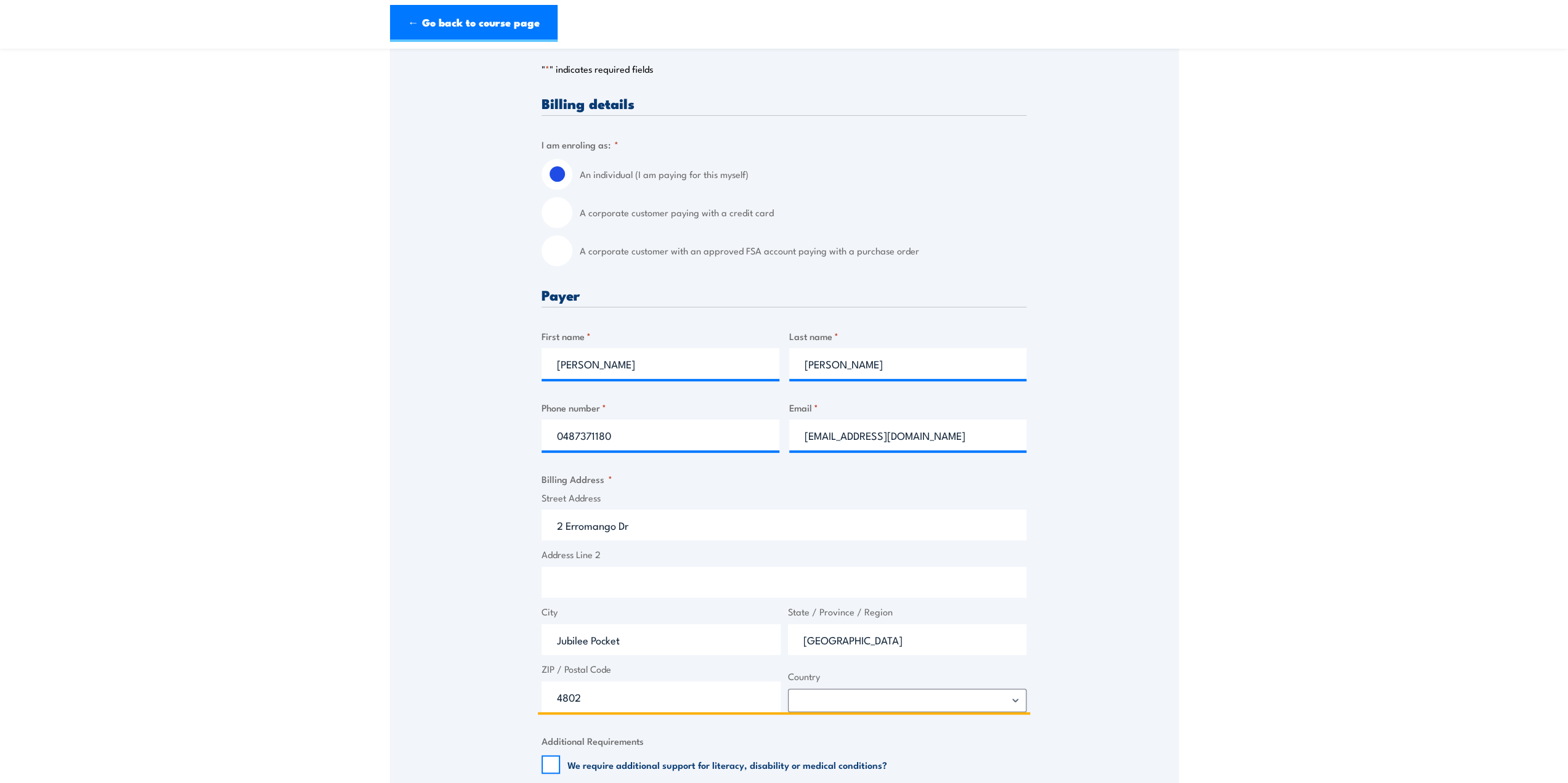
click at [562, 537] on input "2 Erromango Dr" at bounding box center [784, 525] width 485 height 31
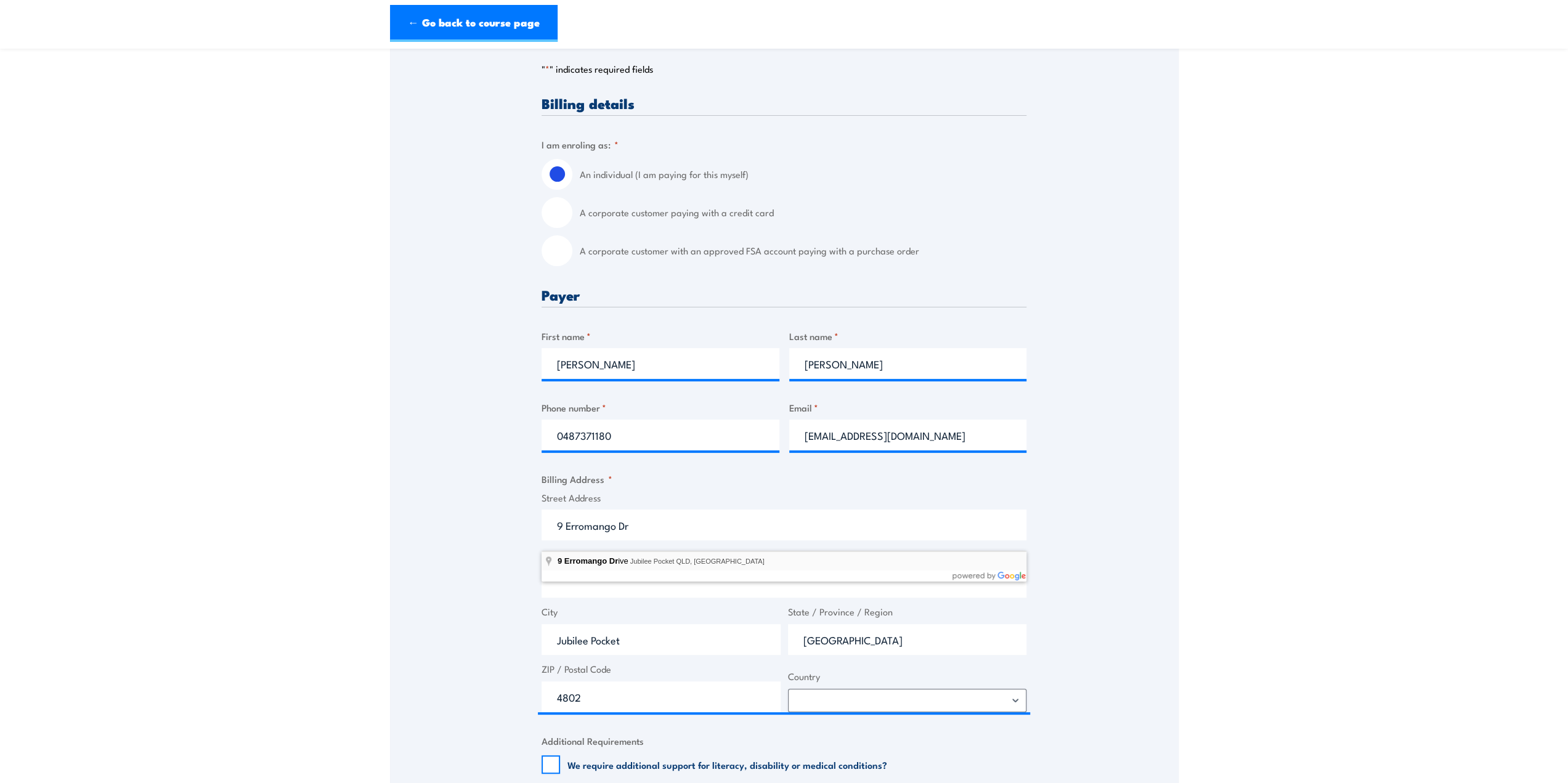
type input "[STREET_ADDRESS]"
type input "9 Erromango Dr"
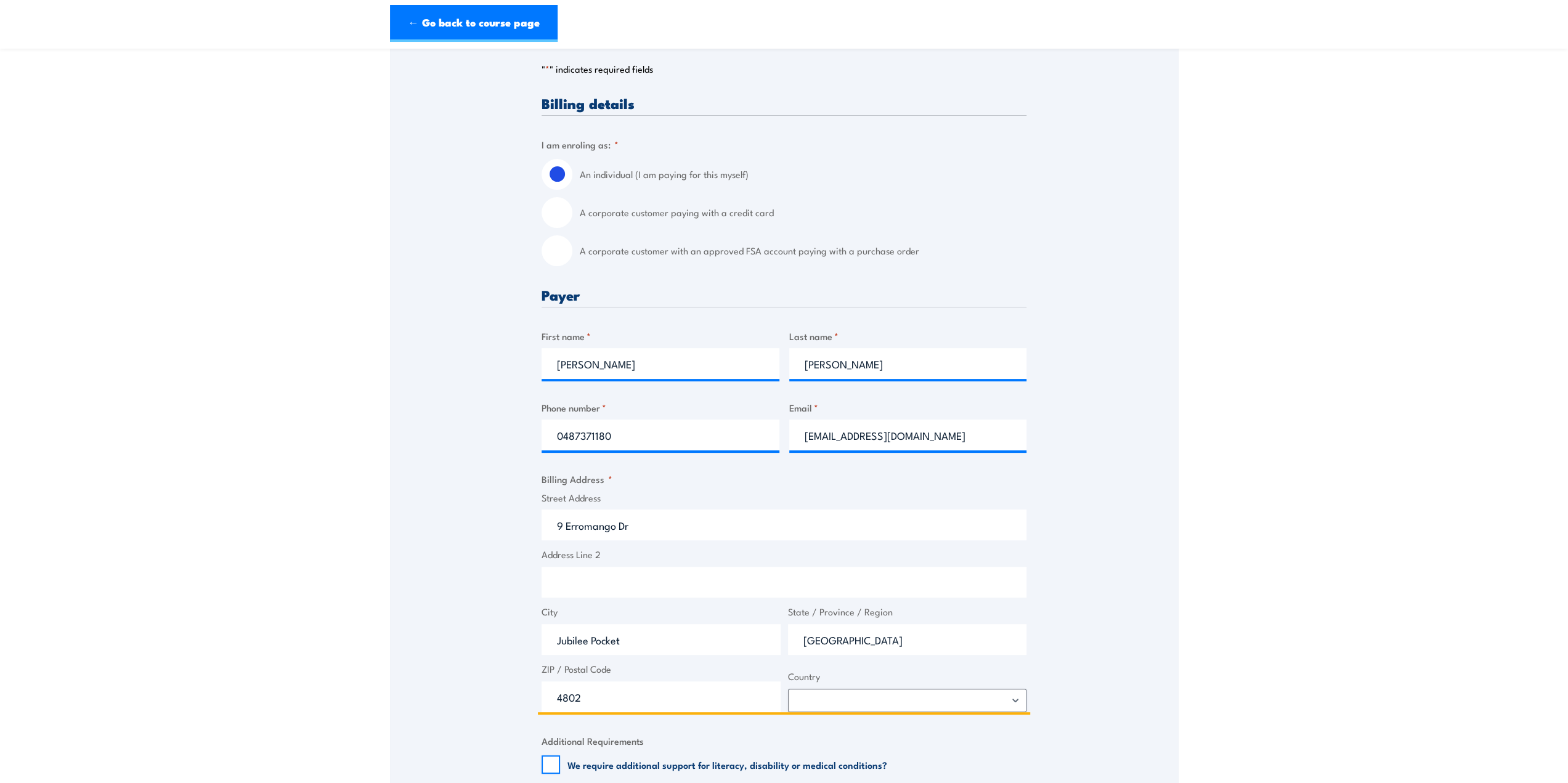
click at [555, 594] on input "Address Line 2" at bounding box center [784, 582] width 485 height 31
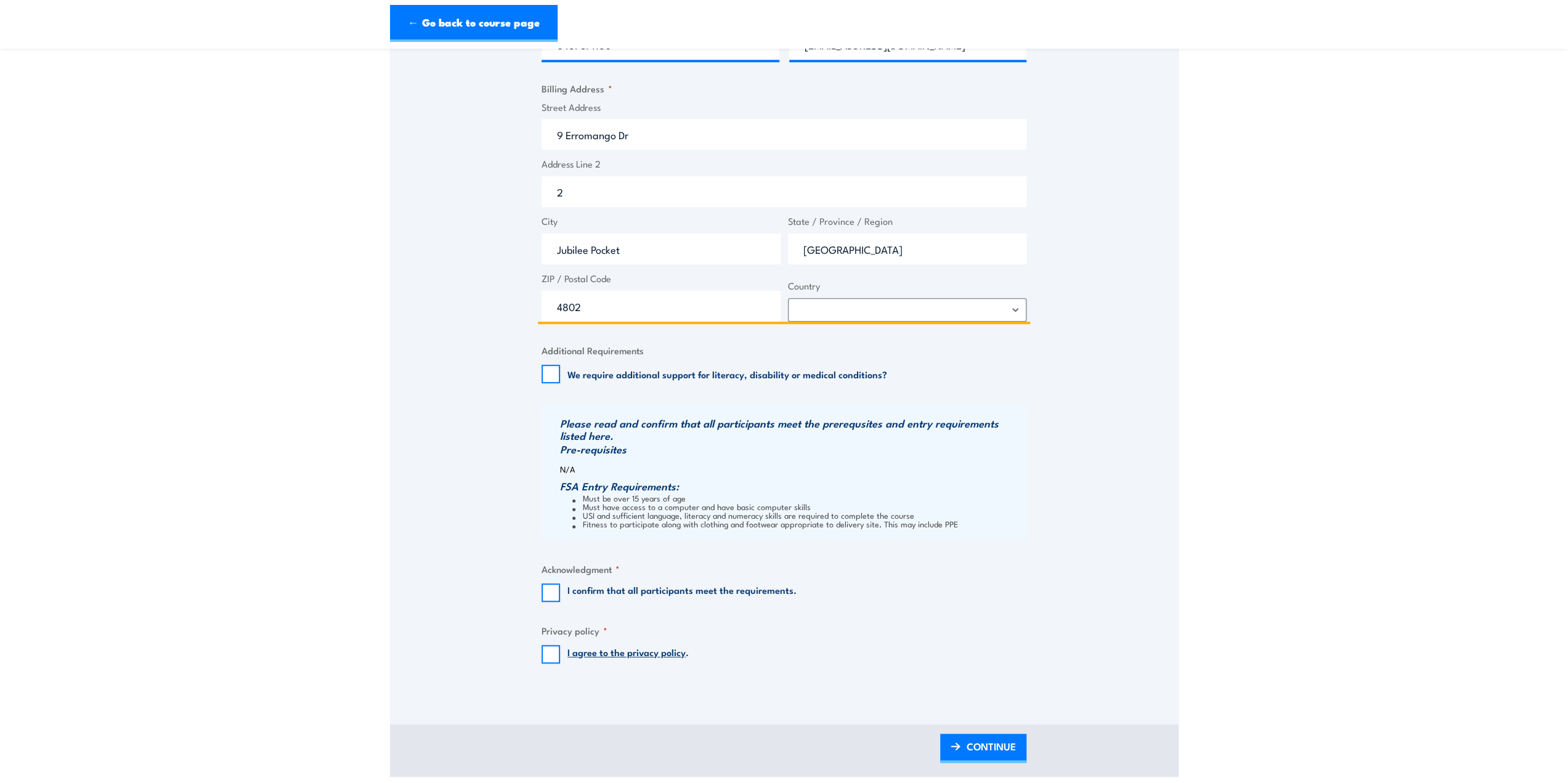
scroll to position [678, 0]
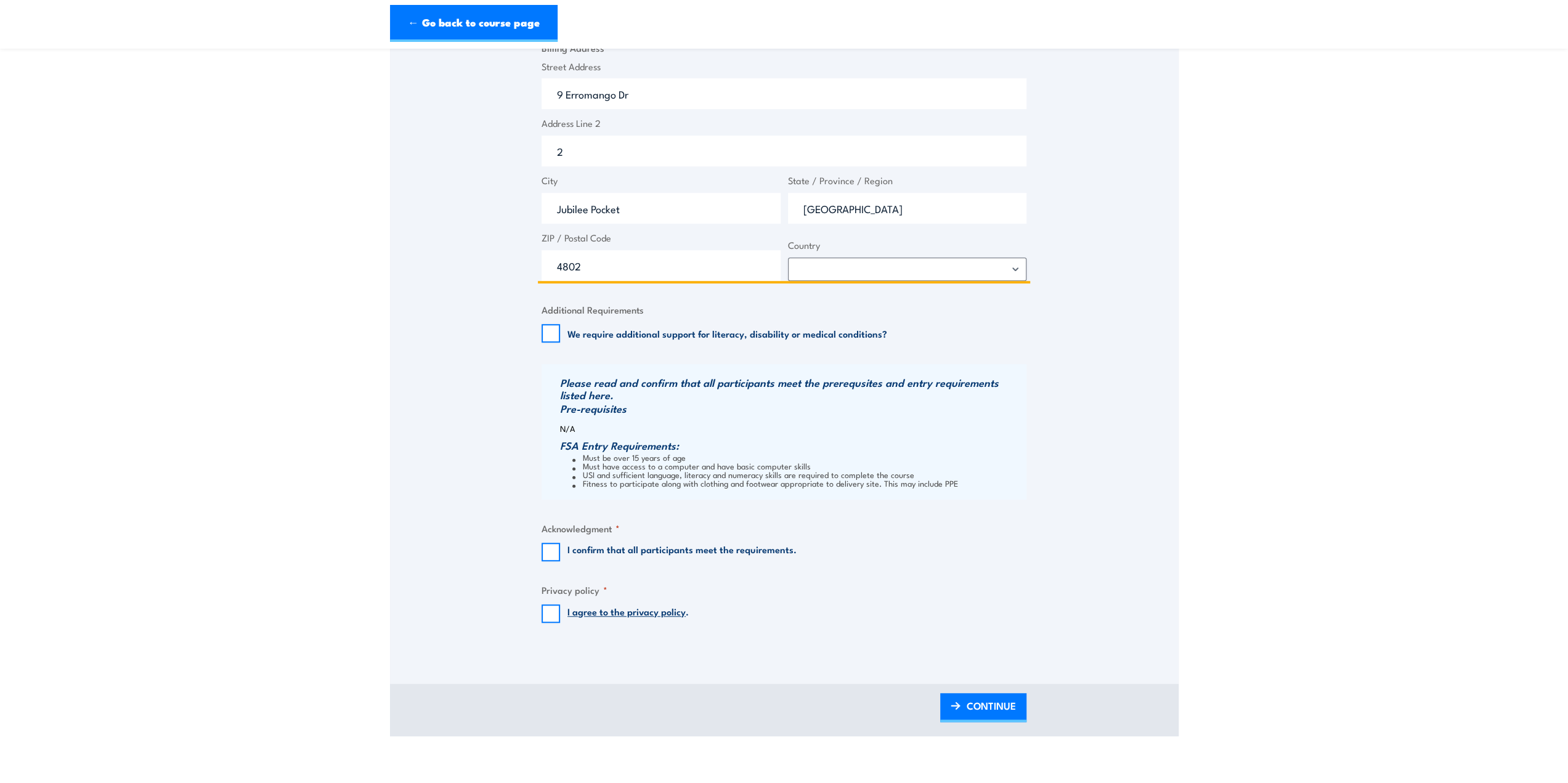
type input "2"
click at [555, 561] on input "I confirm that all participants meet the requirements." at bounding box center [551, 552] width 19 height 19
checkbox input "true"
click at [546, 623] on input "I agree to the privacy policy ." at bounding box center [551, 614] width 19 height 19
checkbox input "true"
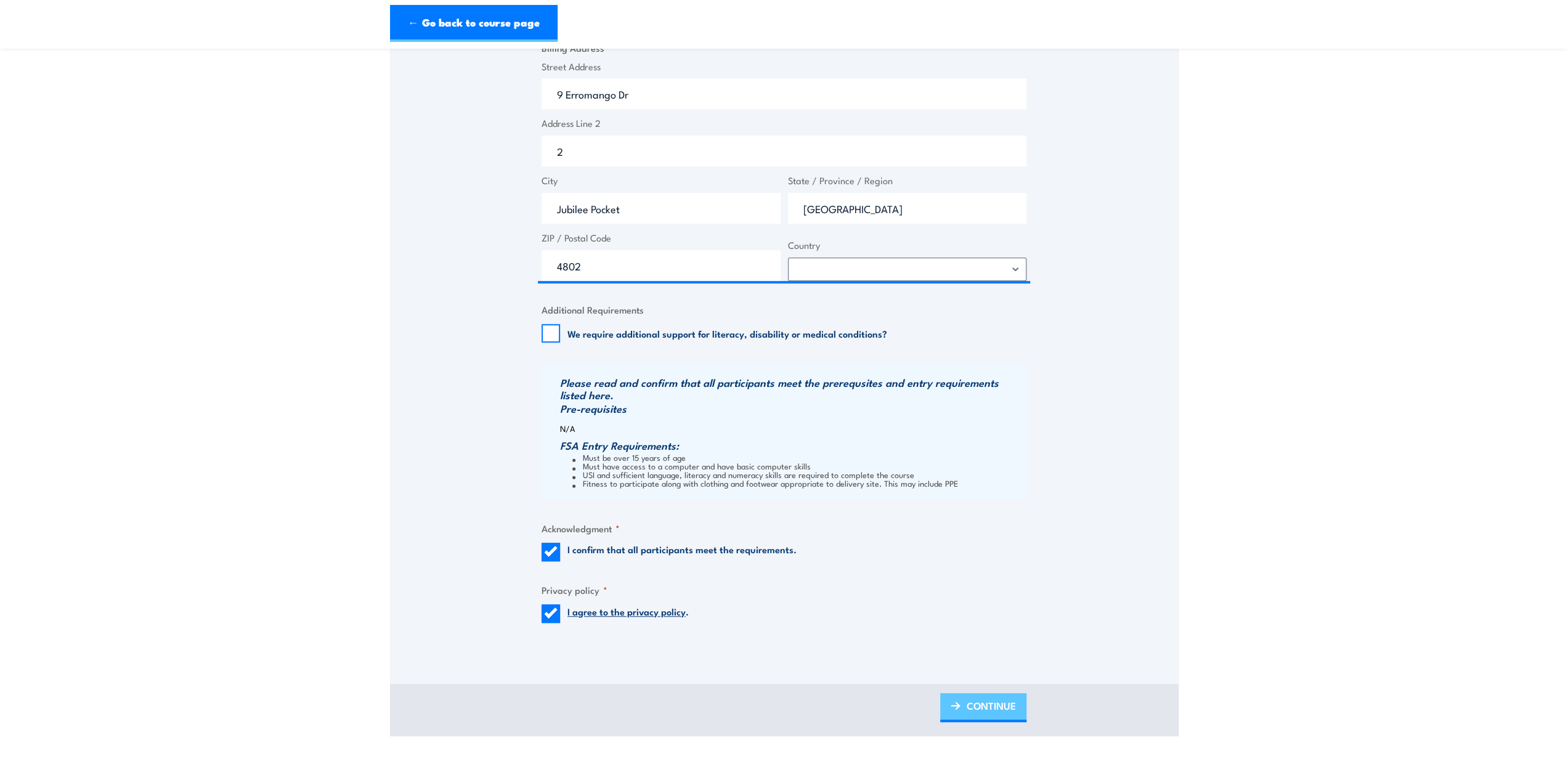
click at [946, 722] on link "CONTINUE" at bounding box center [983, 708] width 86 height 29
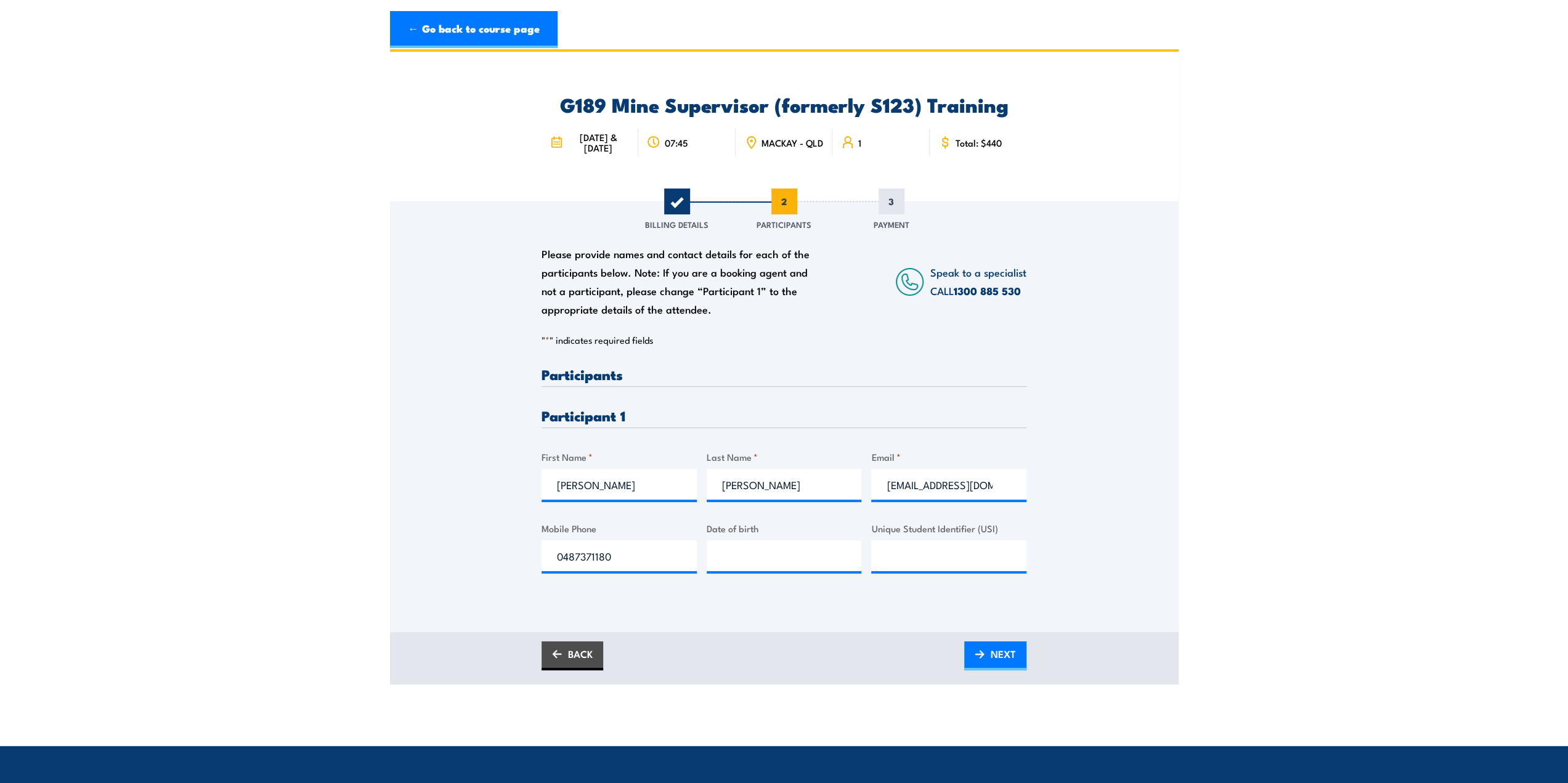
scroll to position [0, 0]
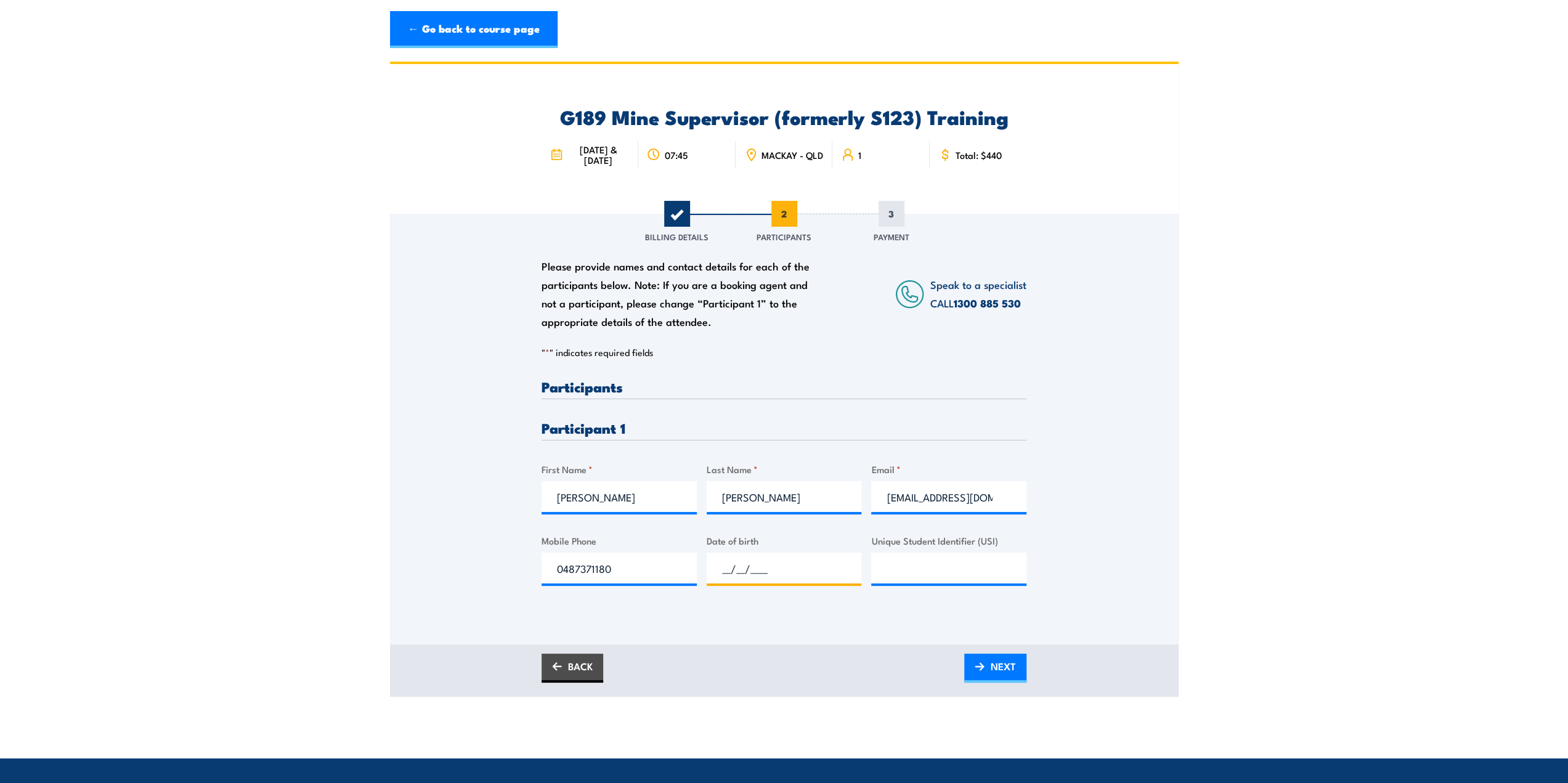
click at [756, 576] on input "__/__/____" at bounding box center [784, 568] width 155 height 31
type input "[DATE]"
click at [896, 576] on input "Unique Student Identifier (USI)" at bounding box center [949, 568] width 155 height 31
type input "27ytmdy26g"
click at [979, 671] on link "NEXT" at bounding box center [995, 668] width 62 height 29
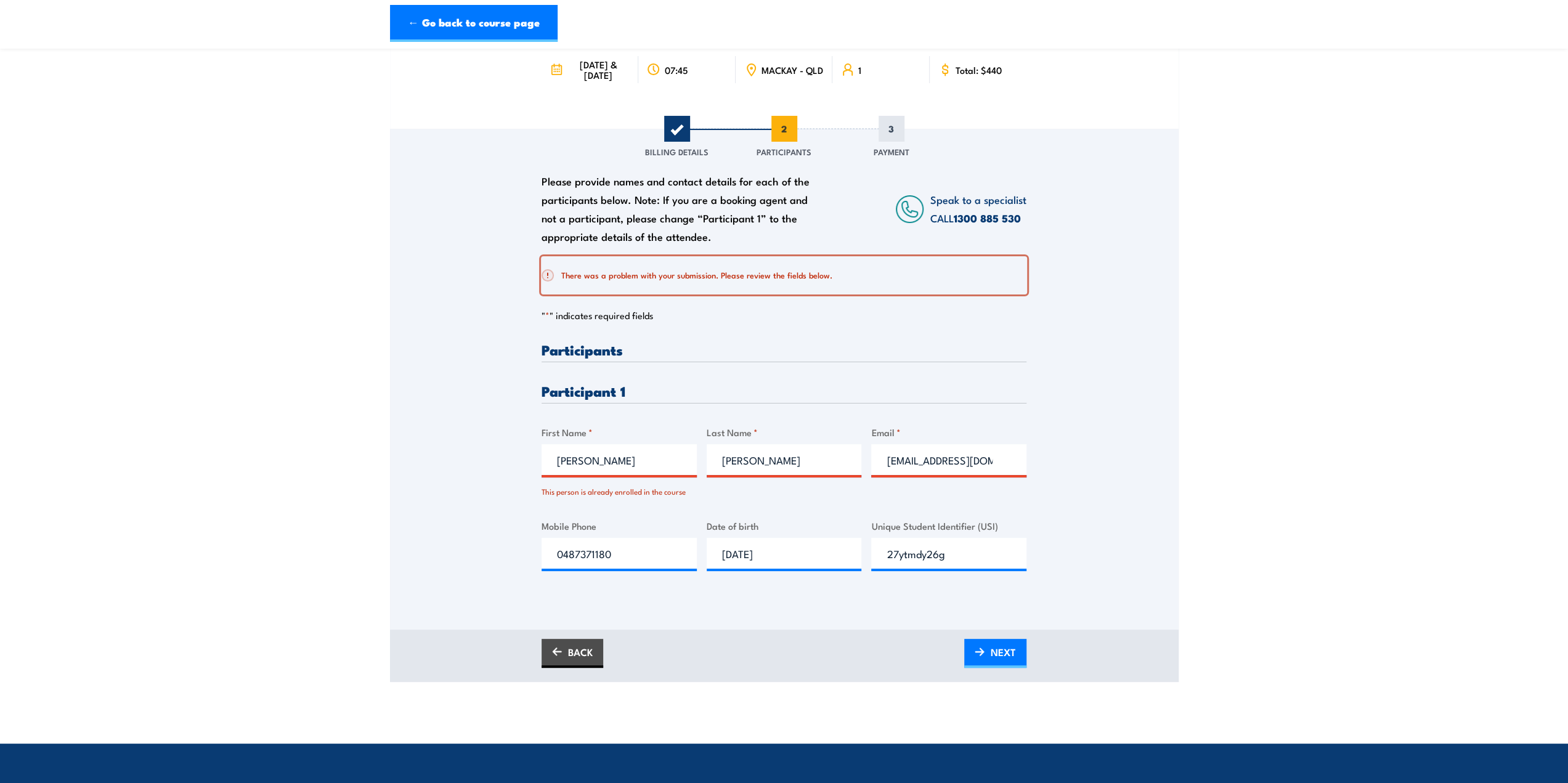
scroll to position [62, 0]
